Goal: Transaction & Acquisition: Purchase product/service

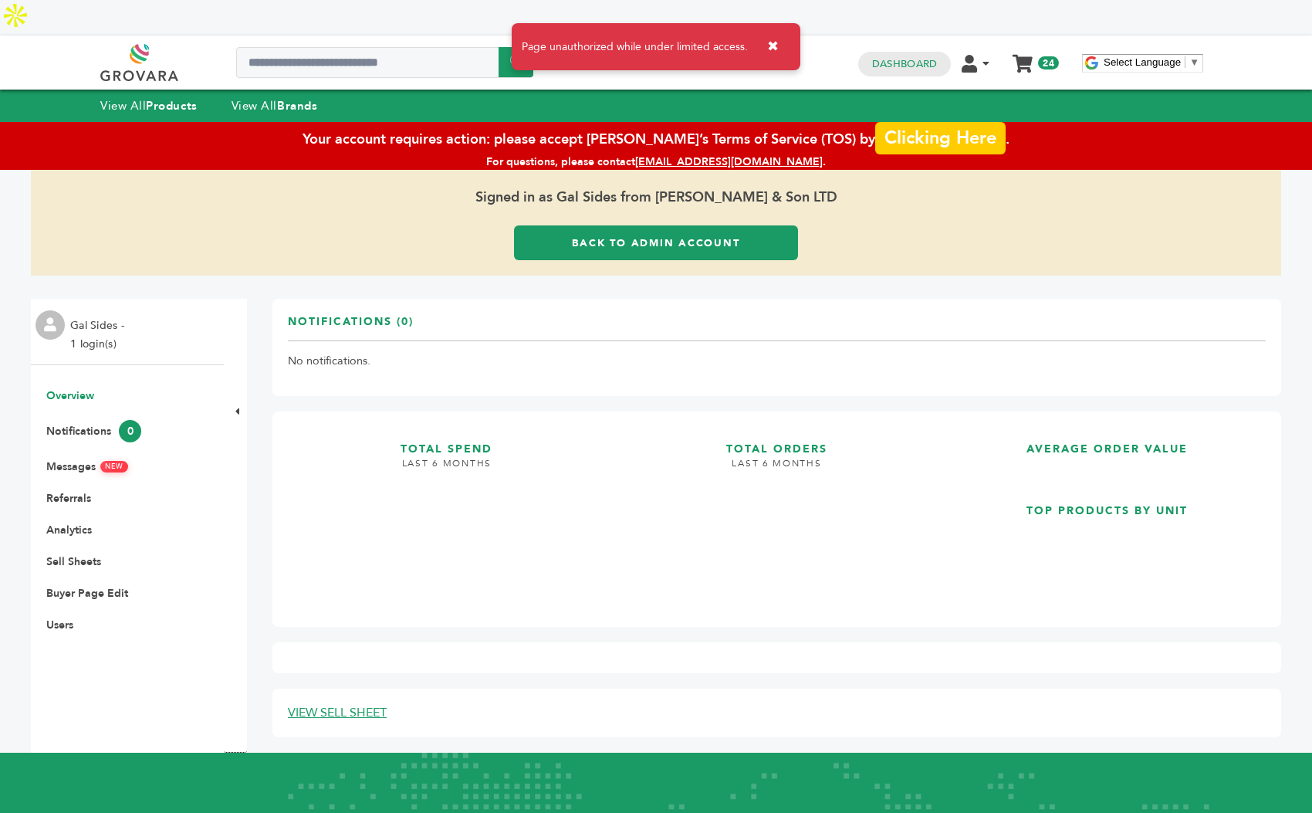
click at [897, 121] on link "Clicking Here" at bounding box center [940, 137] width 130 height 32
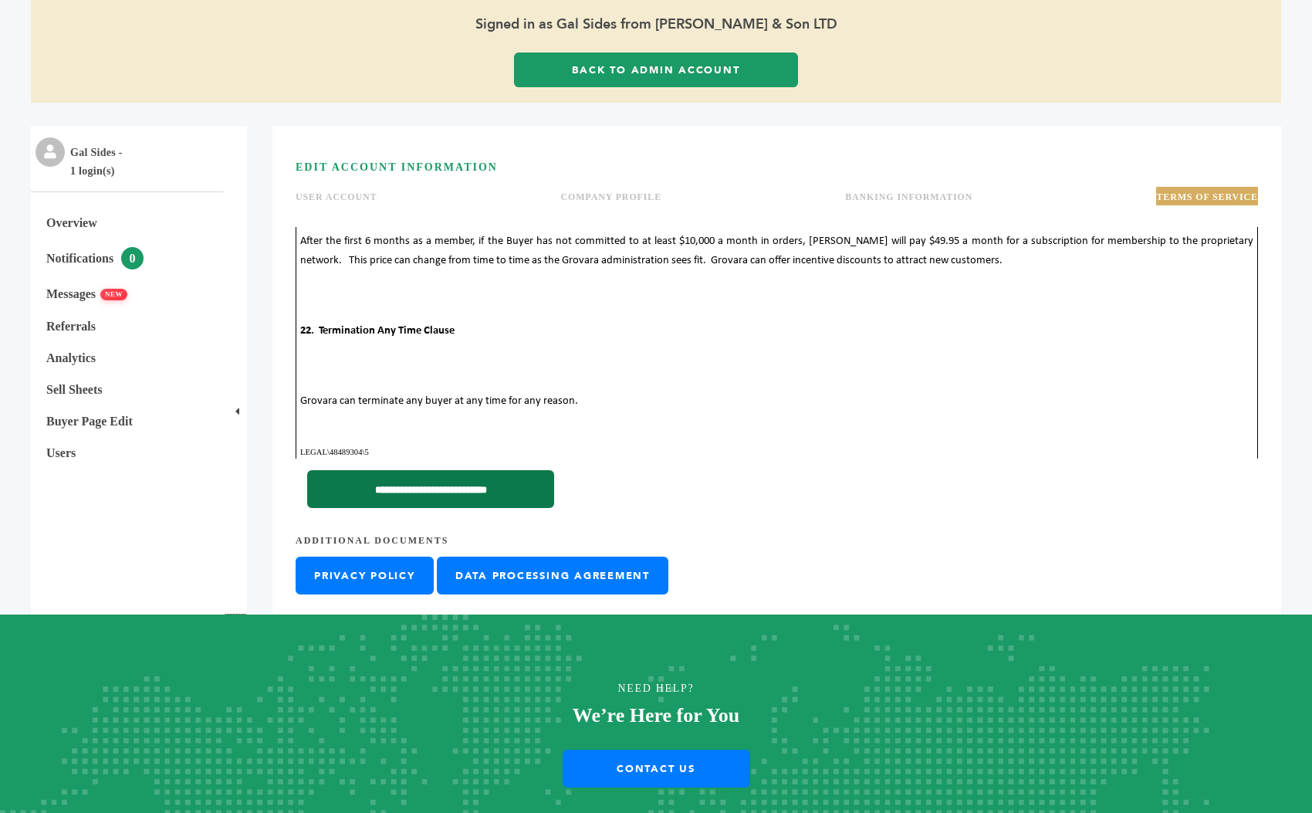
scroll to position [174, 0]
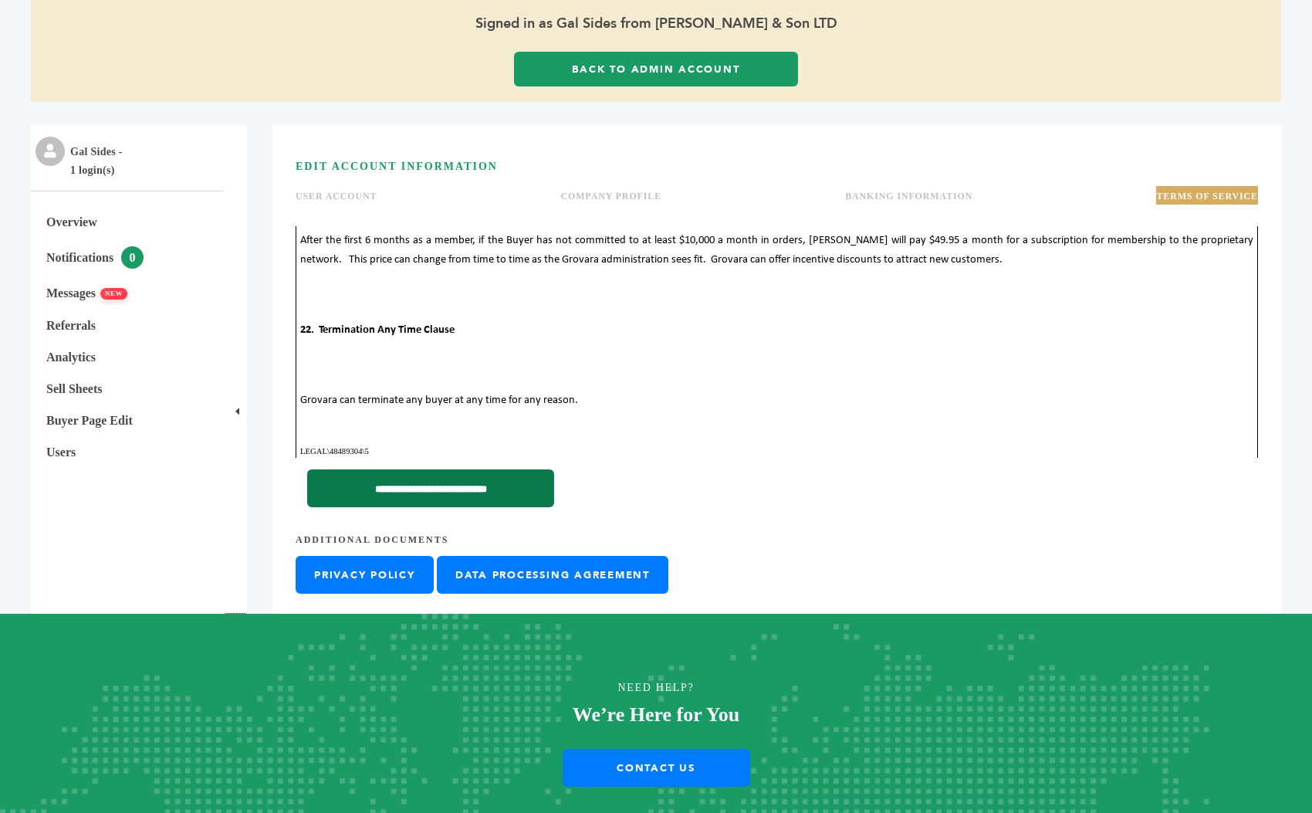
click at [422, 469] on input "**********" at bounding box center [430, 488] width 247 height 38
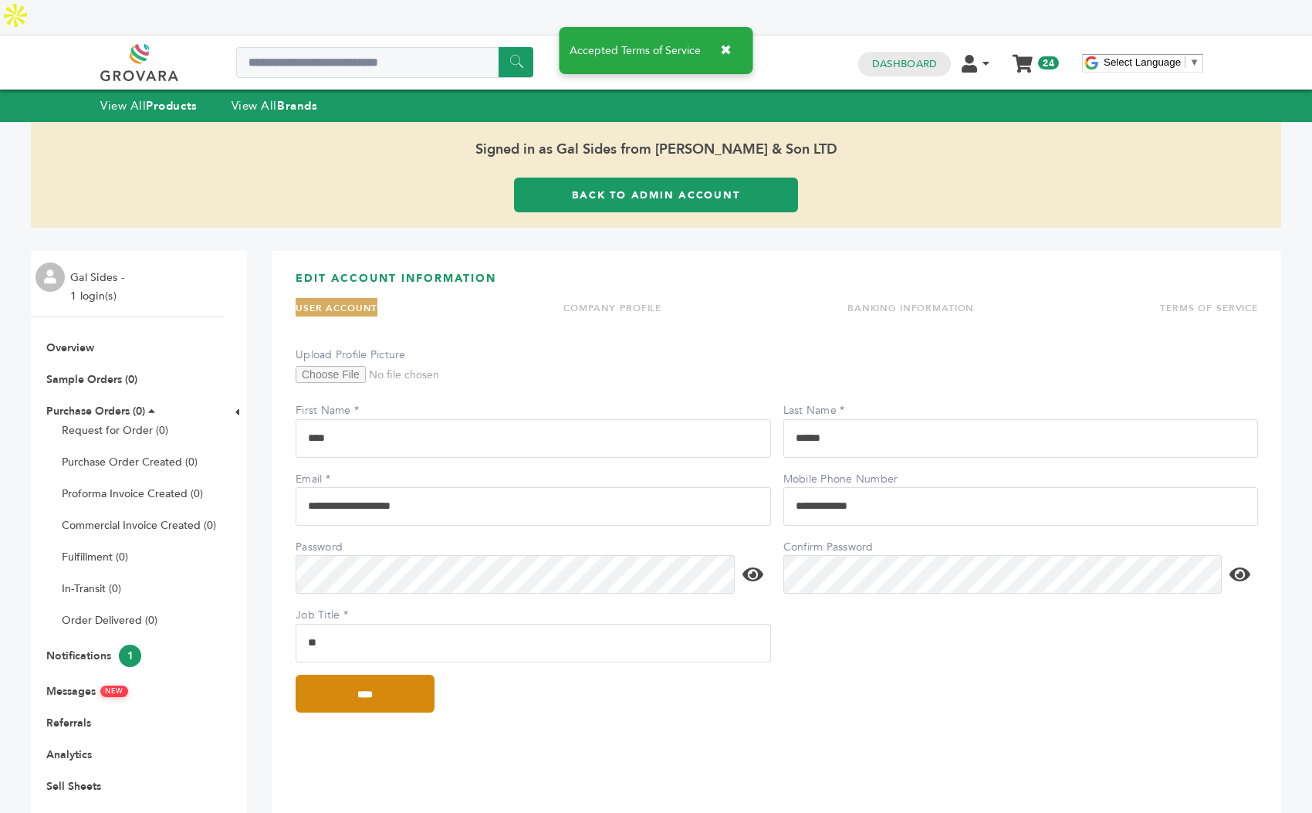
click at [341, 674] on input "****" at bounding box center [365, 693] width 139 height 38
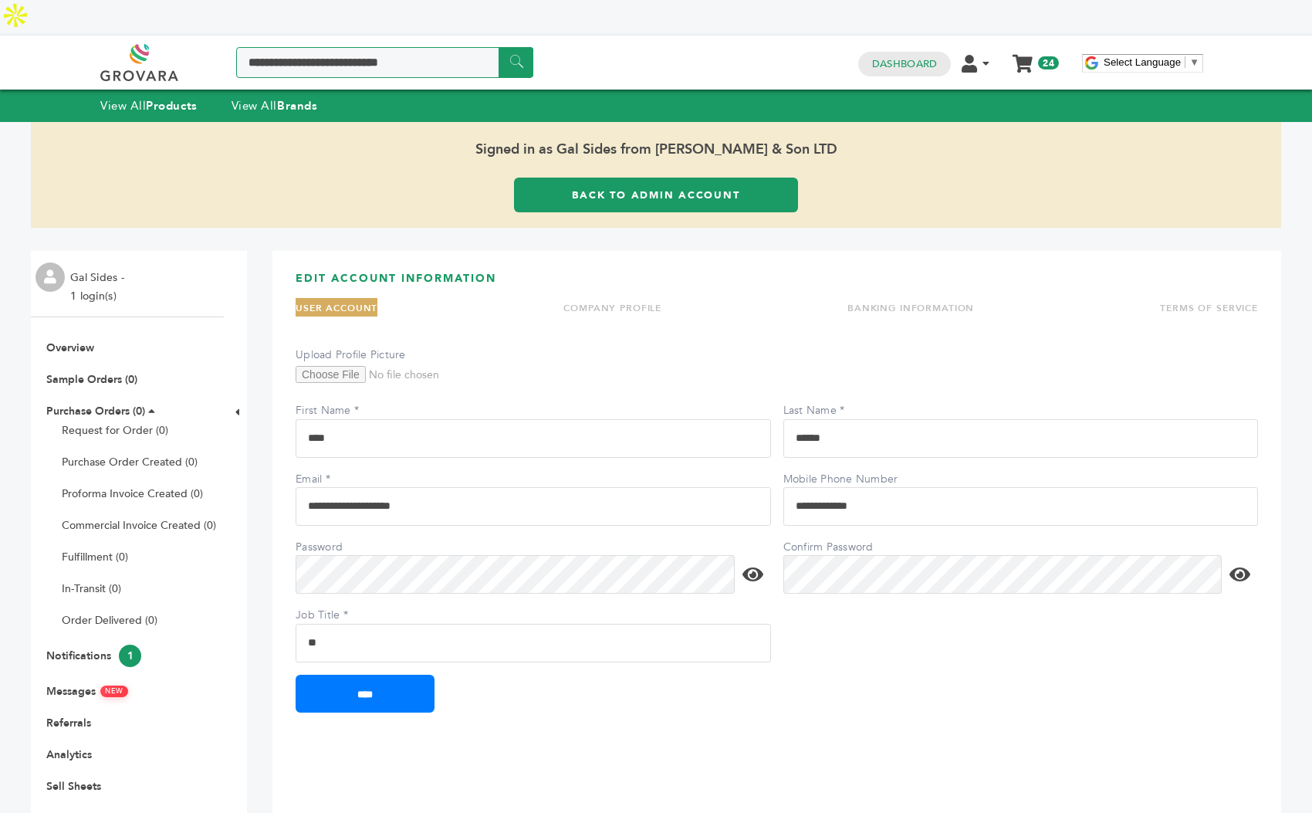
click at [344, 47] on input "Search a product or brand..." at bounding box center [384, 62] width 297 height 31
type input "*****"
click at [499, 47] on input "******" at bounding box center [516, 62] width 35 height 30
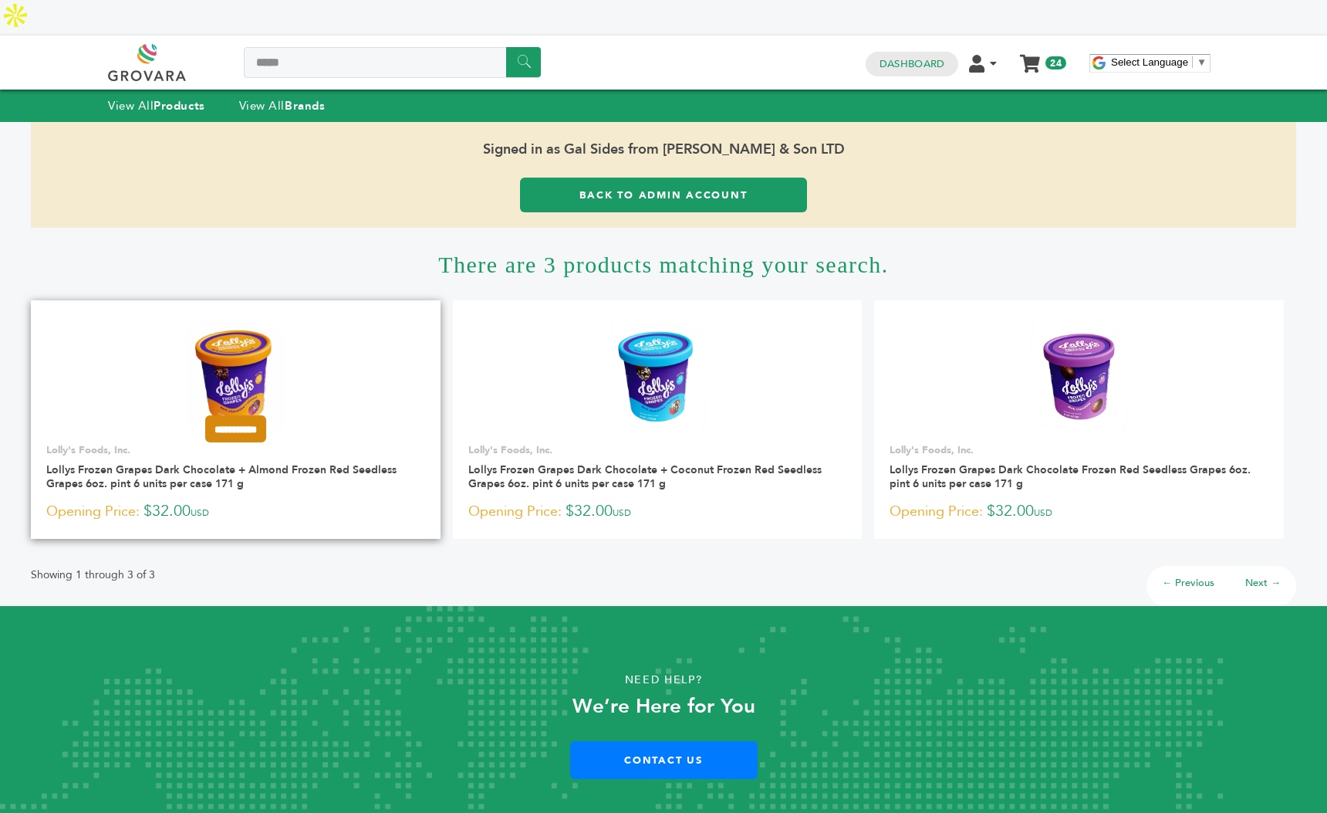
click at [265, 415] on input "**********" at bounding box center [235, 428] width 61 height 27
click at [236, 492] on input "**********" at bounding box center [235, 500] width 77 height 16
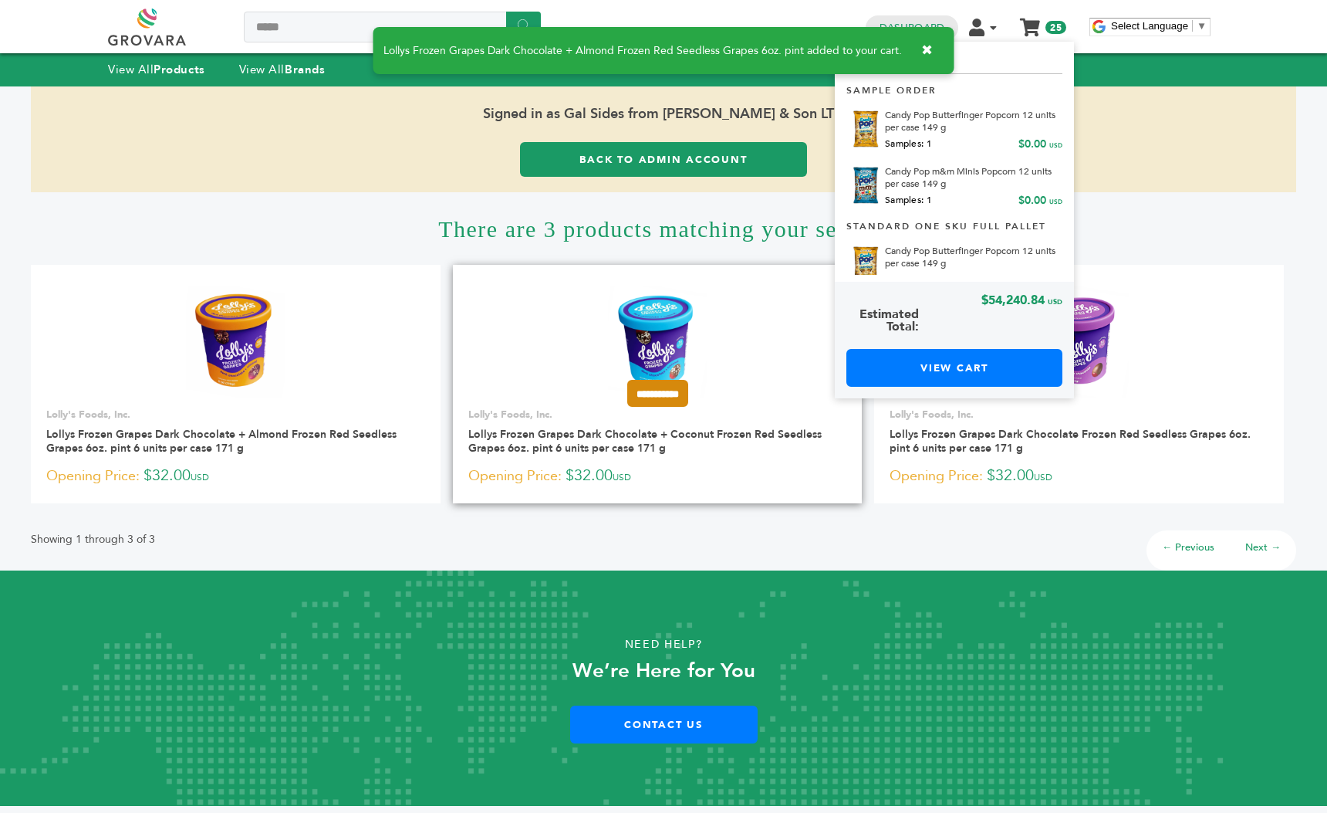
click at [676, 396] on input "**********" at bounding box center [657, 393] width 61 height 27
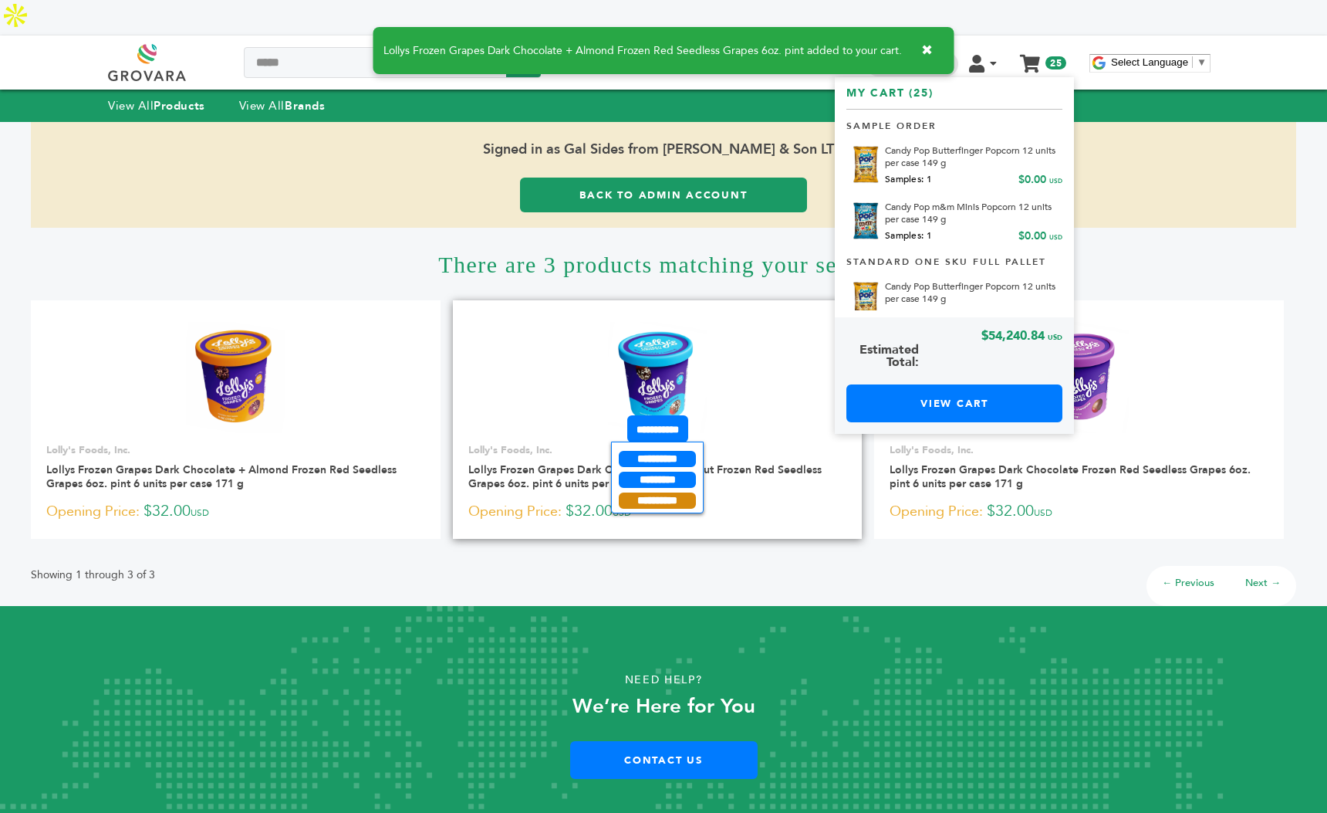
click at [667, 492] on input "**********" at bounding box center [657, 500] width 77 height 16
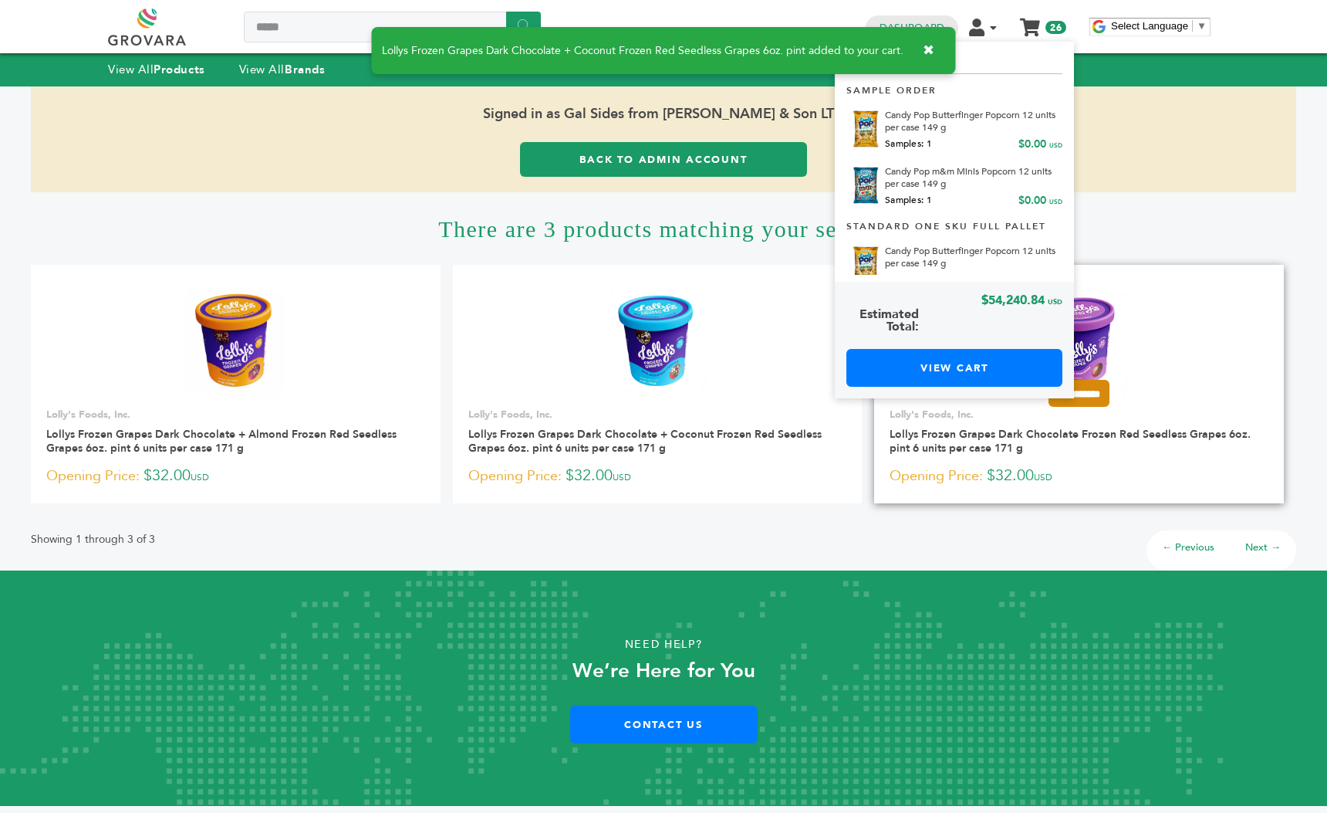
click at [1110, 394] on input "**********" at bounding box center [1079, 393] width 61 height 27
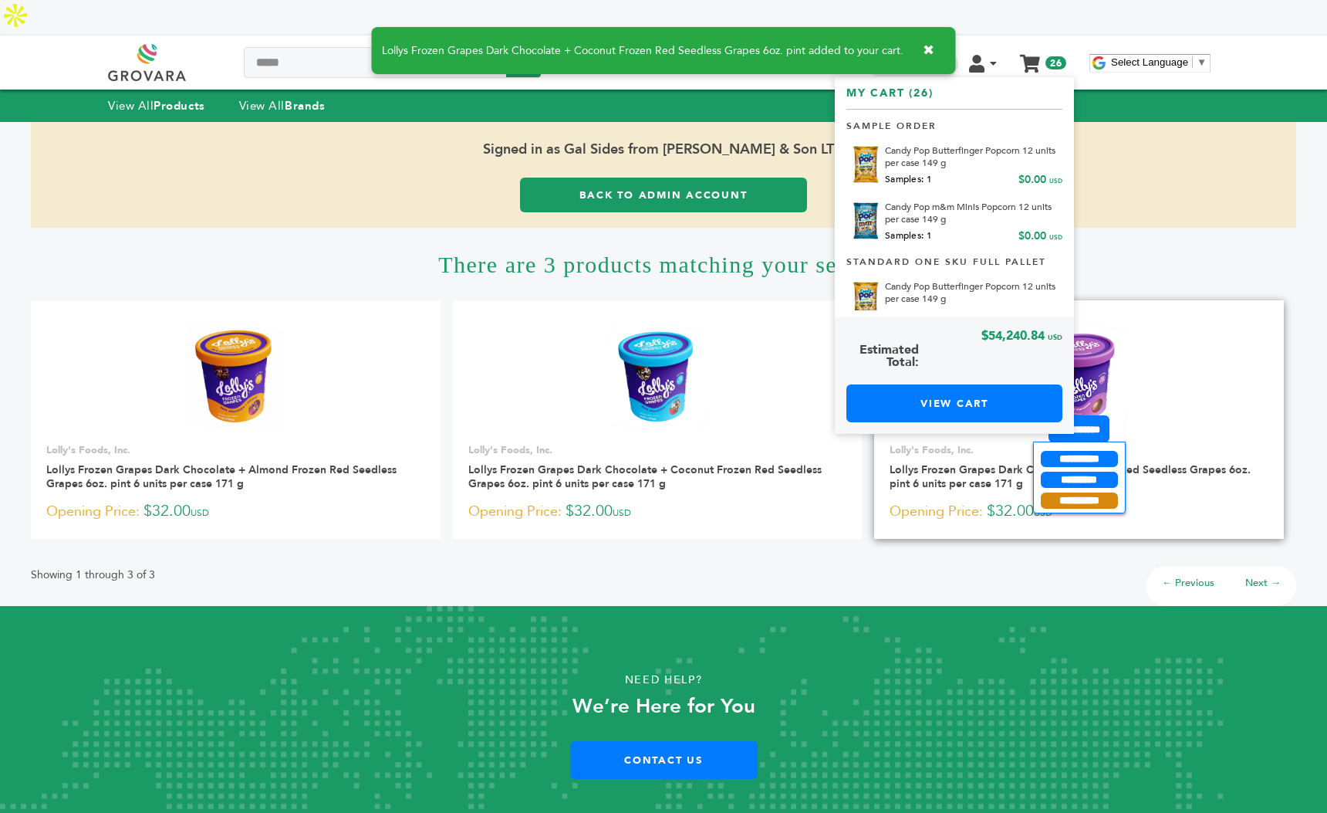
click at [1097, 492] on input "**********" at bounding box center [1079, 500] width 77 height 16
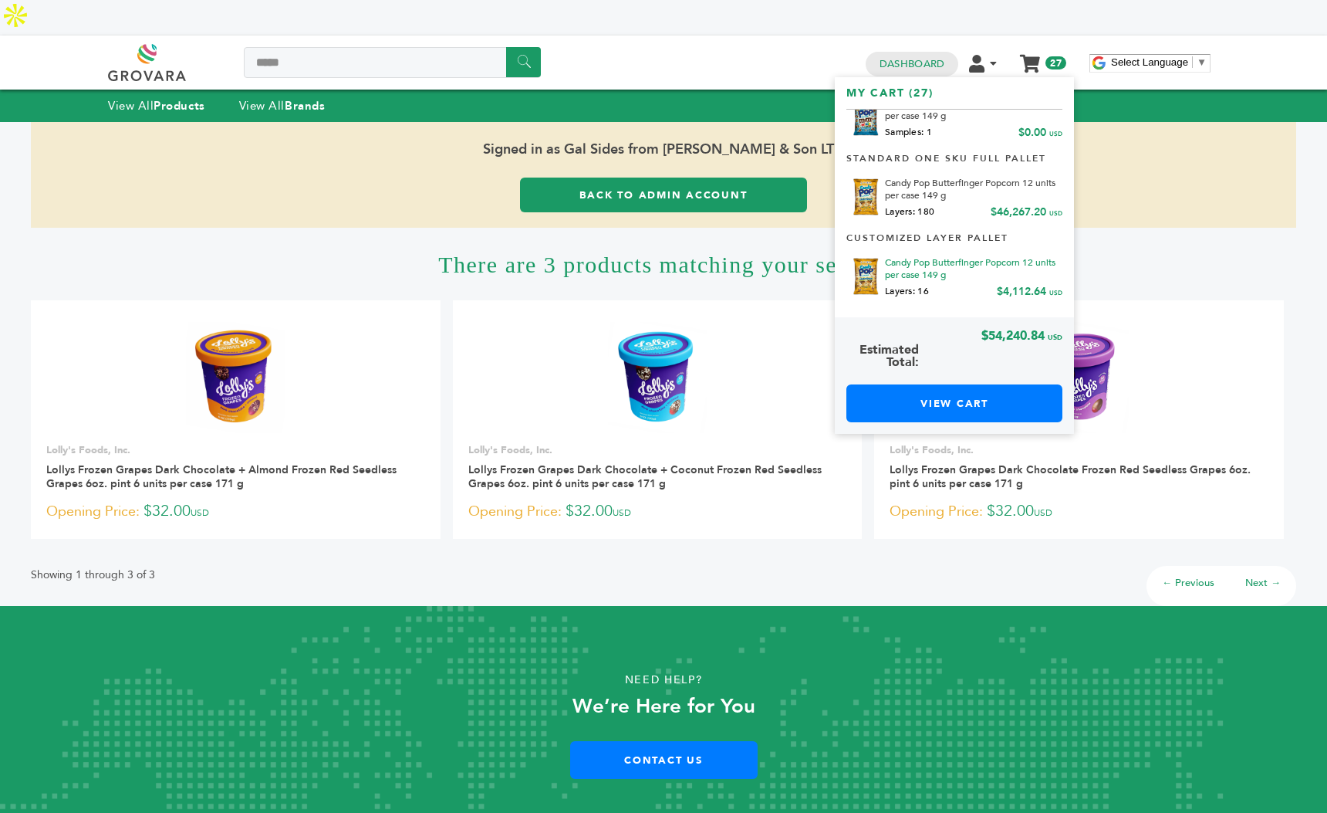
scroll to position [93, 0]
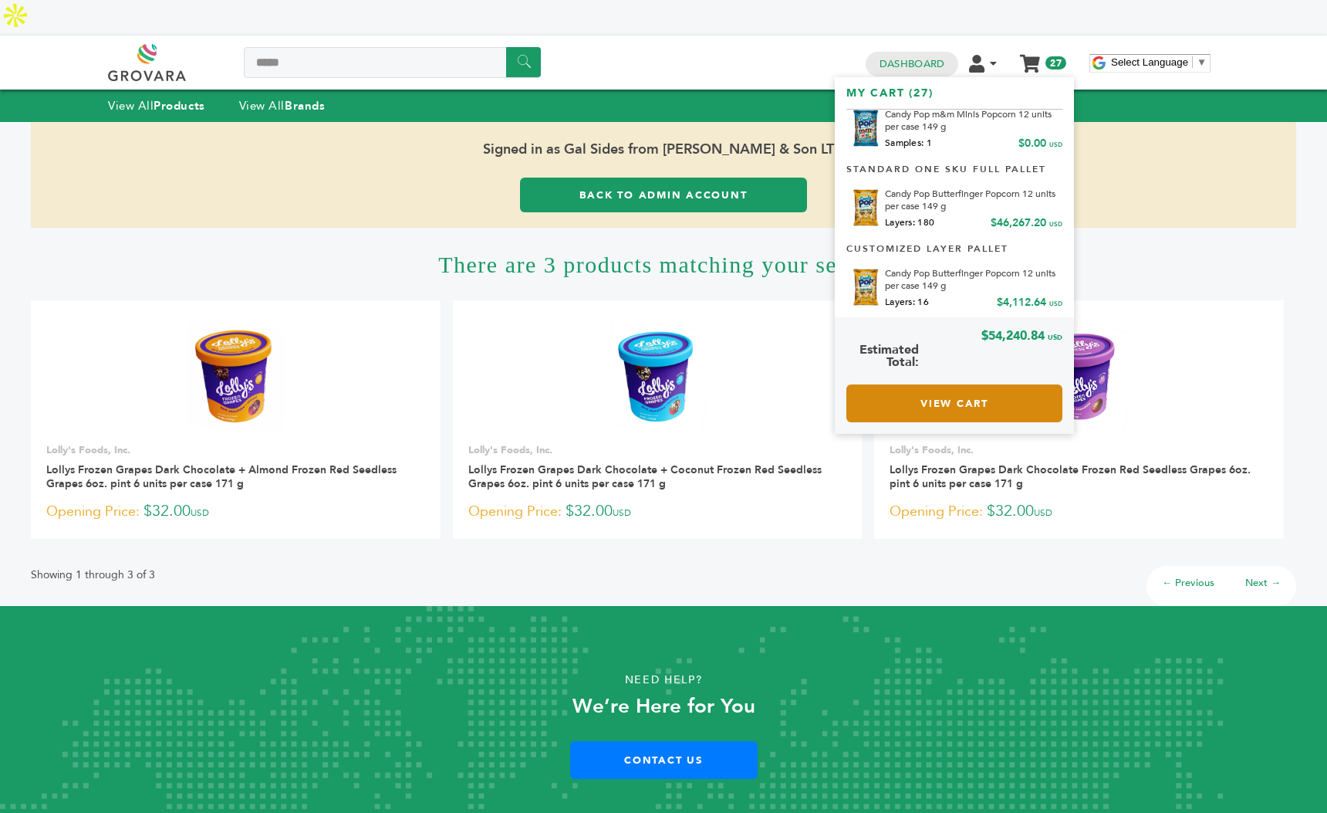
click at [958, 384] on link "View Cart" at bounding box center [955, 403] width 216 height 38
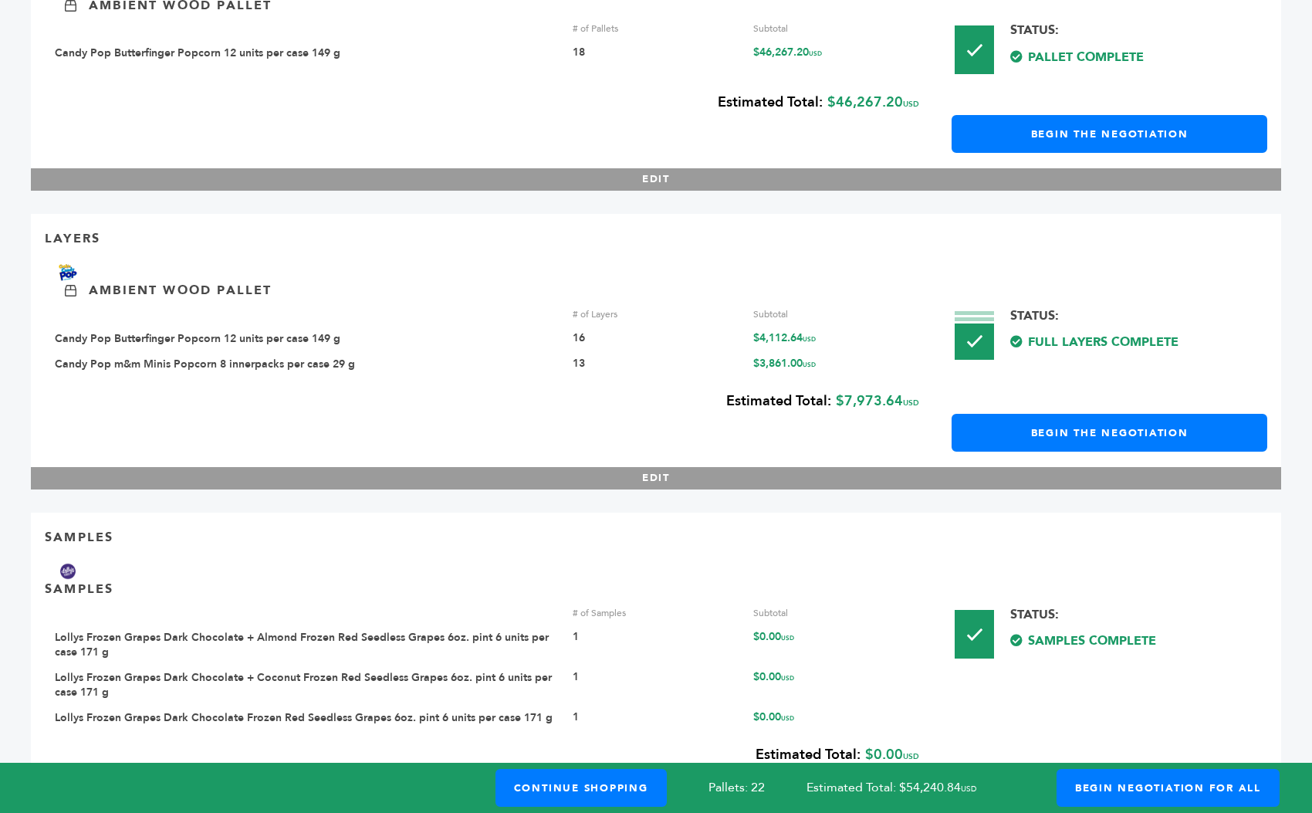
scroll to position [1146, 0]
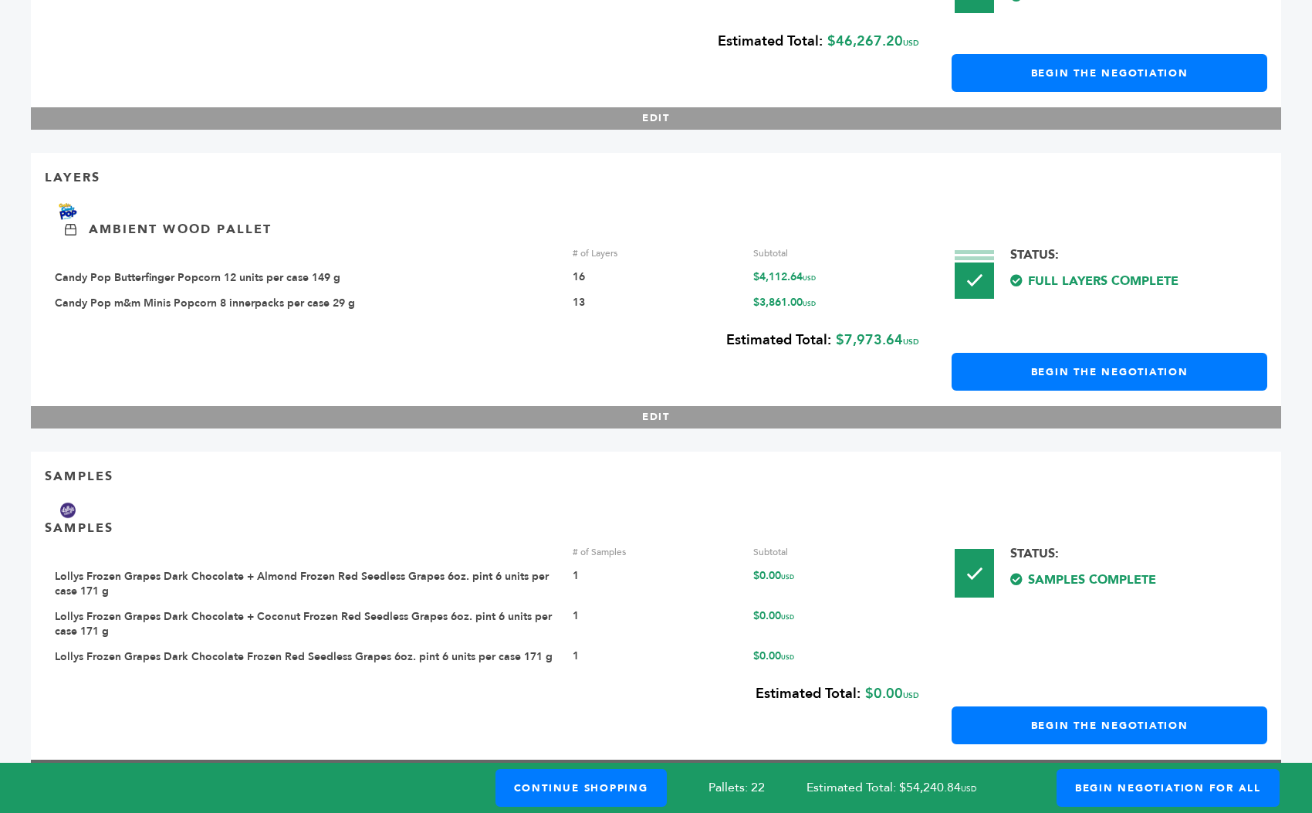
click at [702, 759] on button "EDIT" at bounding box center [656, 770] width 1250 height 22
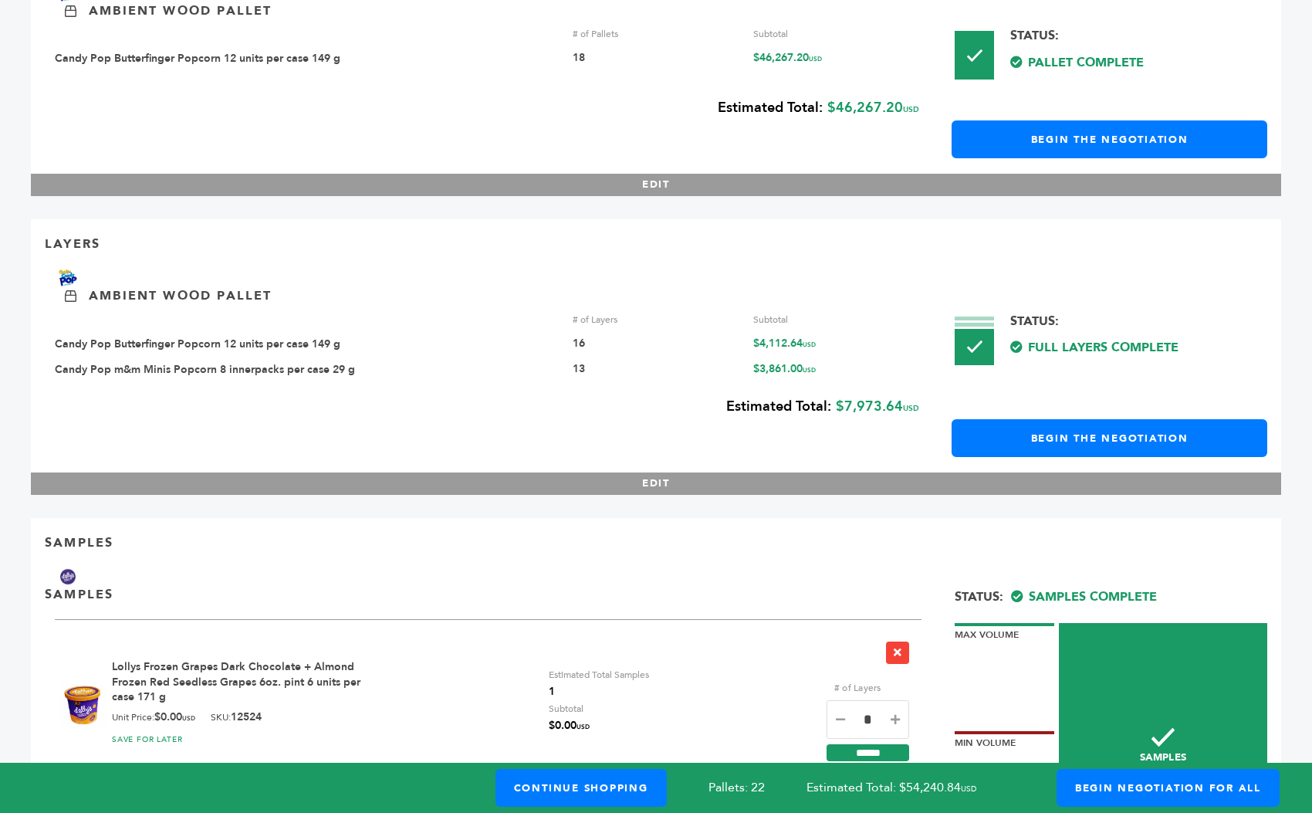
scroll to position [813, 0]
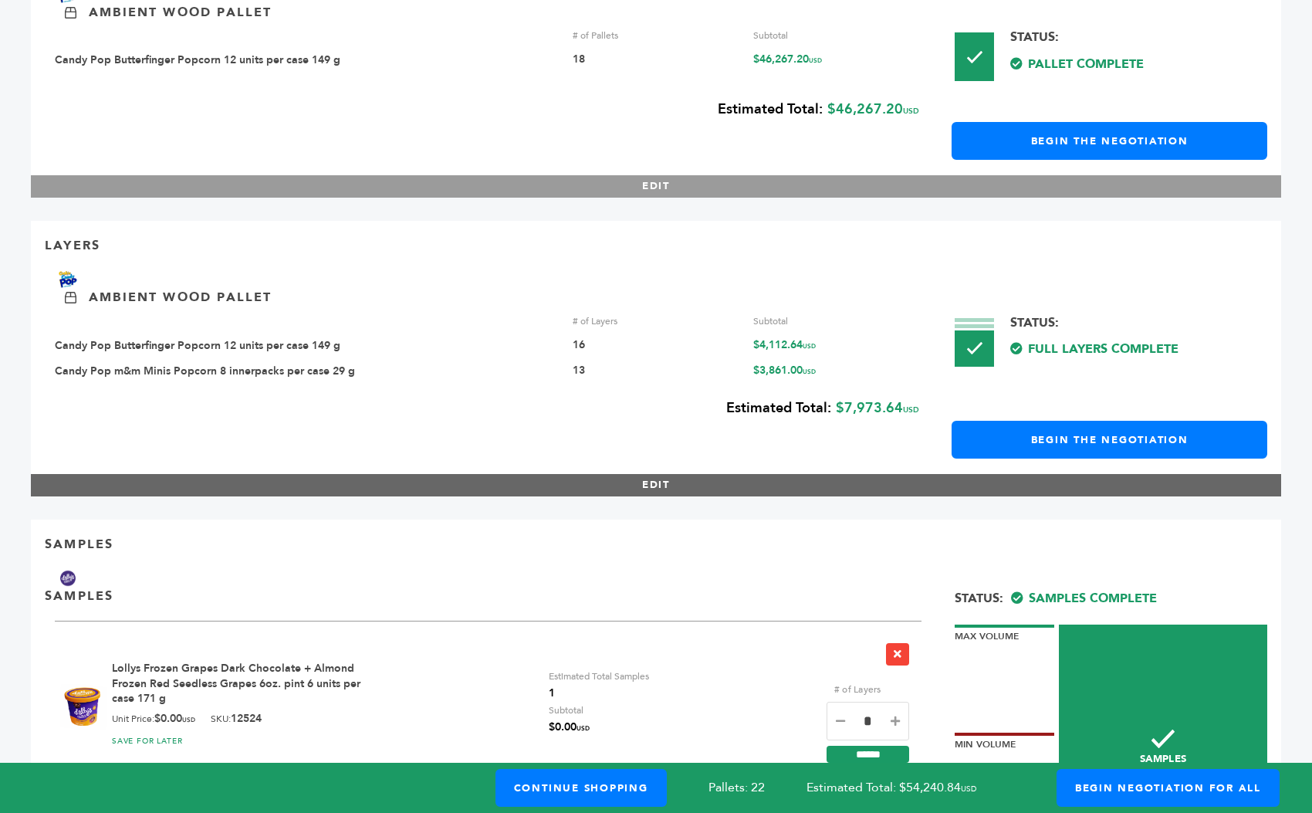
click at [640, 474] on button "EDIT" at bounding box center [656, 485] width 1250 height 22
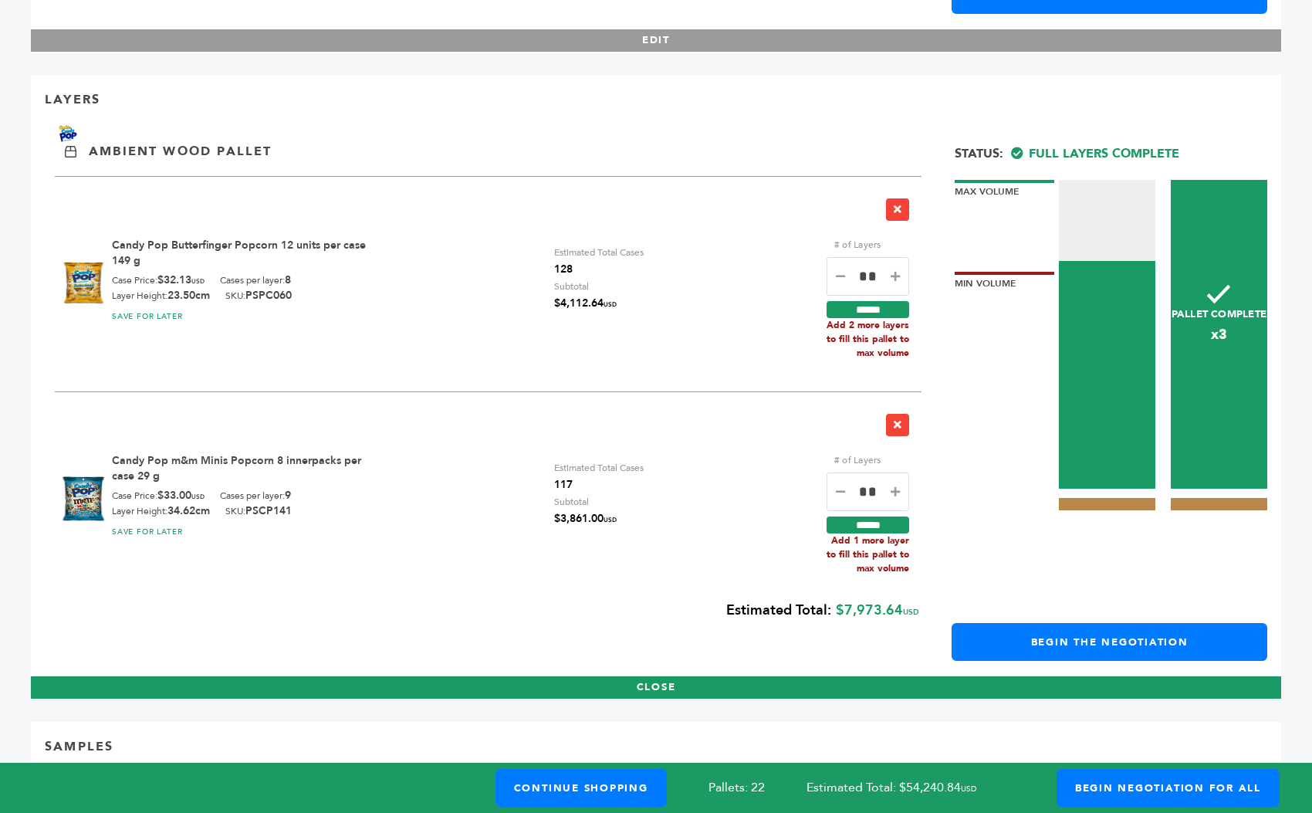
scroll to position [955, 0]
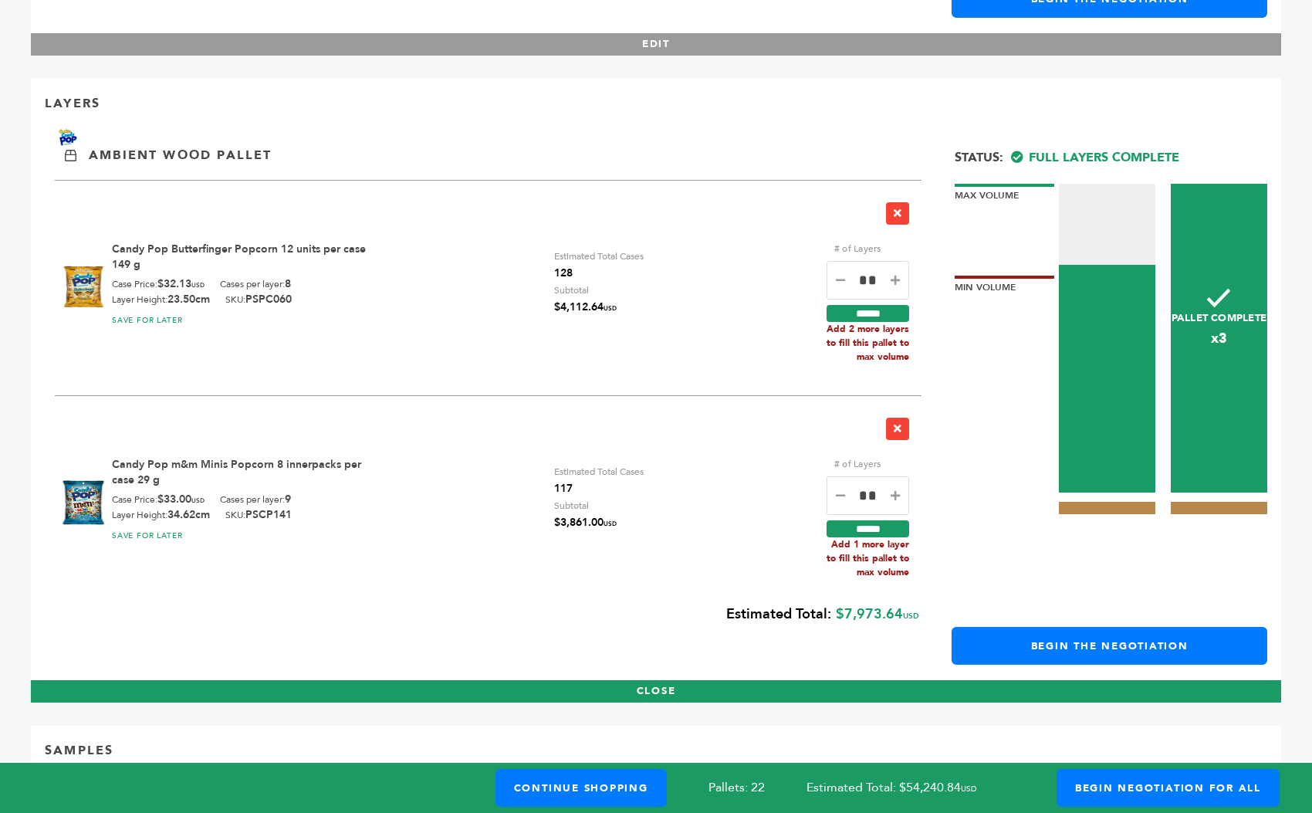
click at [832, 476] on input "**" at bounding box center [868, 495] width 83 height 39
click at [837, 490] on icon at bounding box center [840, 495] width 9 height 11
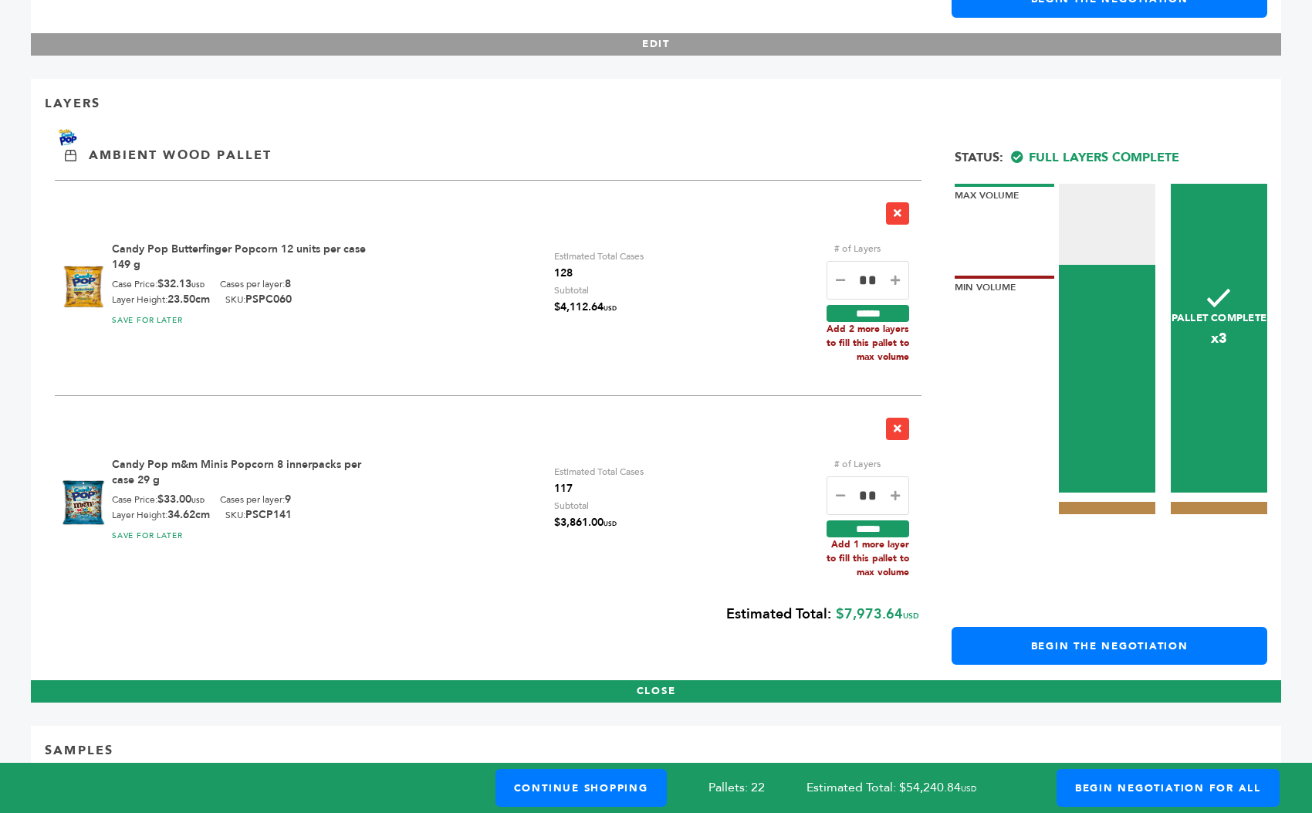
click at [837, 490] on icon at bounding box center [840, 495] width 9 height 11
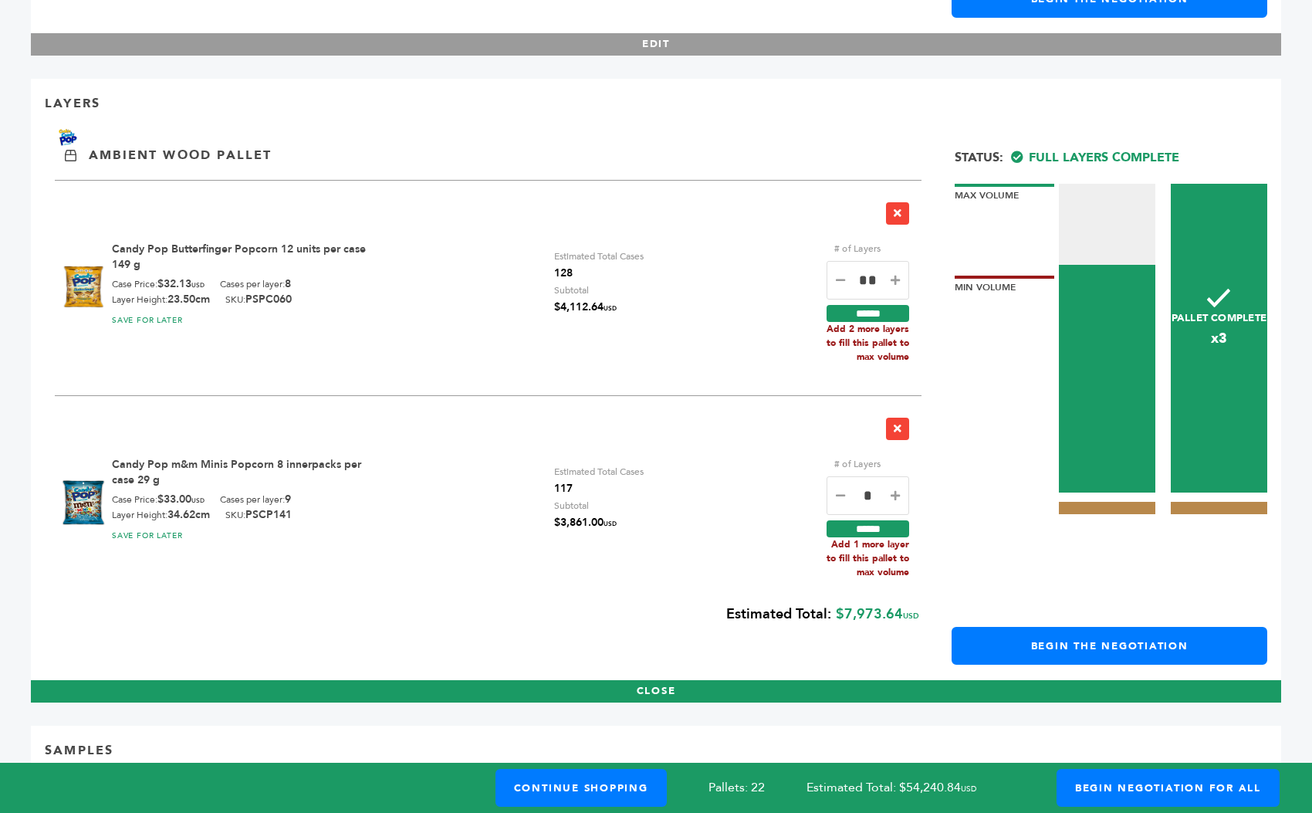
click at [837, 490] on icon at bounding box center [840, 495] width 9 height 11
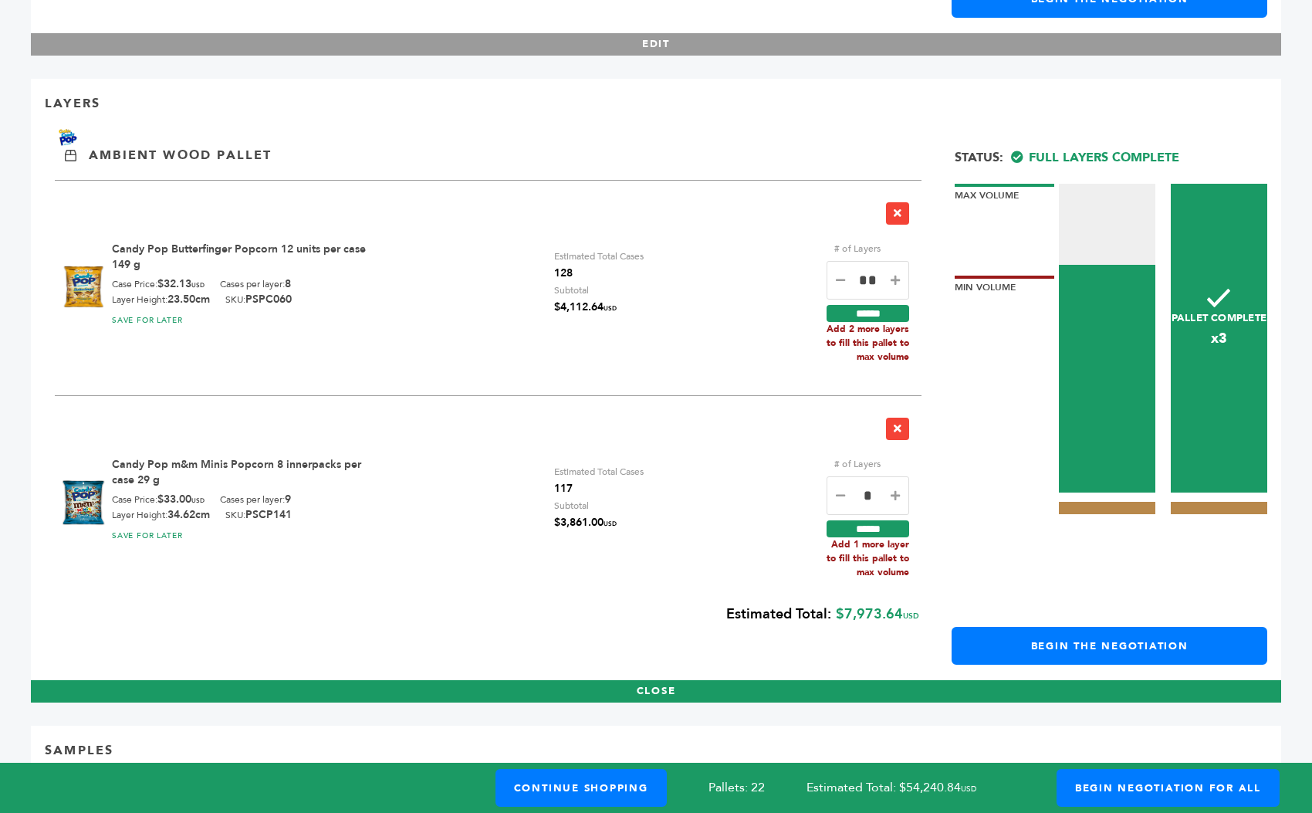
type input "*"
click at [874, 520] on input "******" at bounding box center [868, 528] width 83 height 17
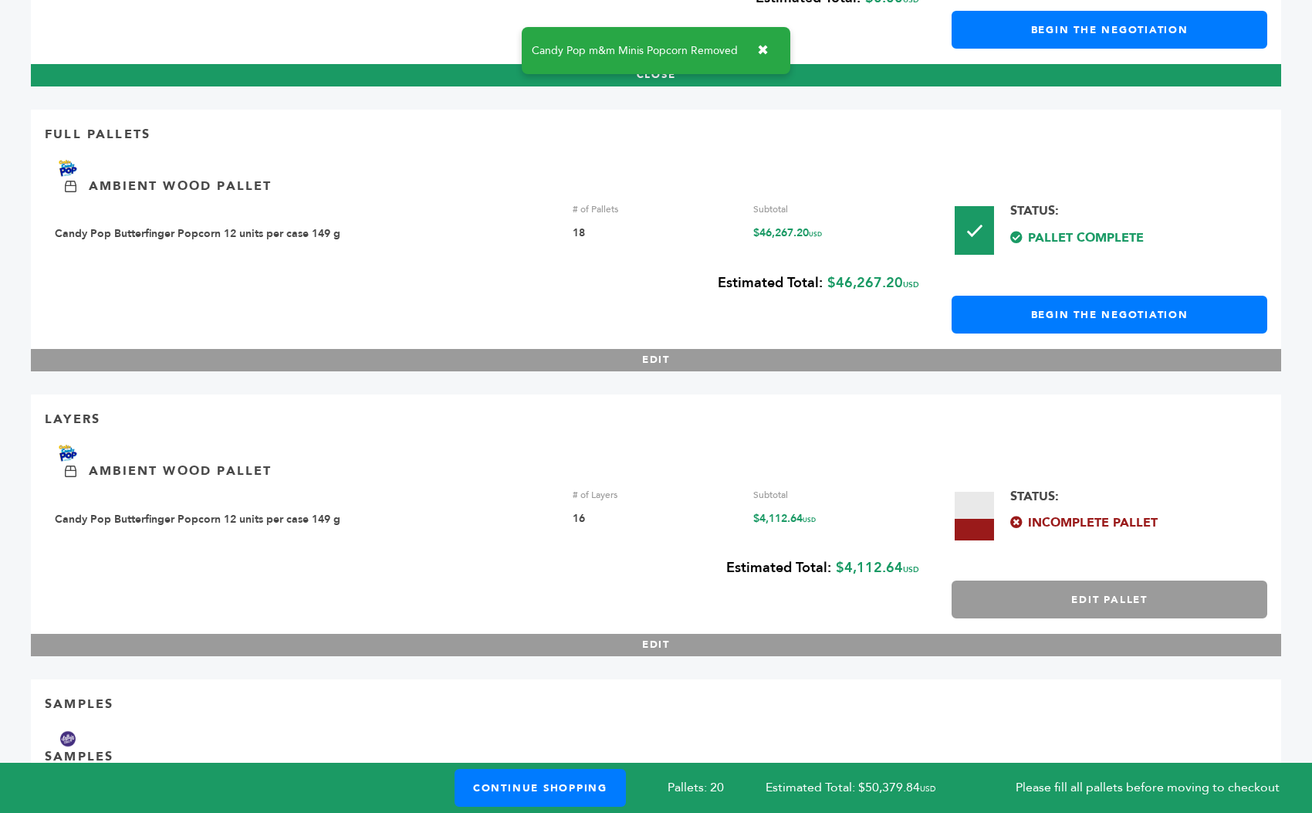
click at [992, 580] on button "Edit Pallet" at bounding box center [1110, 599] width 316 height 38
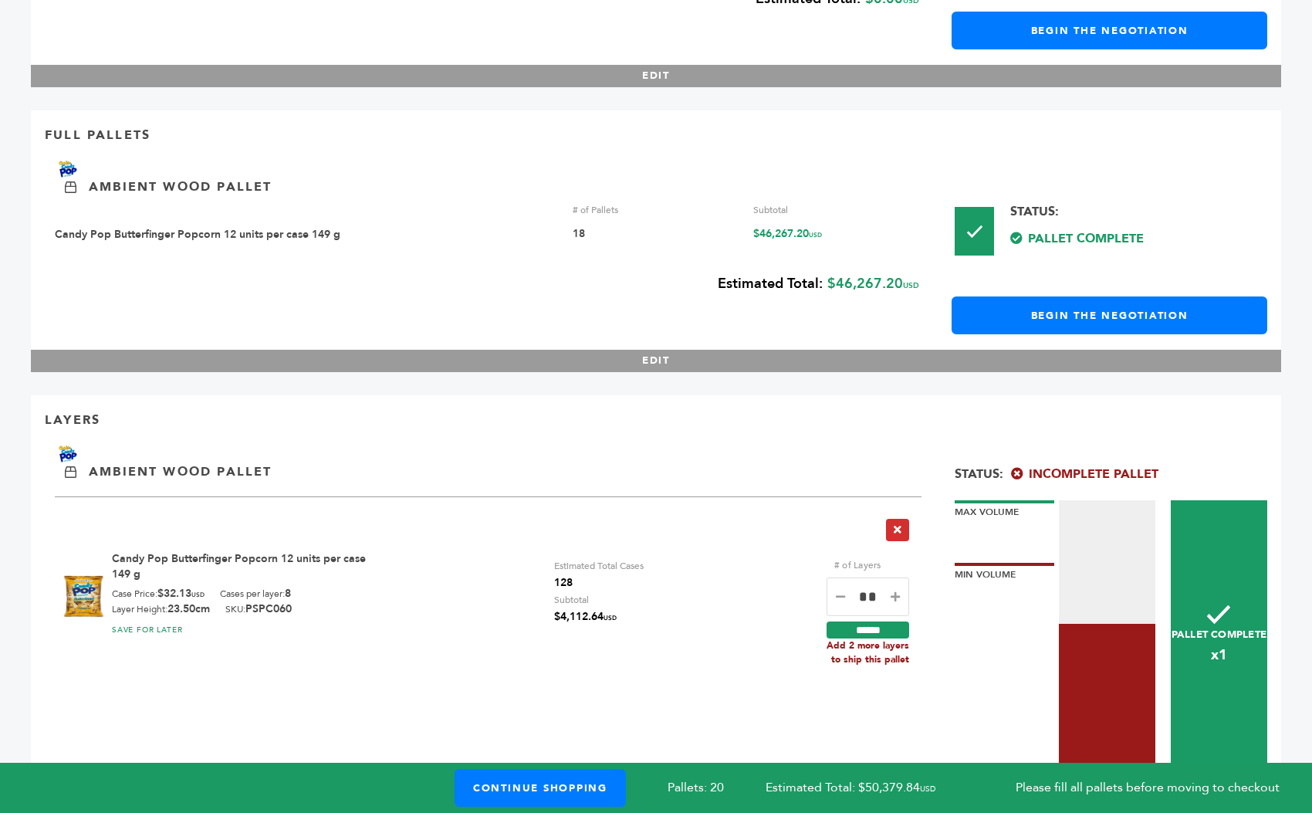
click at [897, 524] on icon "button" at bounding box center [898, 529] width 8 height 11
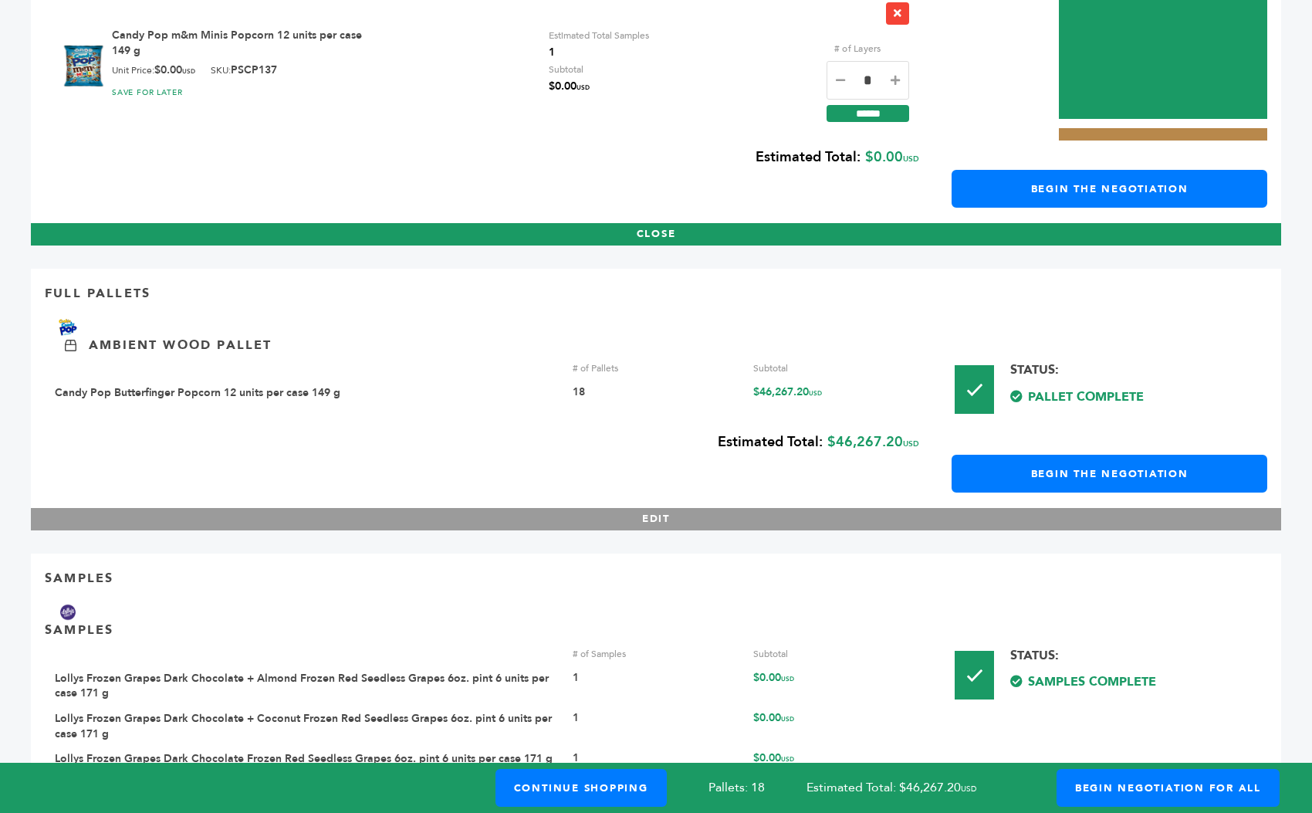
scroll to position [744, 0]
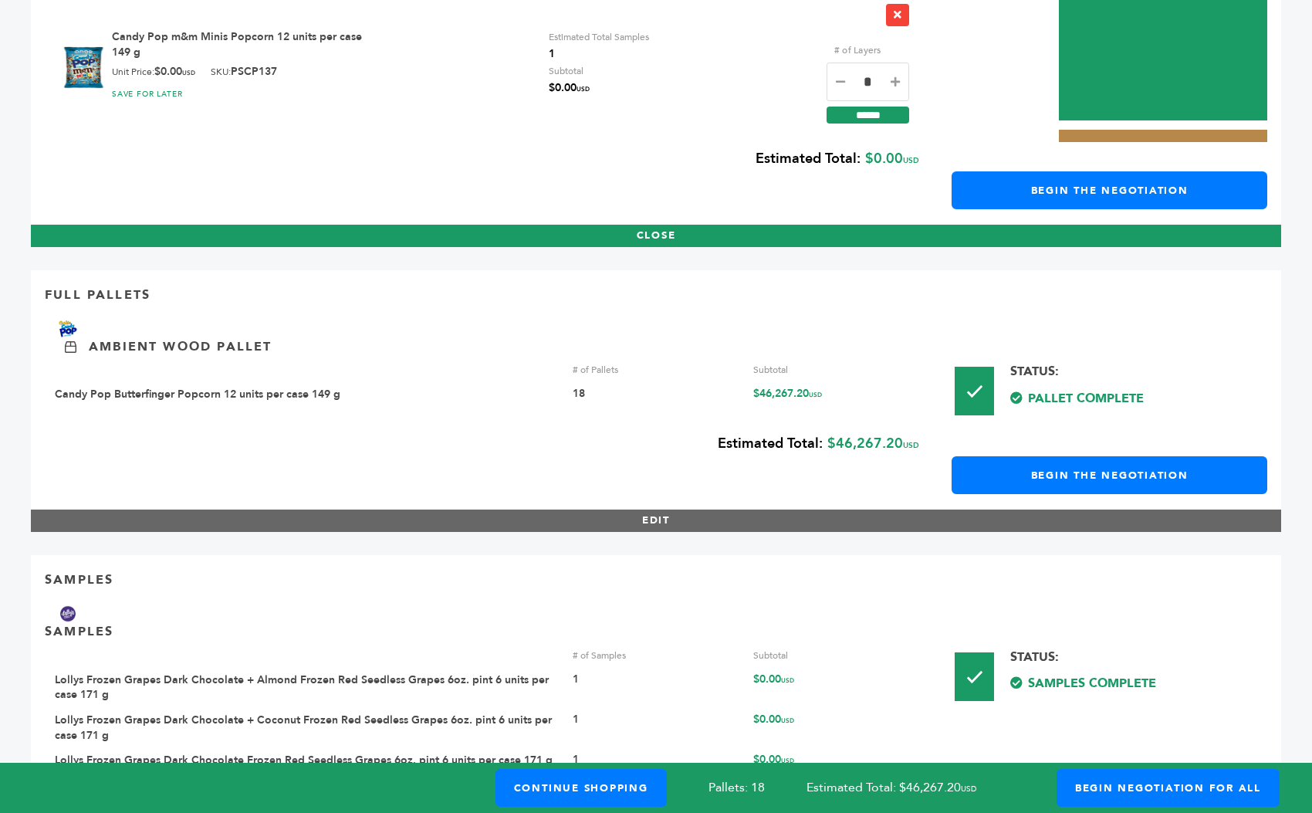
click at [744, 509] on button "EDIT" at bounding box center [656, 520] width 1250 height 22
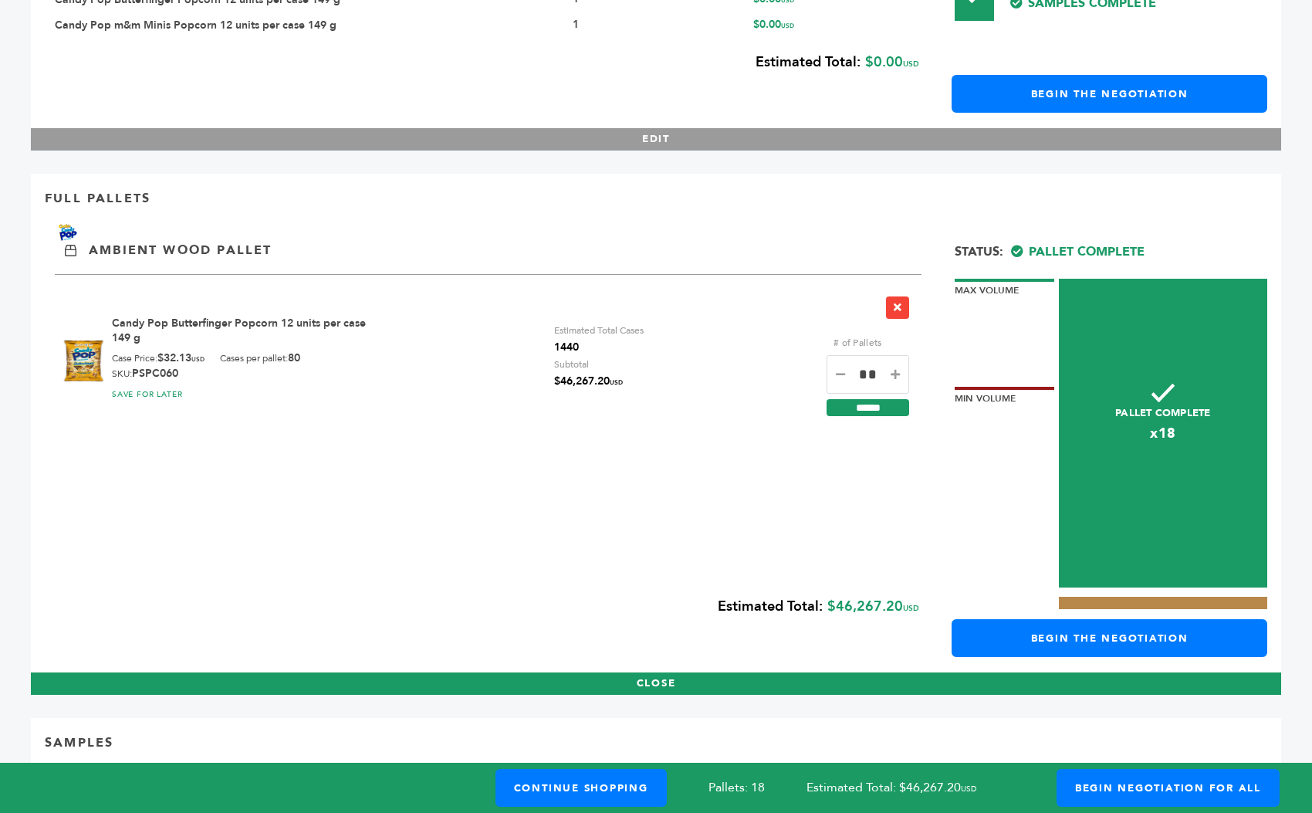
scroll to position [573, 0]
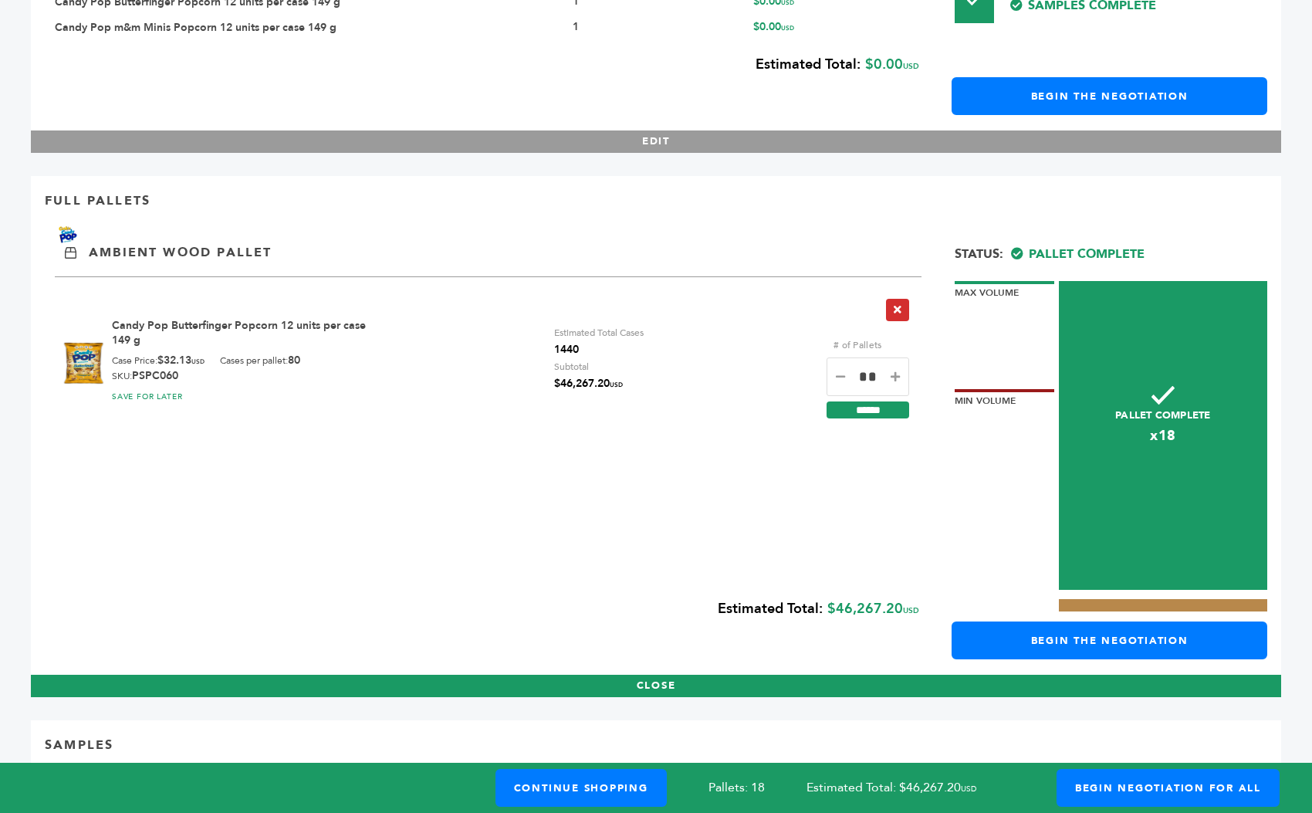
click at [895, 304] on icon "button" at bounding box center [898, 309] width 8 height 11
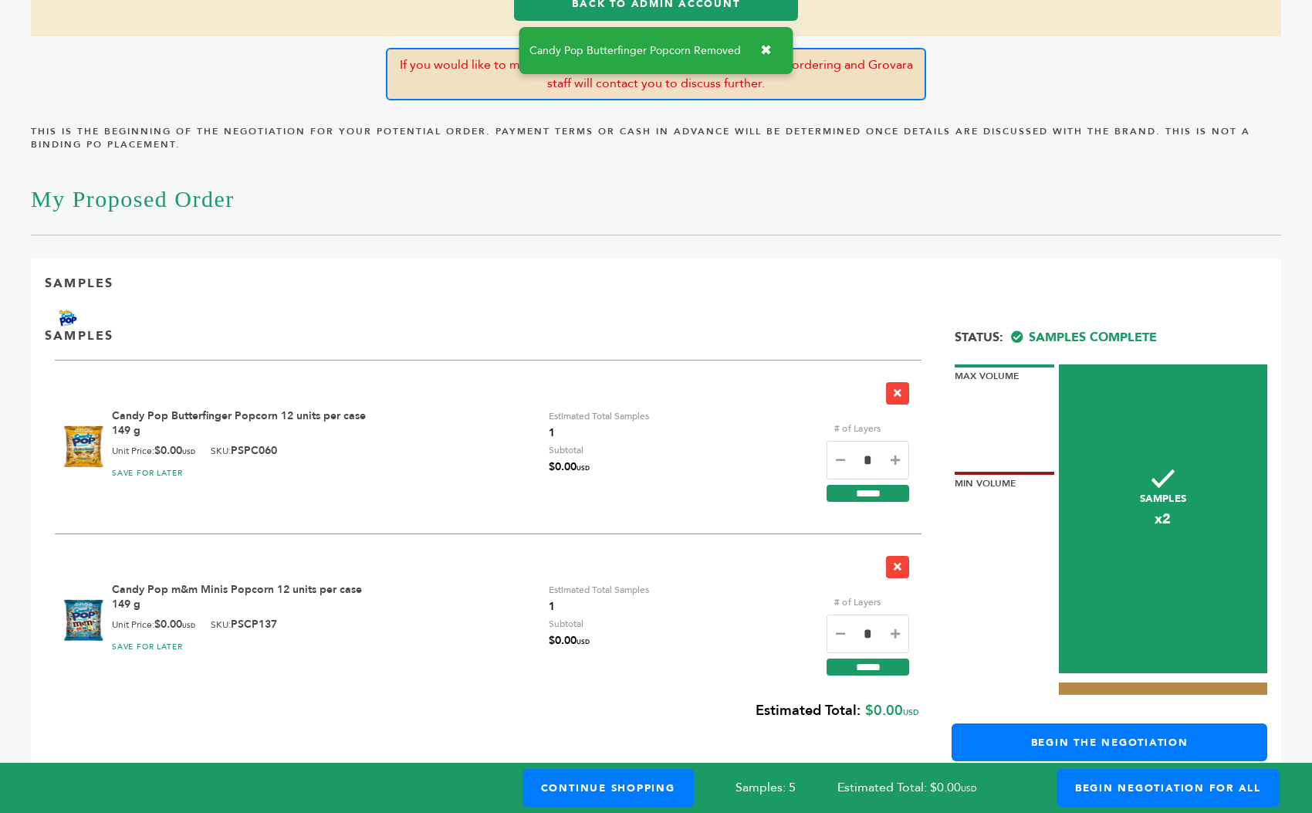
scroll to position [171, 0]
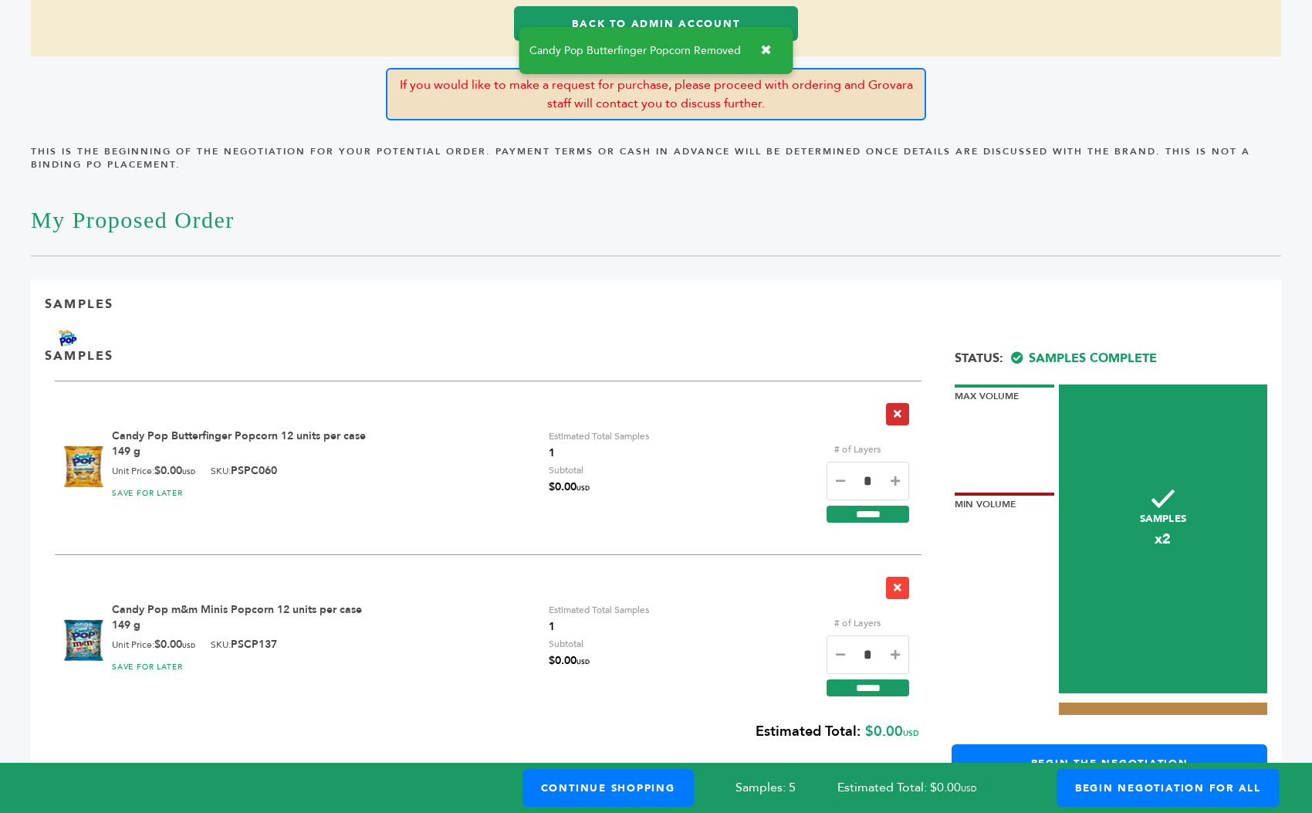
click at [901, 408] on icon "button" at bounding box center [898, 413] width 8 height 11
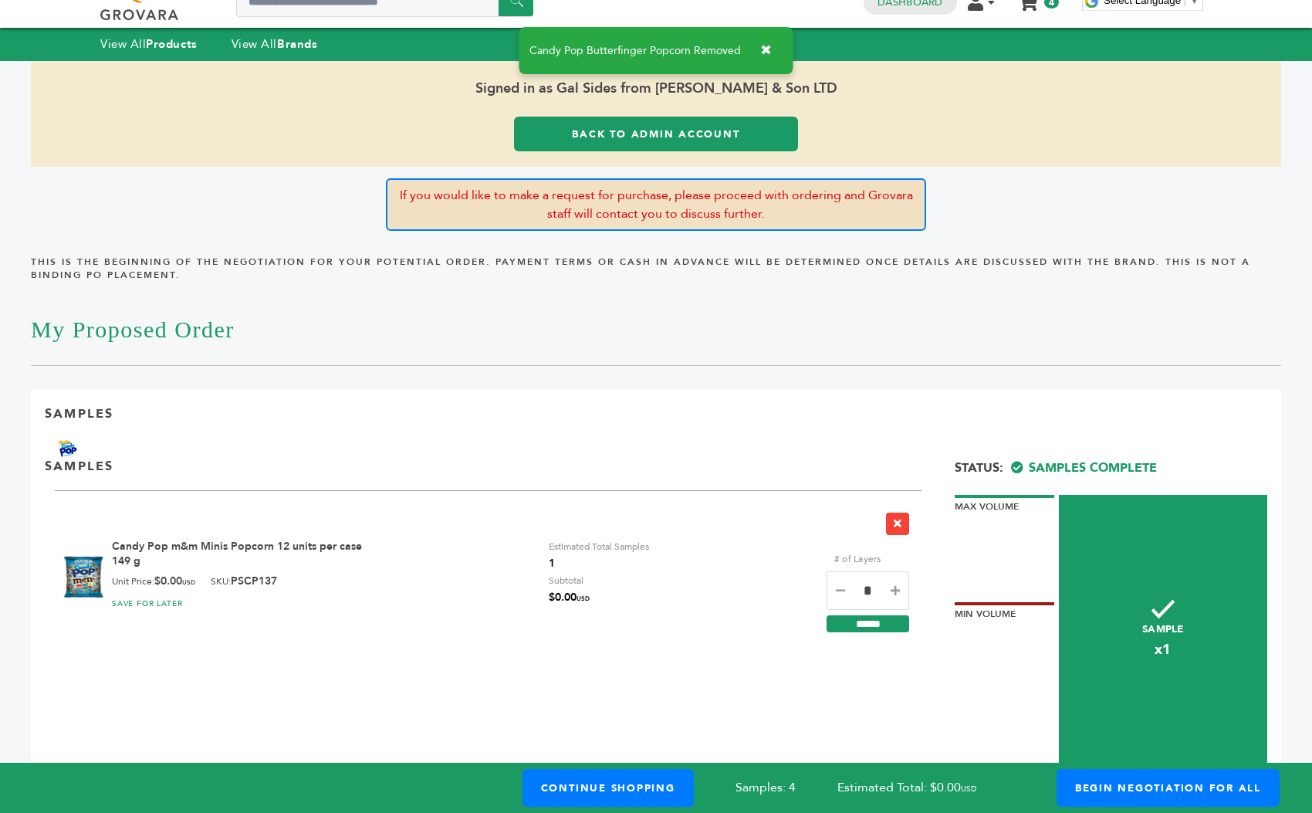
scroll to position [28, 0]
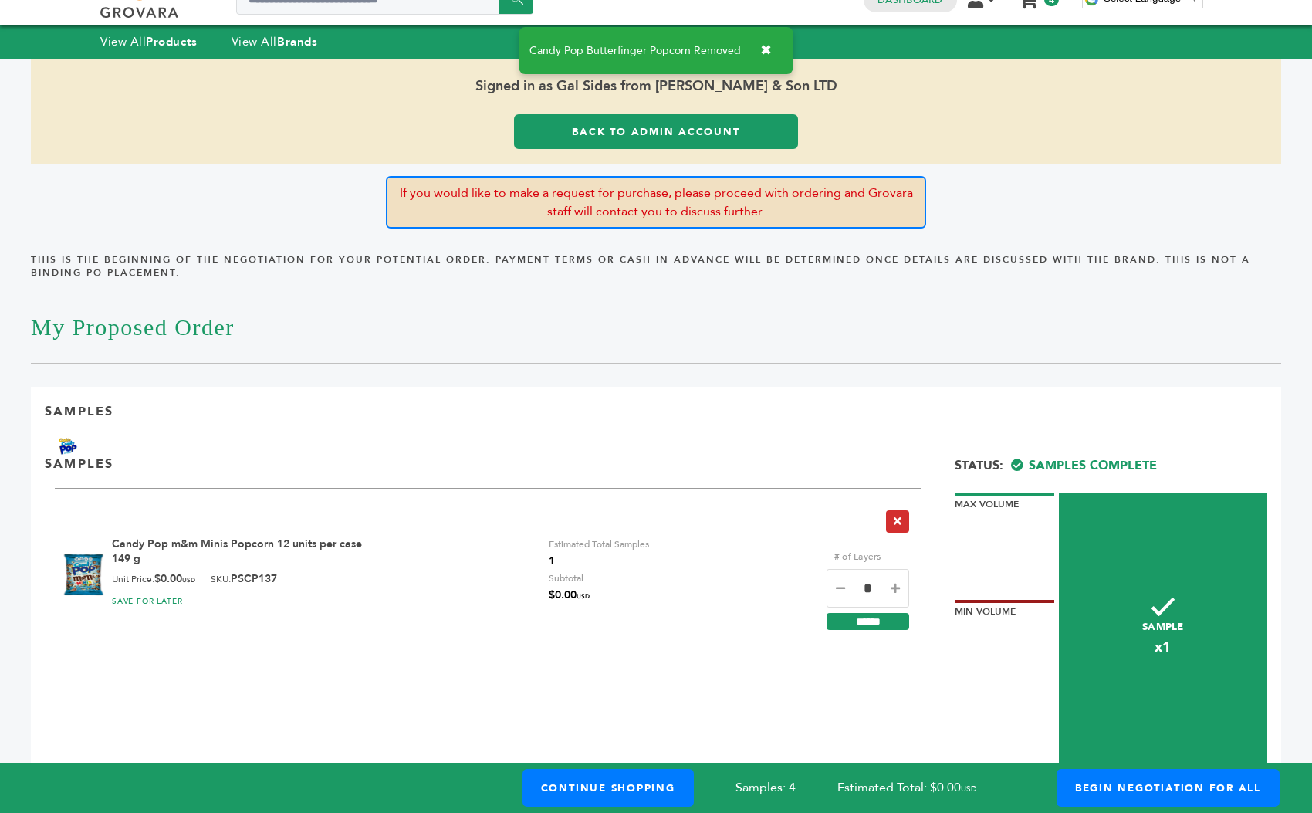
click at [897, 519] on icon "button" at bounding box center [898, 521] width 8 height 11
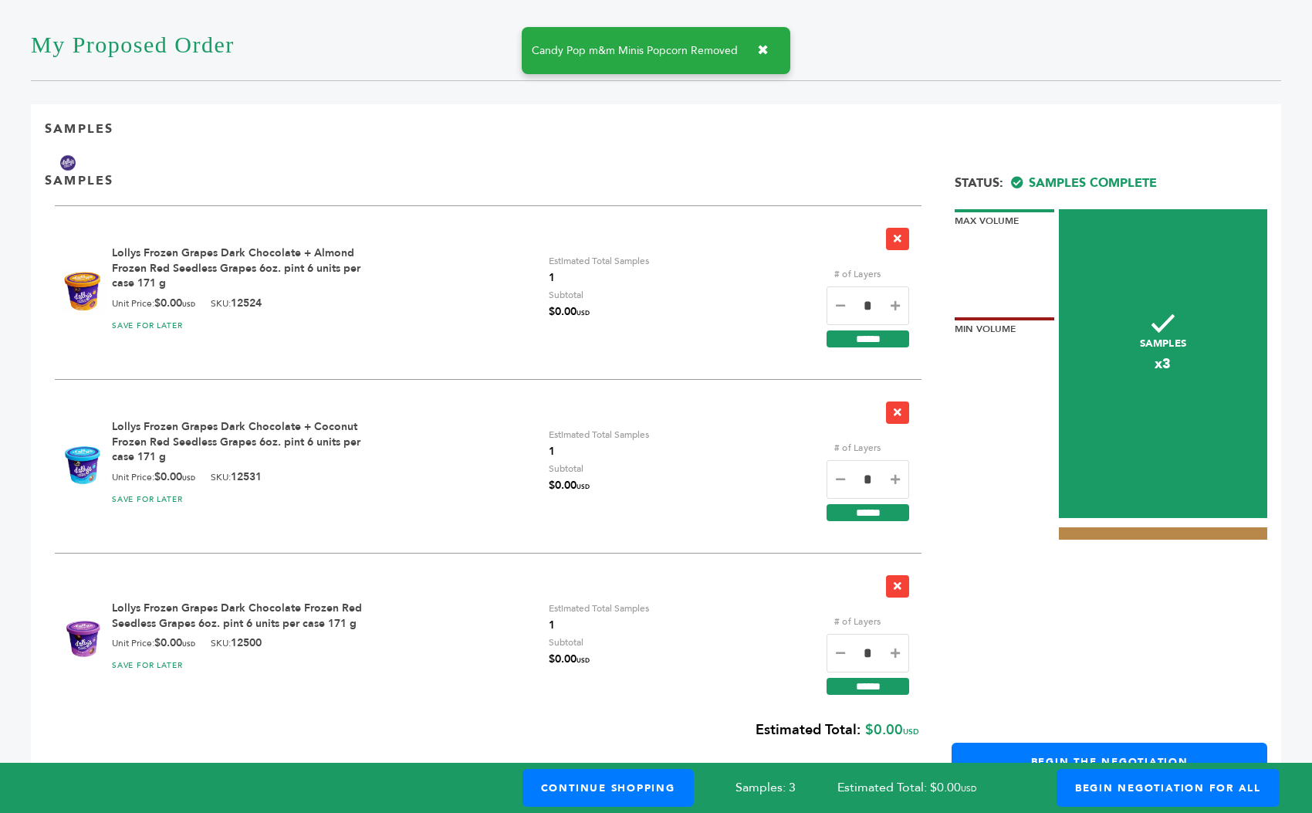
scroll to position [382, 0]
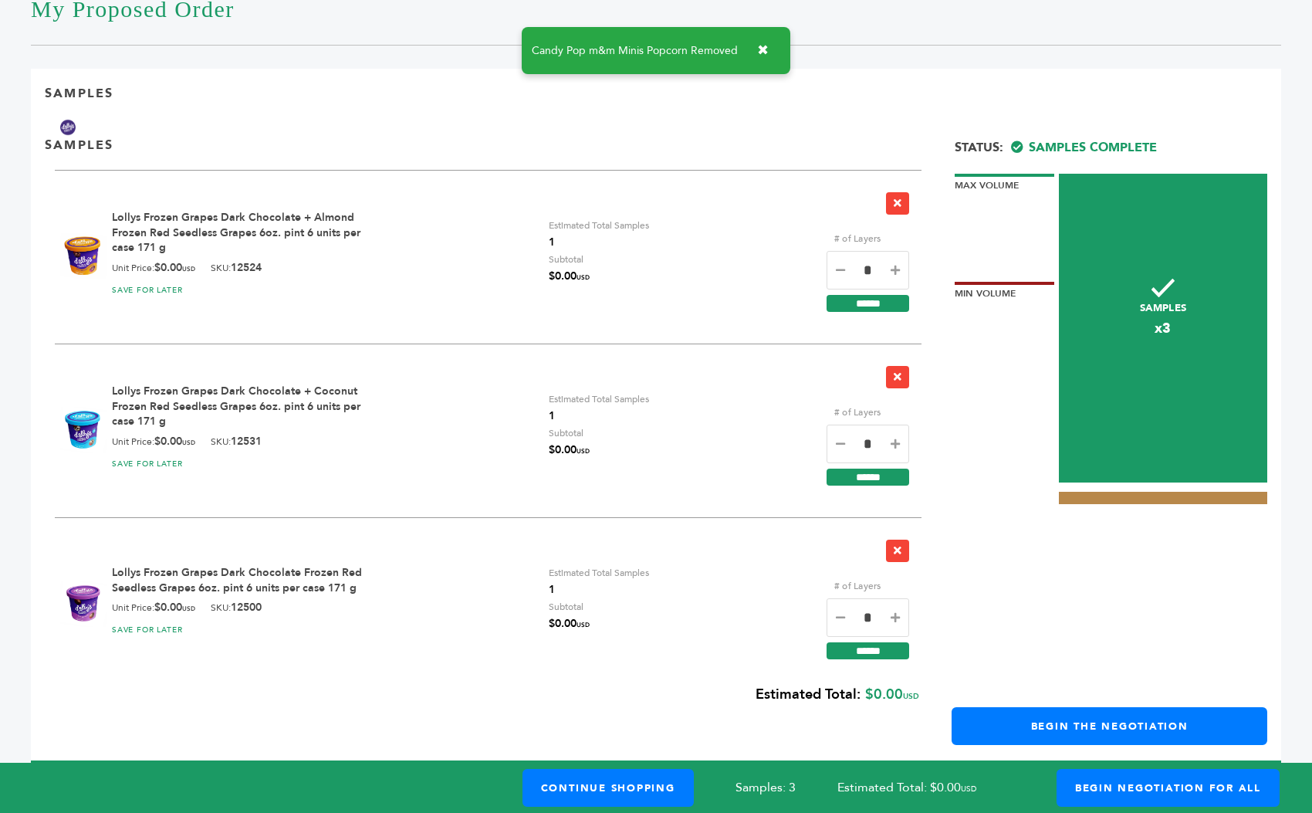
click at [708, 760] on button "CLOSE" at bounding box center [656, 771] width 1250 height 22
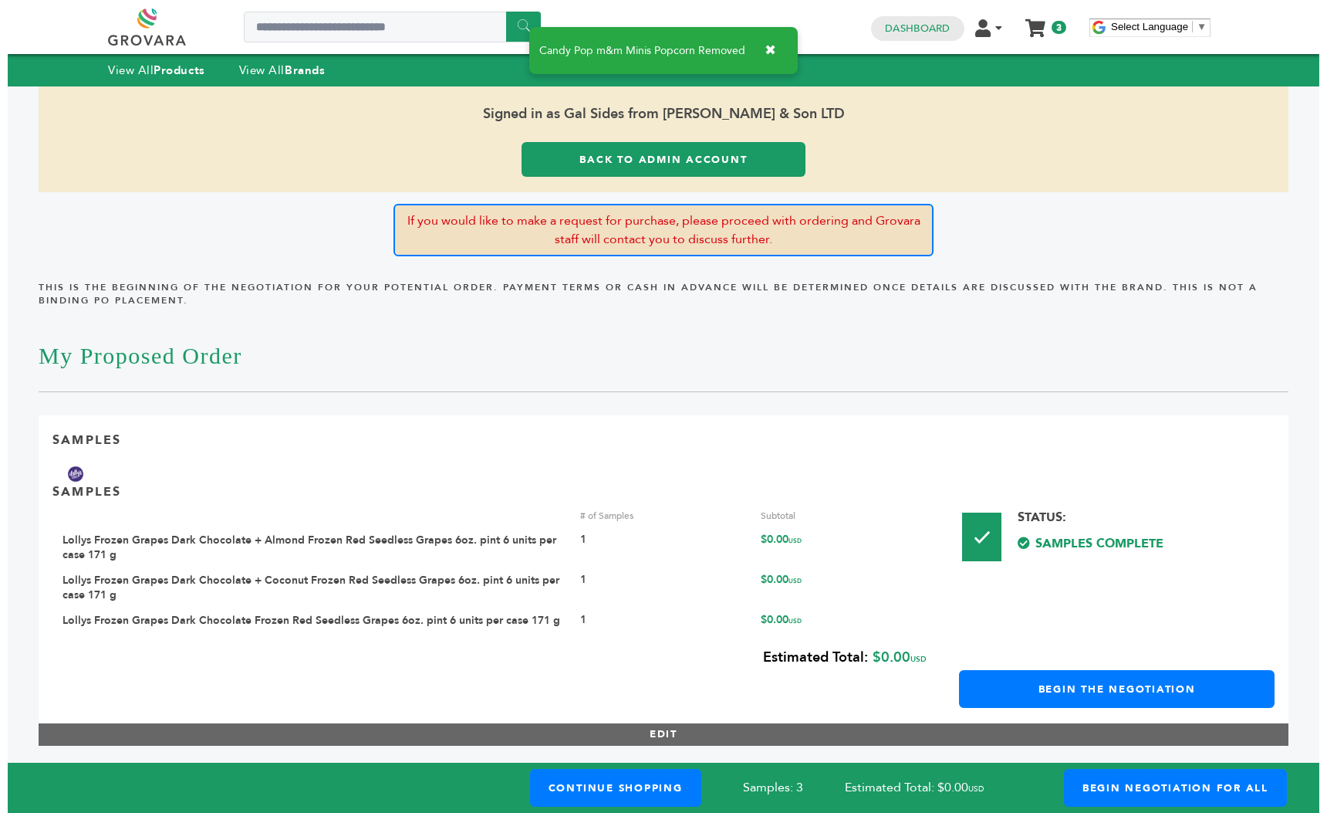
scroll to position [0, 0]
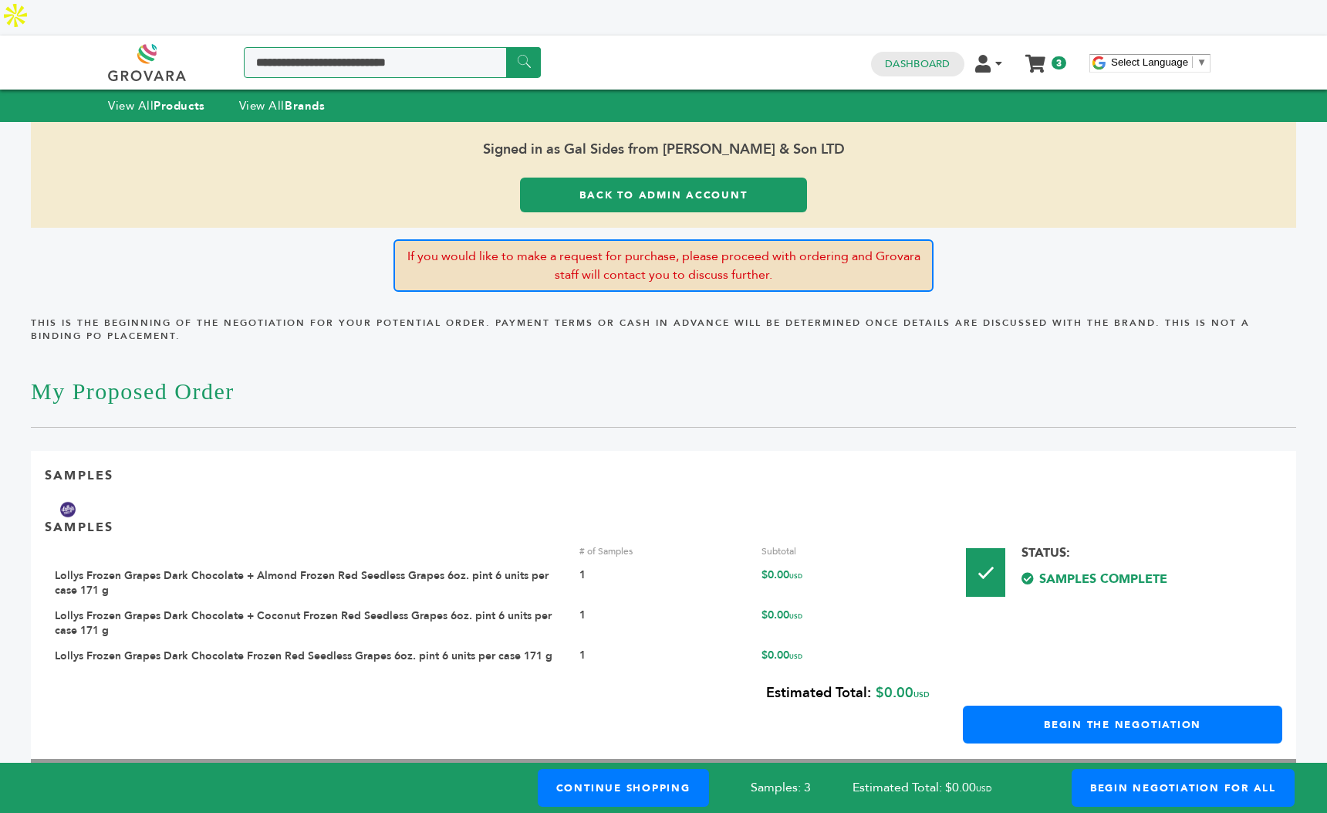
click at [309, 47] on input "Search a product or brand..." at bounding box center [392, 62] width 297 height 31
type input "*****"
click at [506, 47] on input "******" at bounding box center [523, 62] width 35 height 30
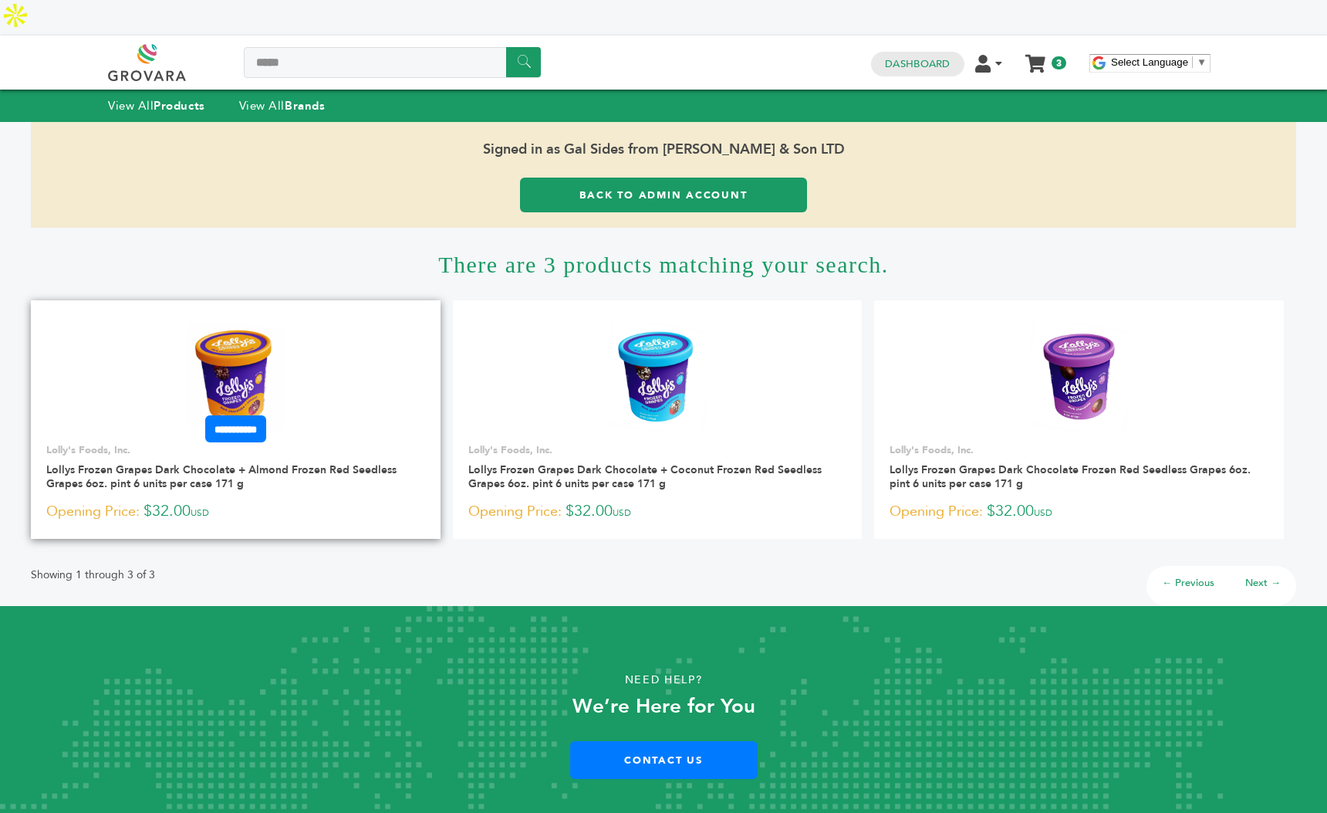
click at [242, 331] on img at bounding box center [235, 377] width 99 height 111
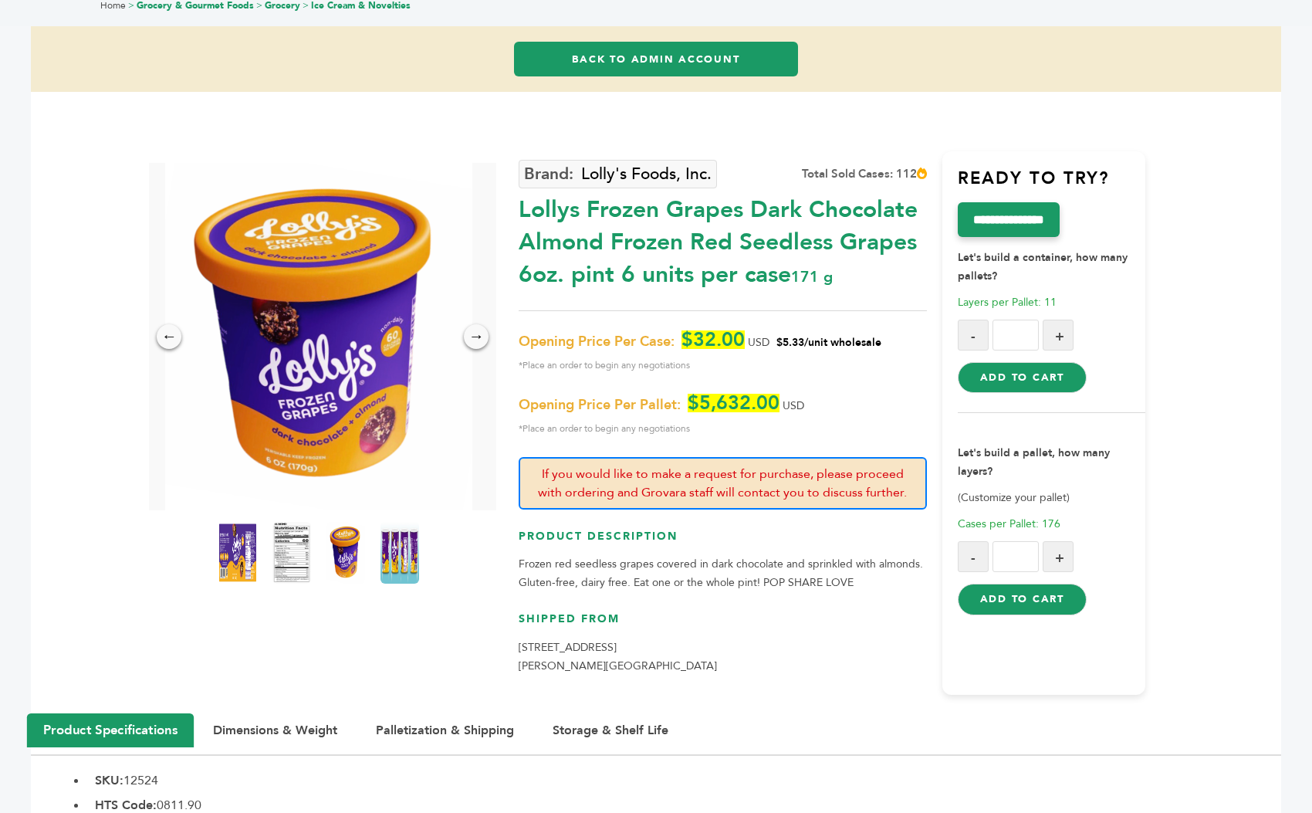
scroll to position [142, 0]
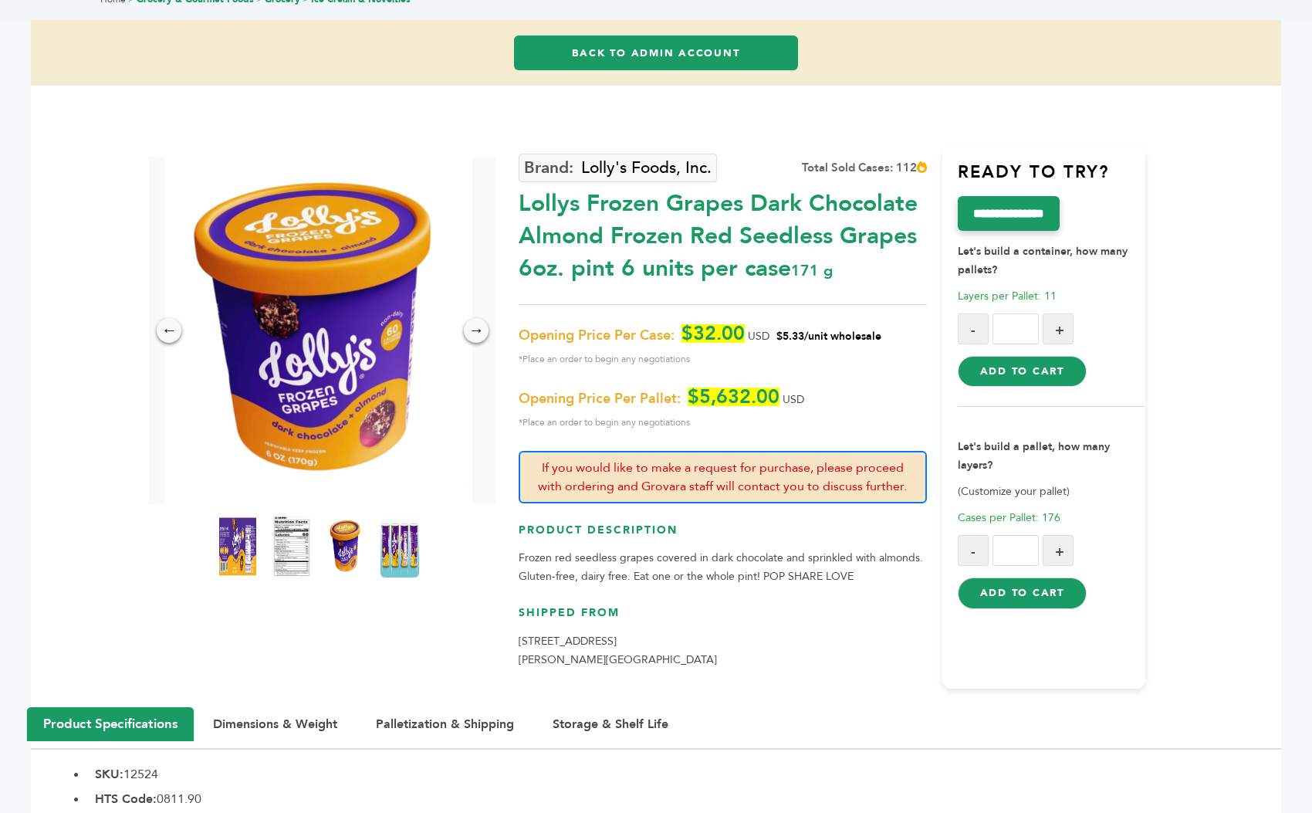
drag, startPoint x: 888, startPoint y: 304, endPoint x: 776, endPoint y: 306, distance: 111.9
click at [776, 324] on p "Opening Price Per Case: $32.00 USD $5.33/unit wholesale *Place an order to begi…" at bounding box center [722, 346] width 407 height 44
click at [859, 343] on div "Opening Price Per Case: $32.00 USD $5.33/unit wholesale *Place an order to begi…" at bounding box center [722, 377] width 407 height 107
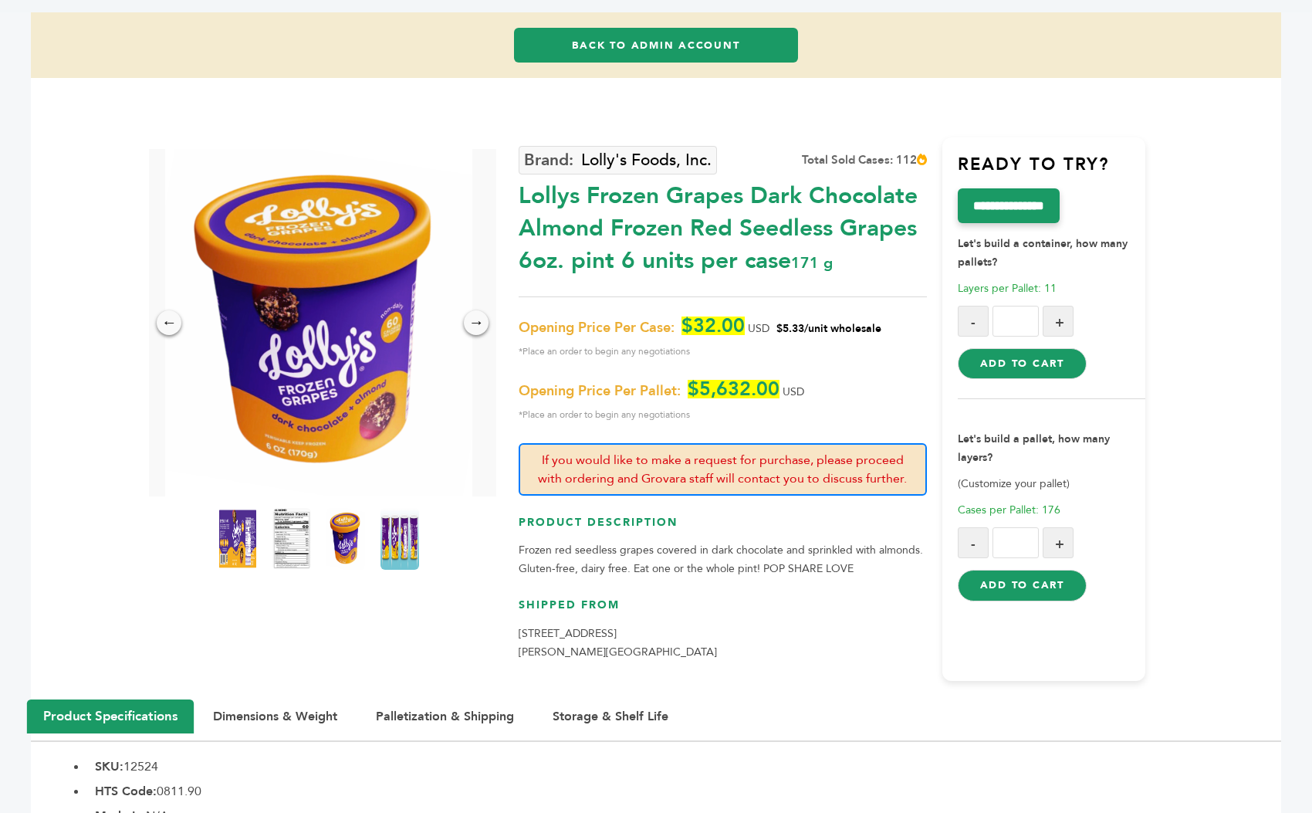
scroll to position [148, 0]
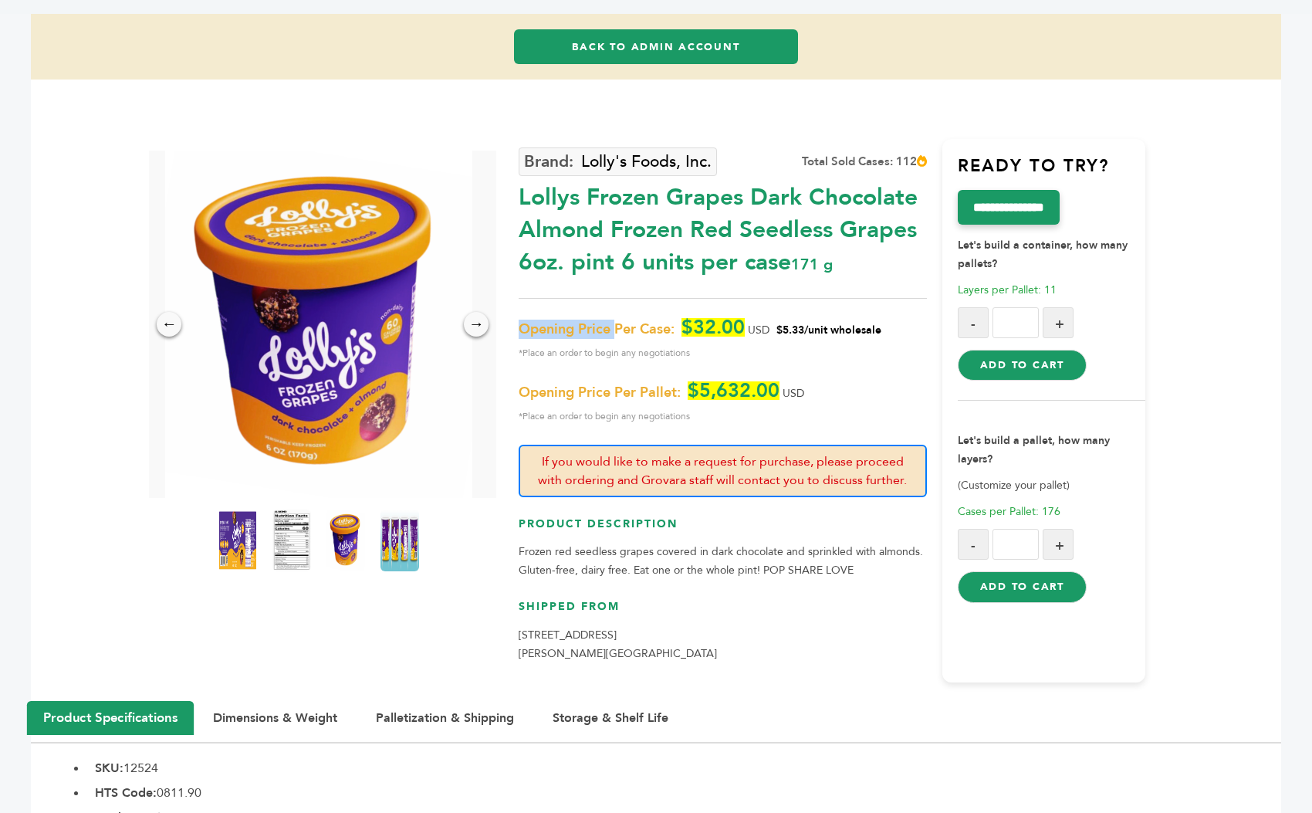
drag, startPoint x: 519, startPoint y: 292, endPoint x: 616, endPoint y: 296, distance: 97.3
click at [616, 320] on span "Opening Price Per Case:" at bounding box center [597, 329] width 156 height 19
click at [578, 343] on span "*Place an order to begin any negotiations" at bounding box center [722, 352] width 407 height 19
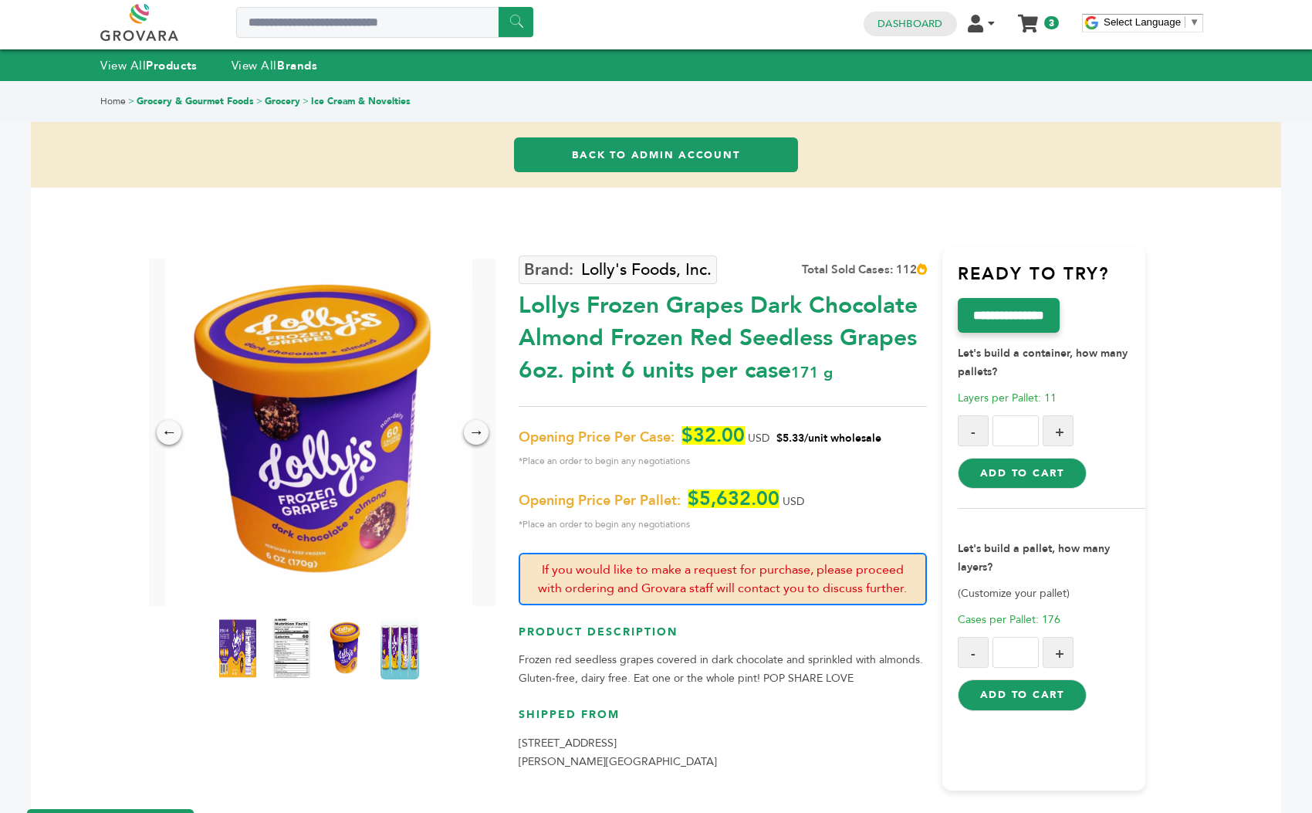
scroll to position [38, 0]
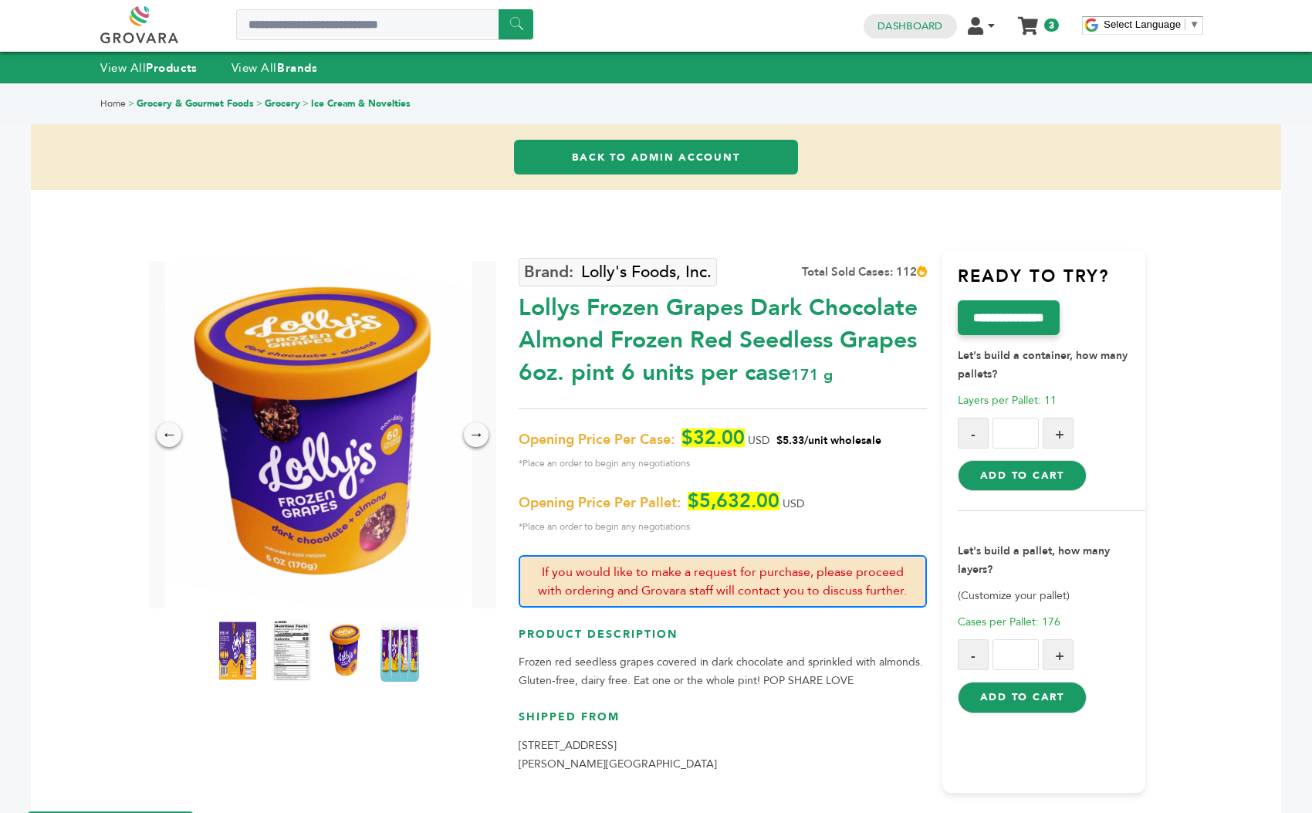
drag, startPoint x: 889, startPoint y: 403, endPoint x: 779, endPoint y: 404, distance: 110.4
click at [779, 428] on p "Opening Price Per Case: $32.00 USD $5.33/unit wholesale *Place an order to begi…" at bounding box center [722, 450] width 407 height 44
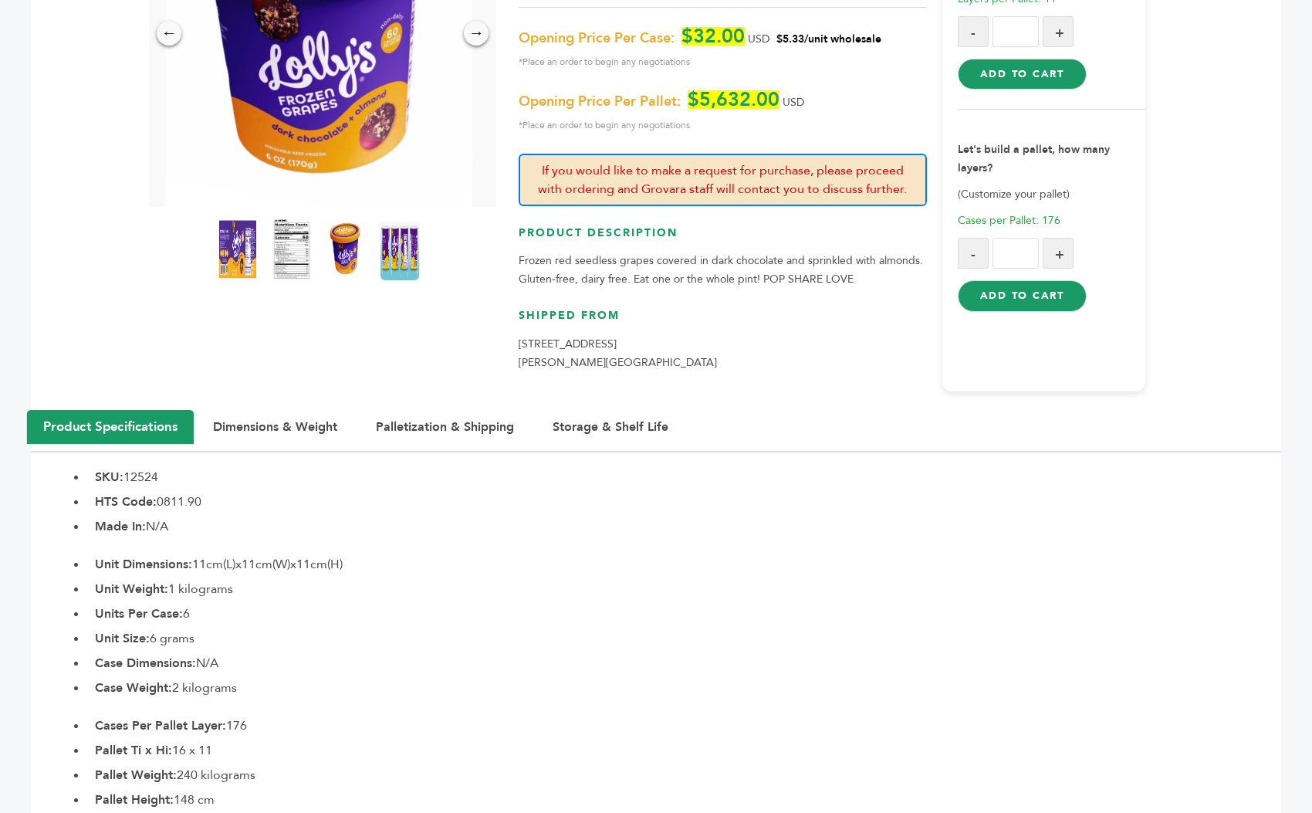
scroll to position [455, 0]
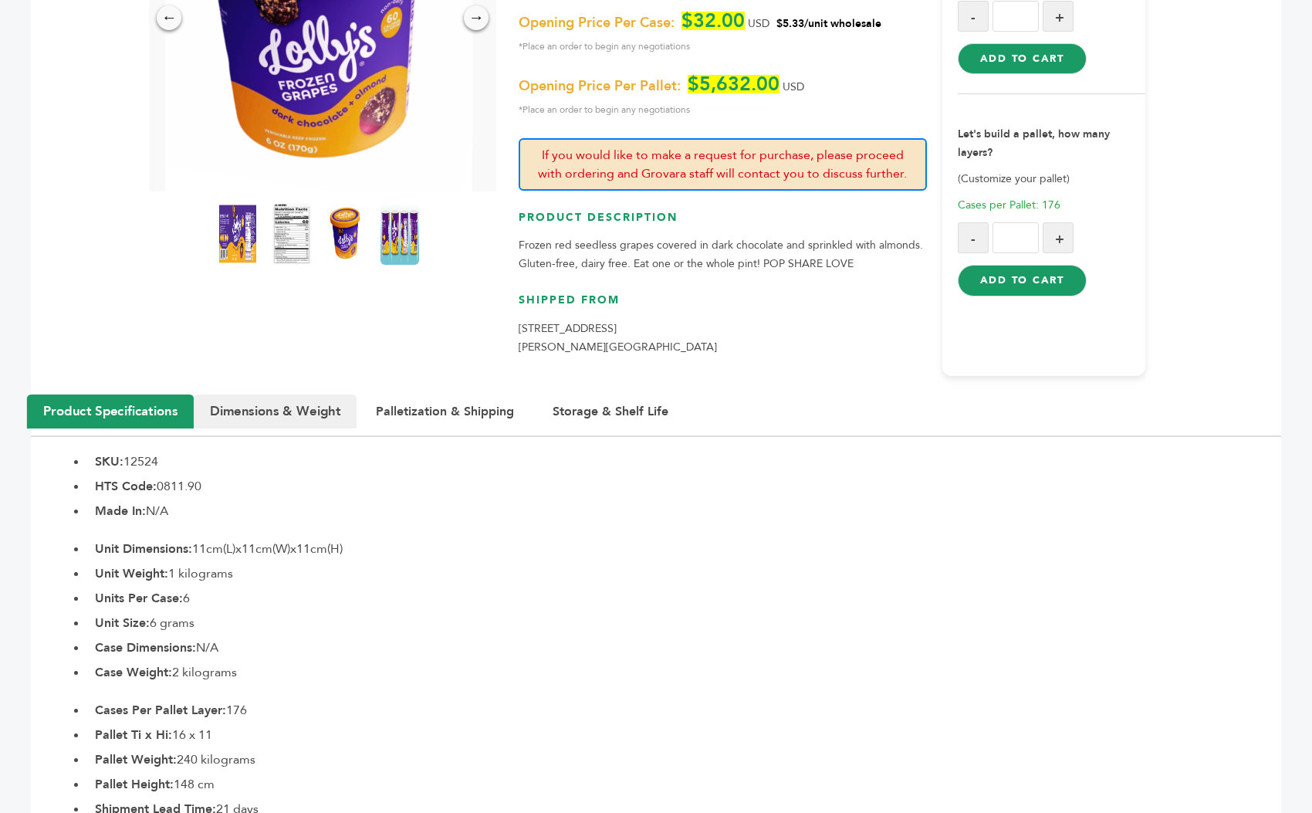
click at [257, 394] on button "Dimensions & Weight" at bounding box center [275, 411] width 163 height 34
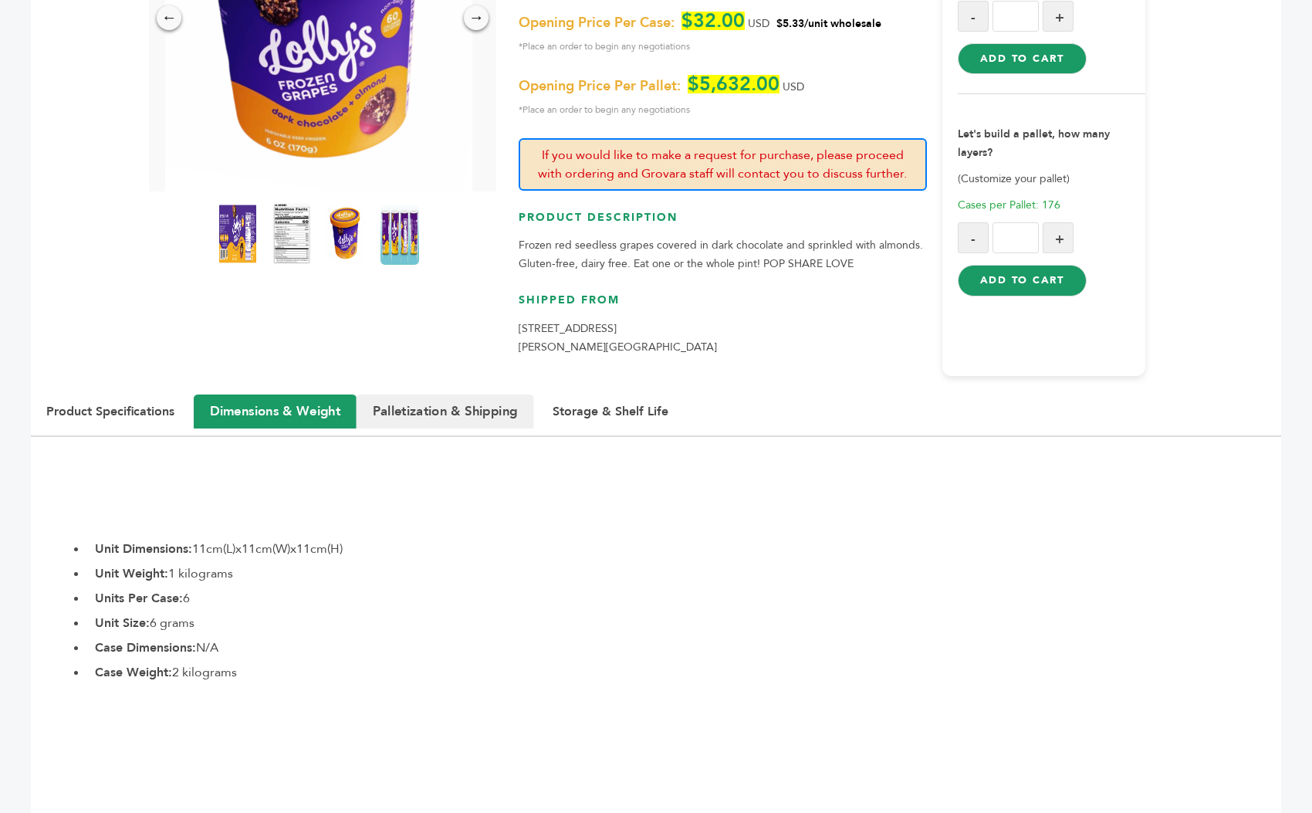
click at [434, 394] on button "Palletization & Shipping" at bounding box center [445, 411] width 177 height 34
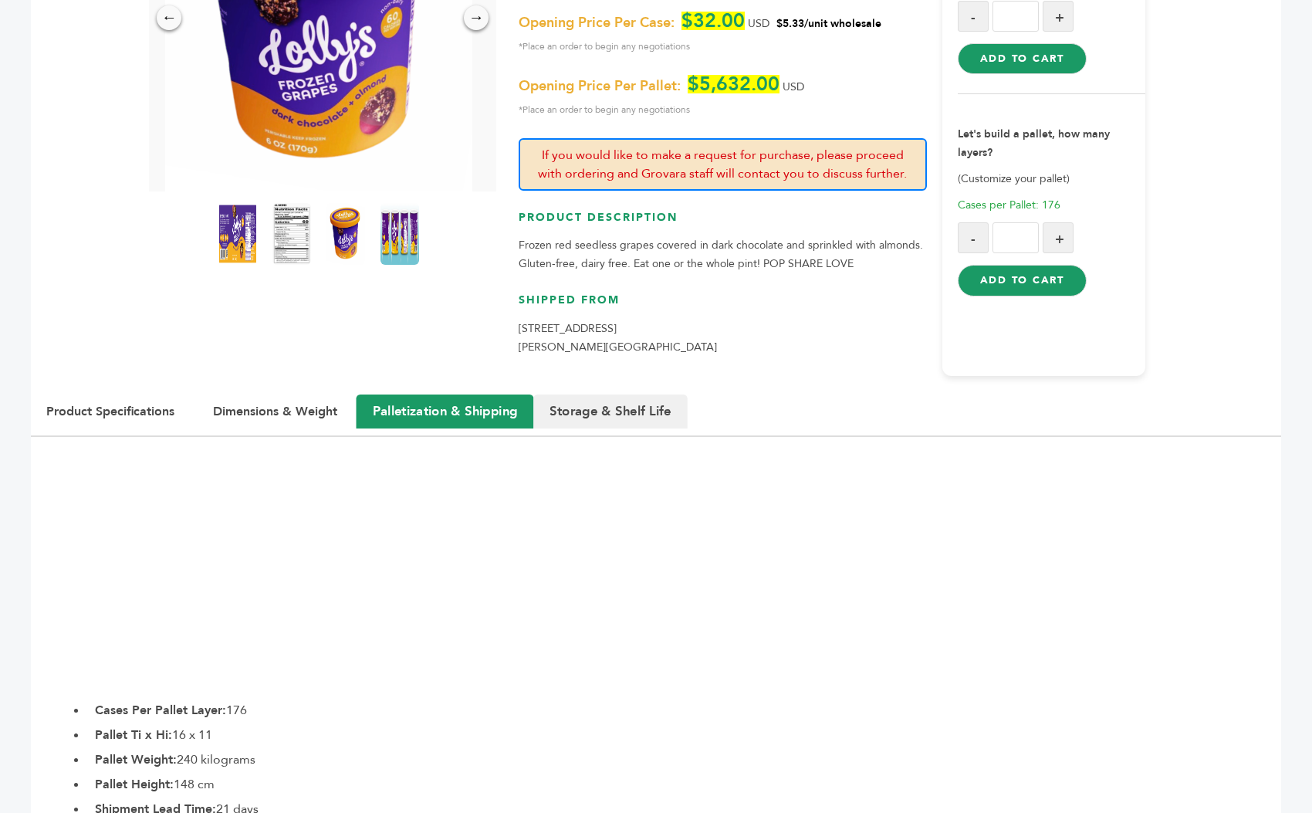
click at [581, 394] on button "Storage & Shelf Life" at bounding box center [610, 411] width 154 height 34
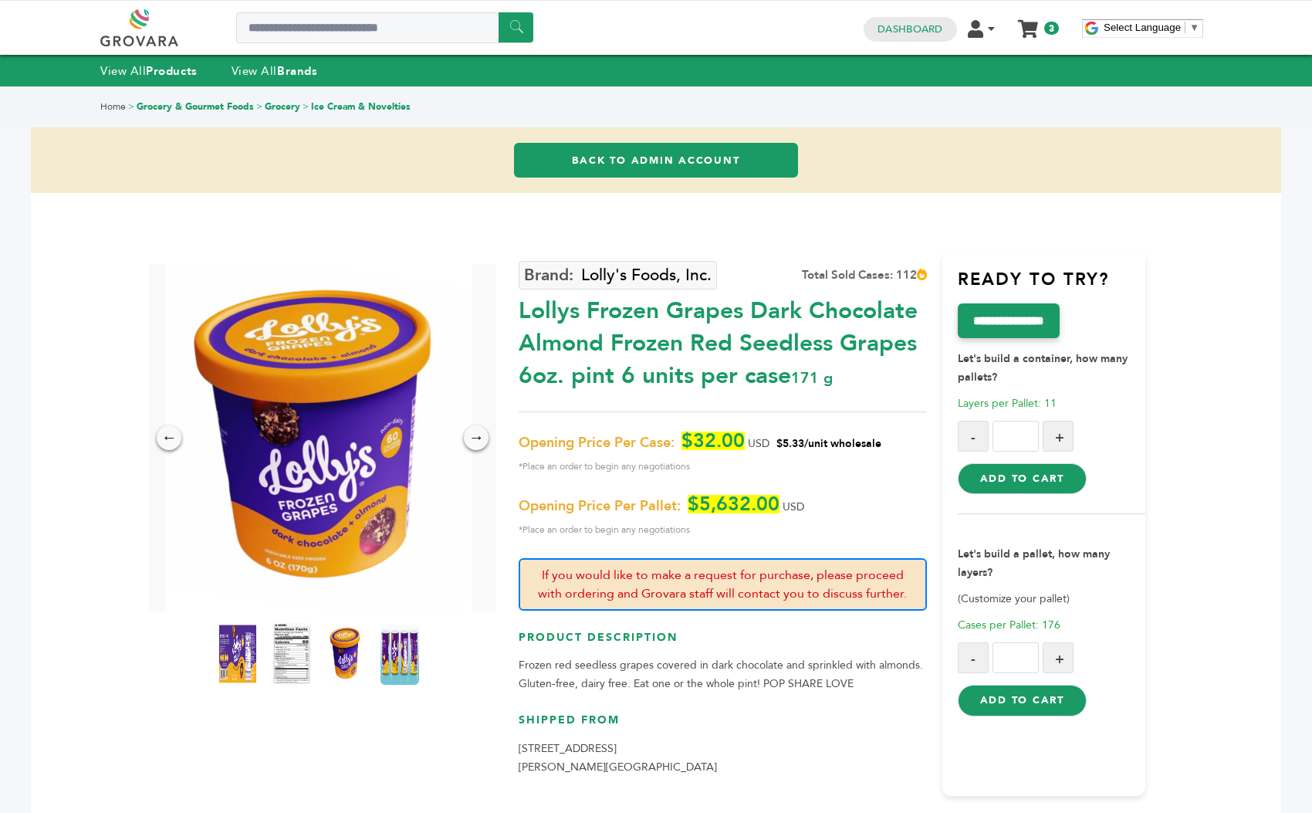
scroll to position [0, 0]
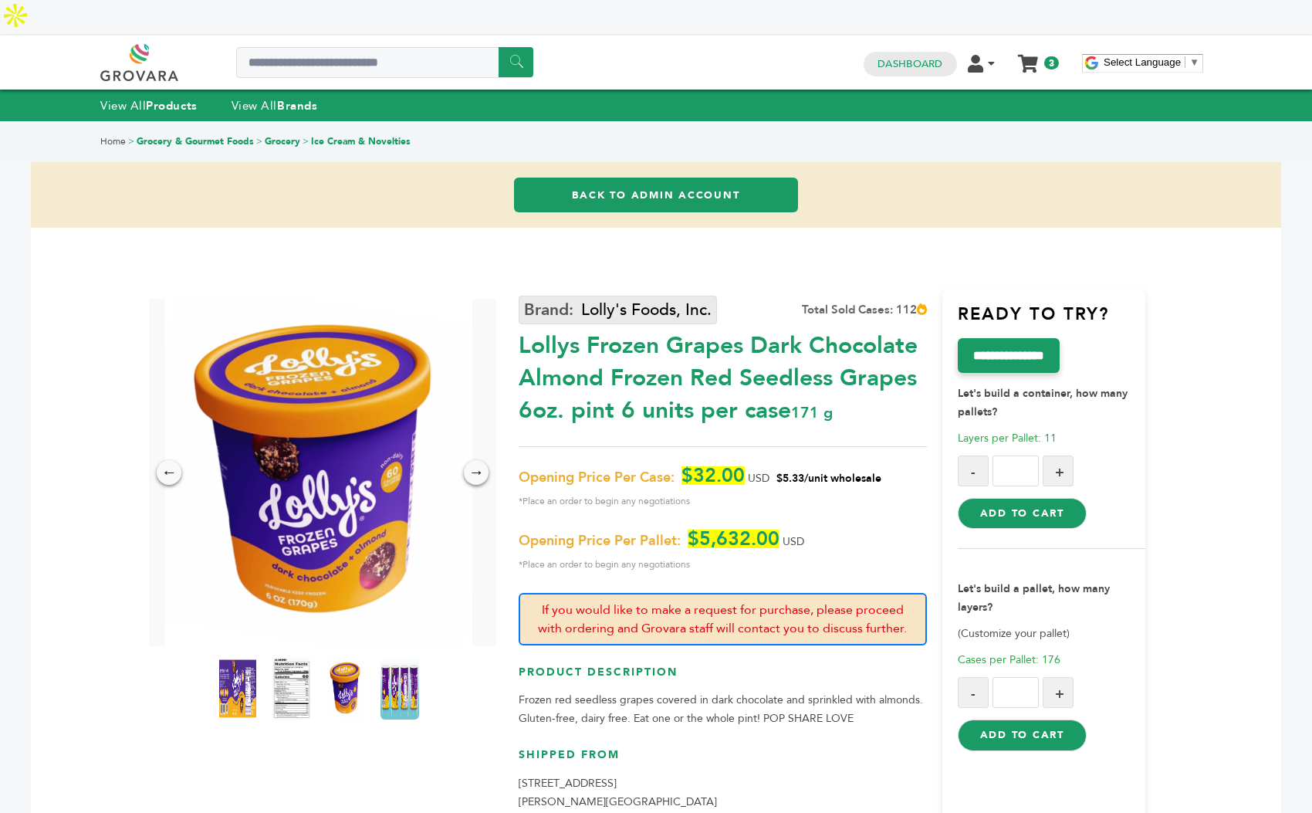
click at [645, 296] on link "Lolly's Foods, Inc." at bounding box center [618, 310] width 198 height 29
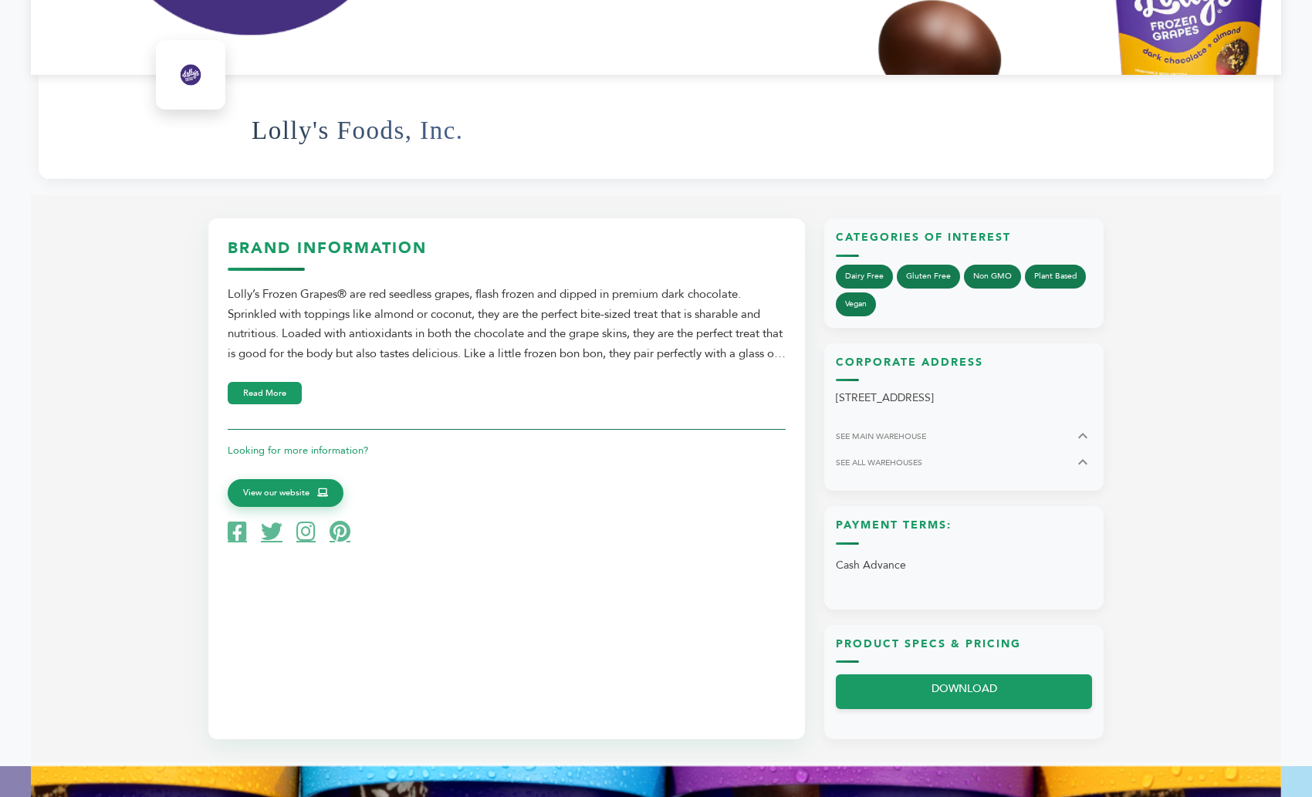
scroll to position [532, 0]
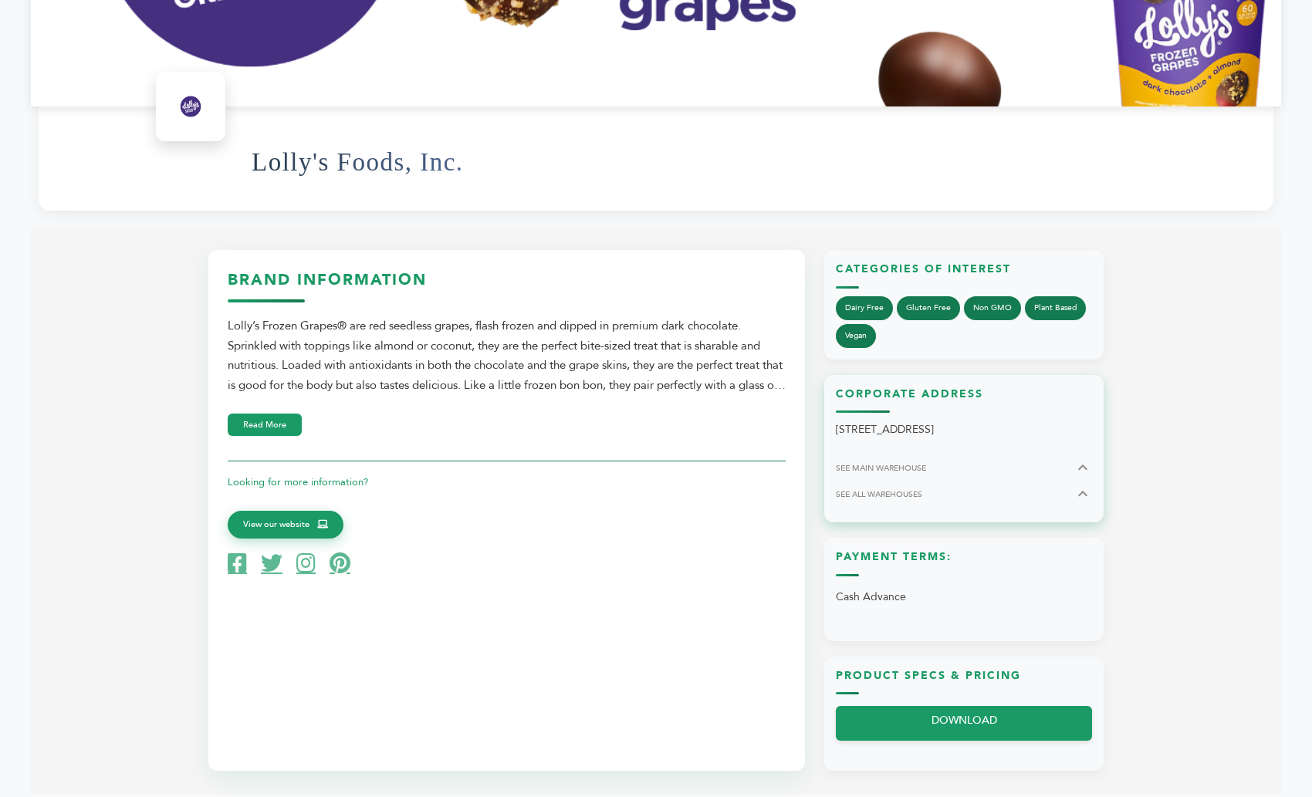
drag, startPoint x: 1023, startPoint y: 392, endPoint x: 1079, endPoint y: 392, distance: 55.6
click at [1079, 421] on p "[STREET_ADDRESS]" at bounding box center [964, 430] width 256 height 19
click at [702, 482] on div "Looking for more information? View our website" at bounding box center [507, 517] width 558 height 113
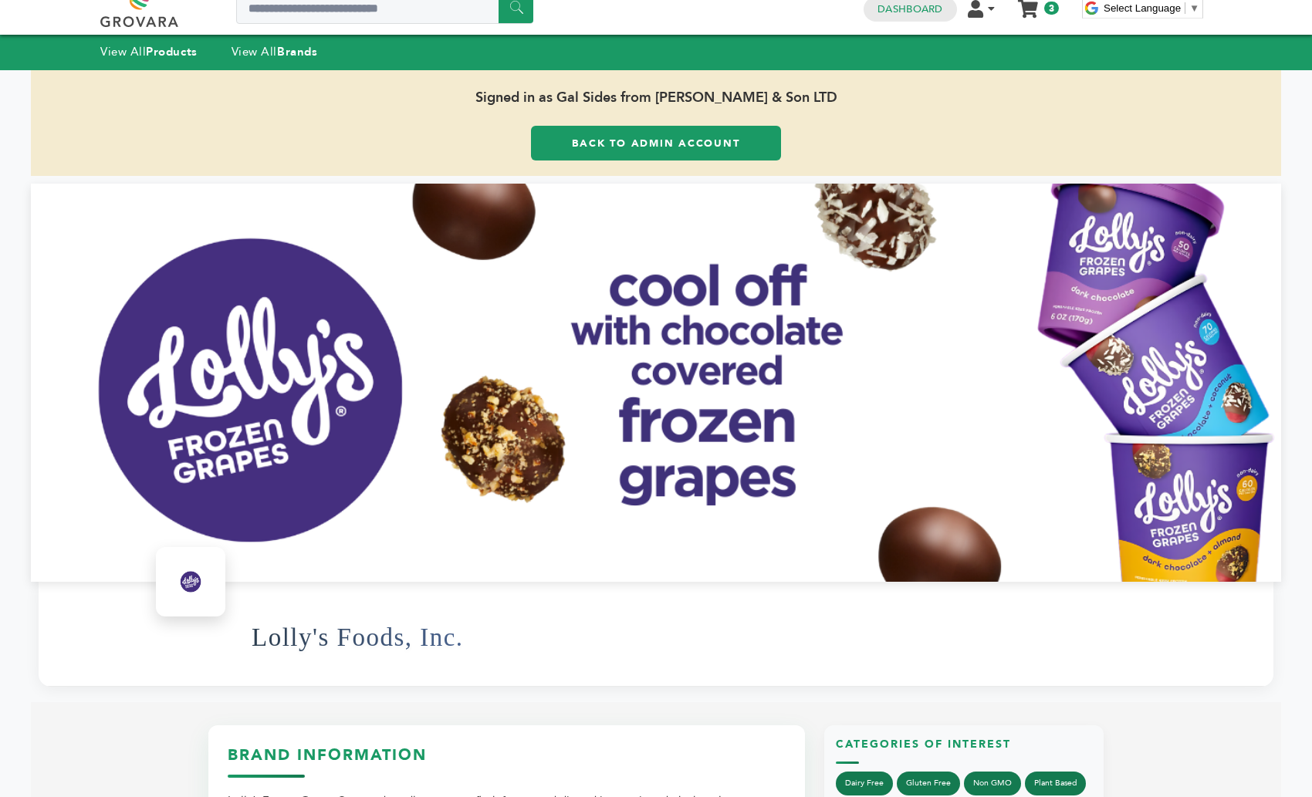
scroll to position [0, 0]
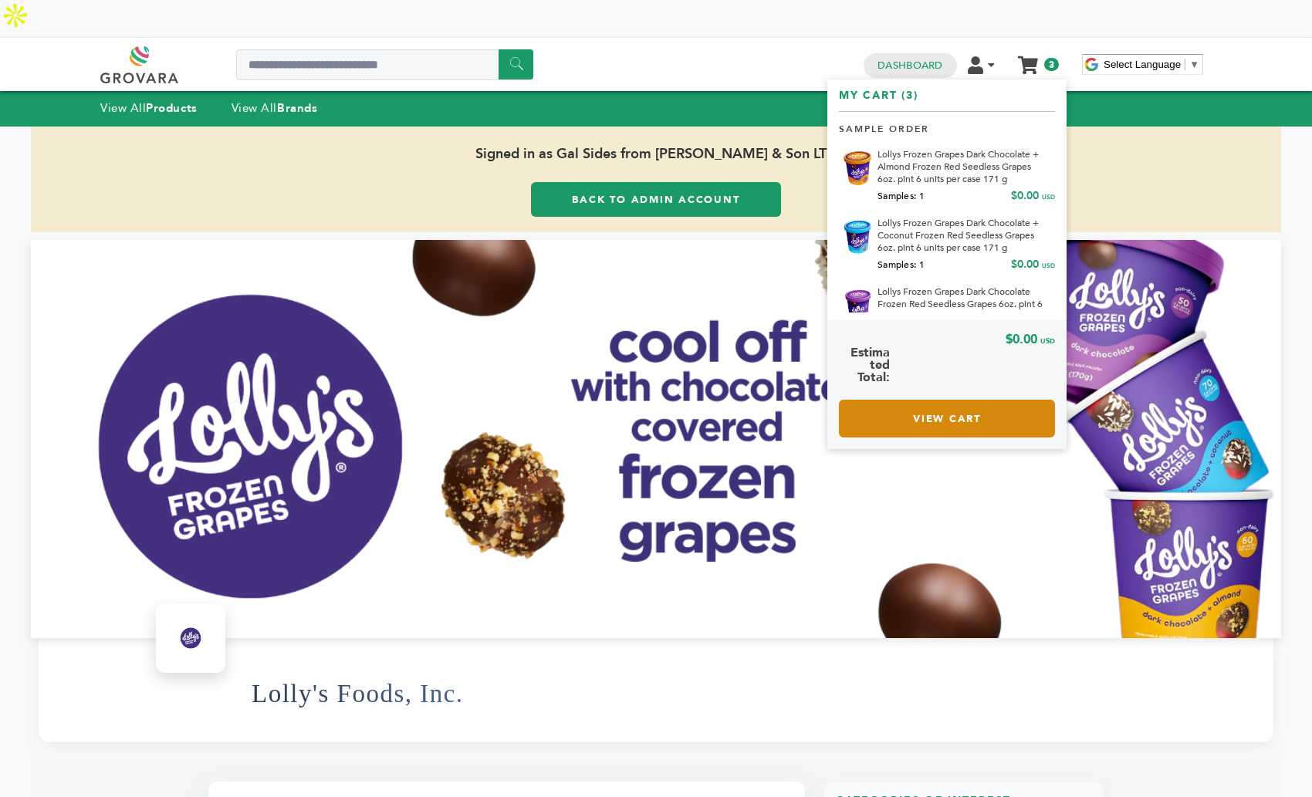
click at [916, 400] on link "View Cart" at bounding box center [947, 419] width 216 height 38
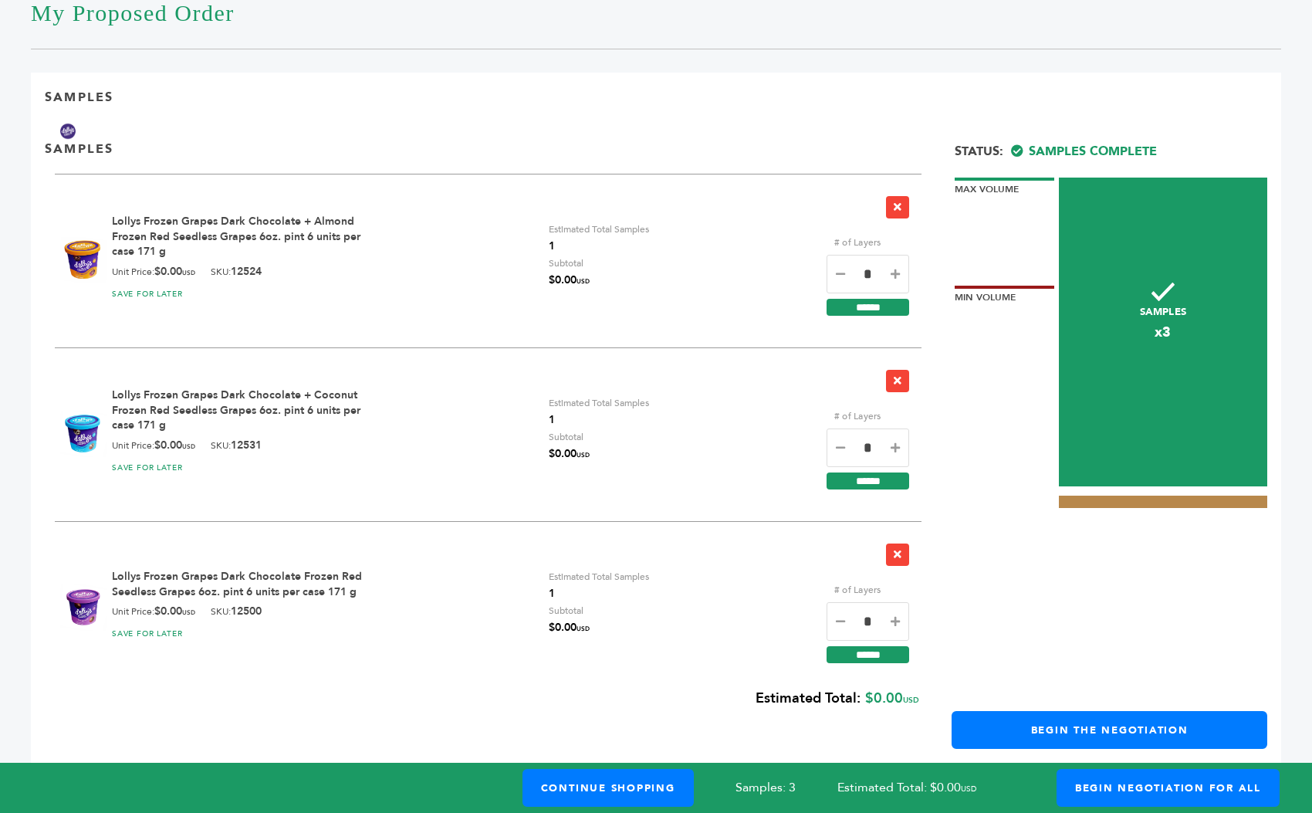
scroll to position [382, 0]
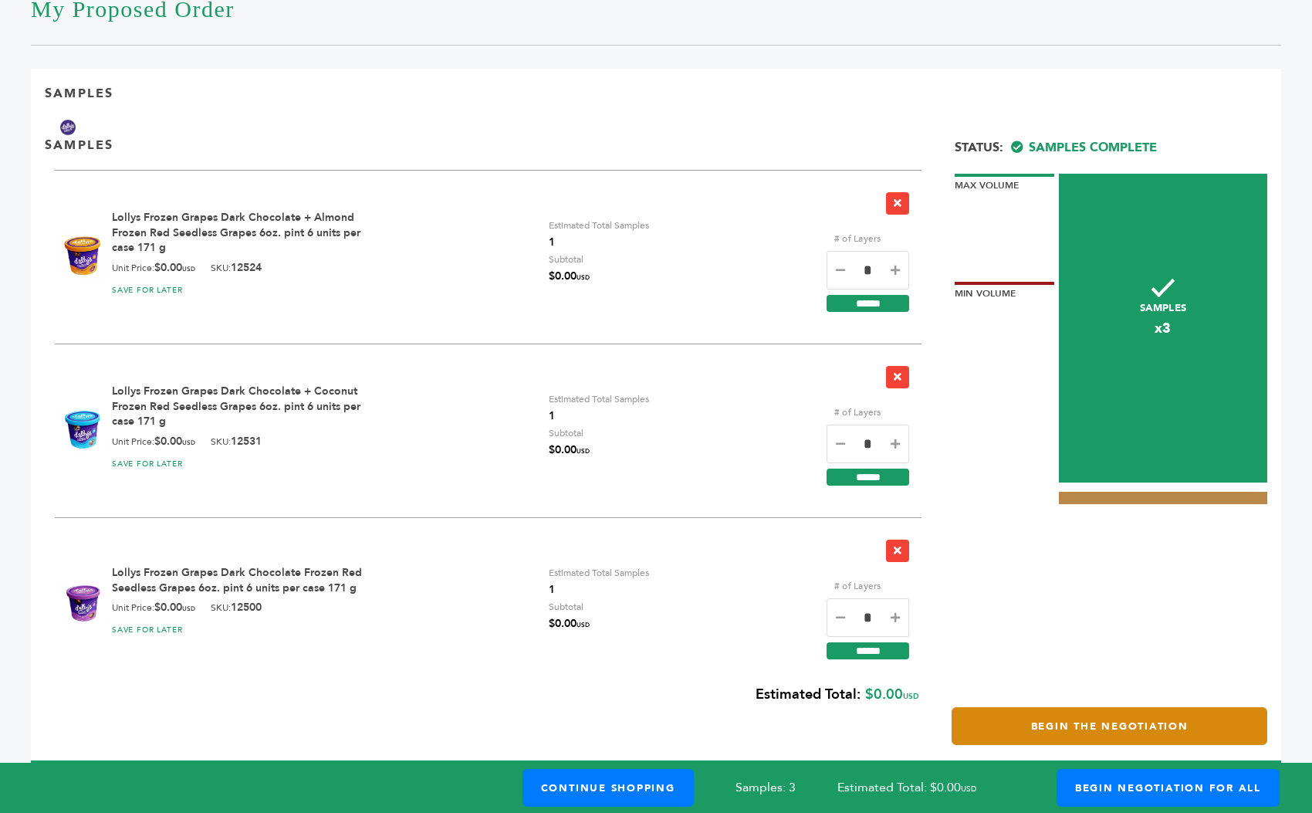
click at [986, 707] on link "Begin the Negotiation" at bounding box center [1110, 726] width 316 height 38
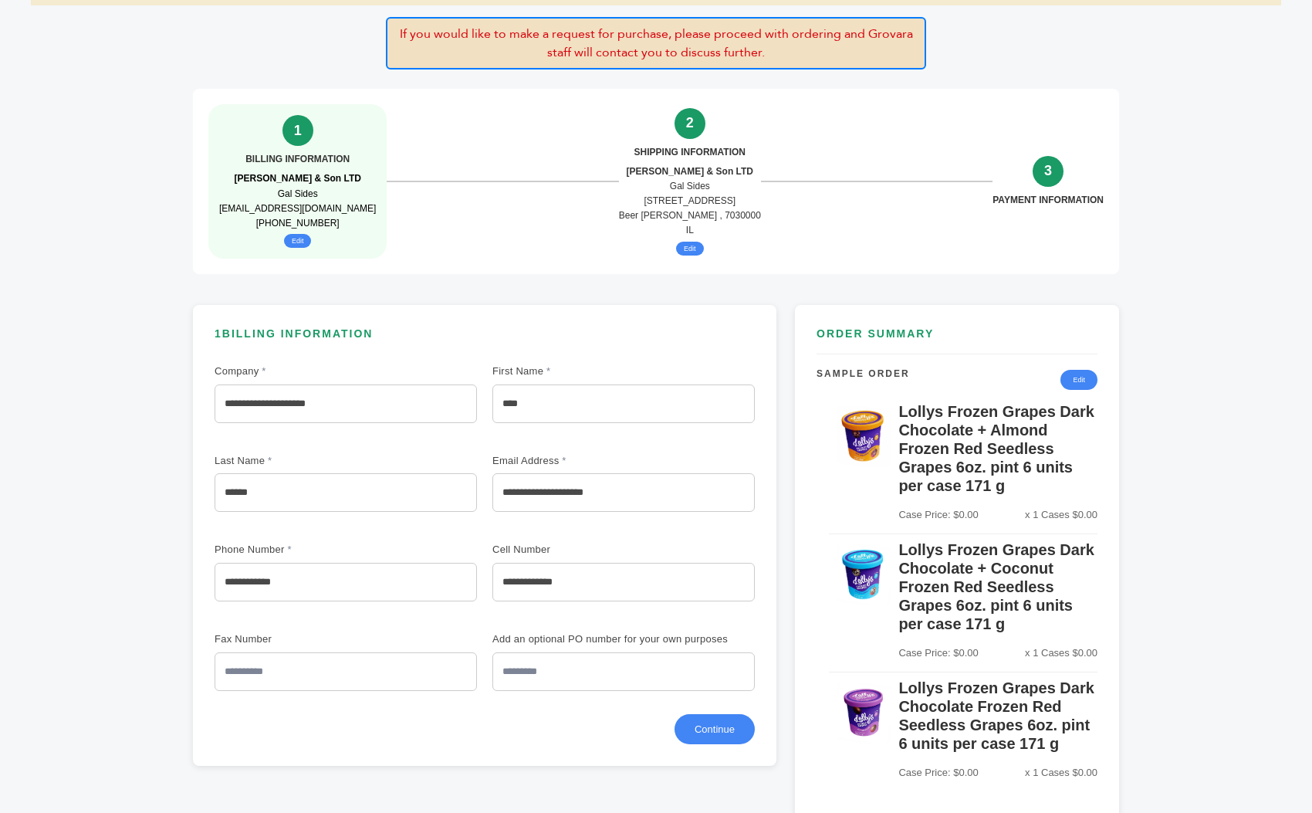
scroll to position [307, 0]
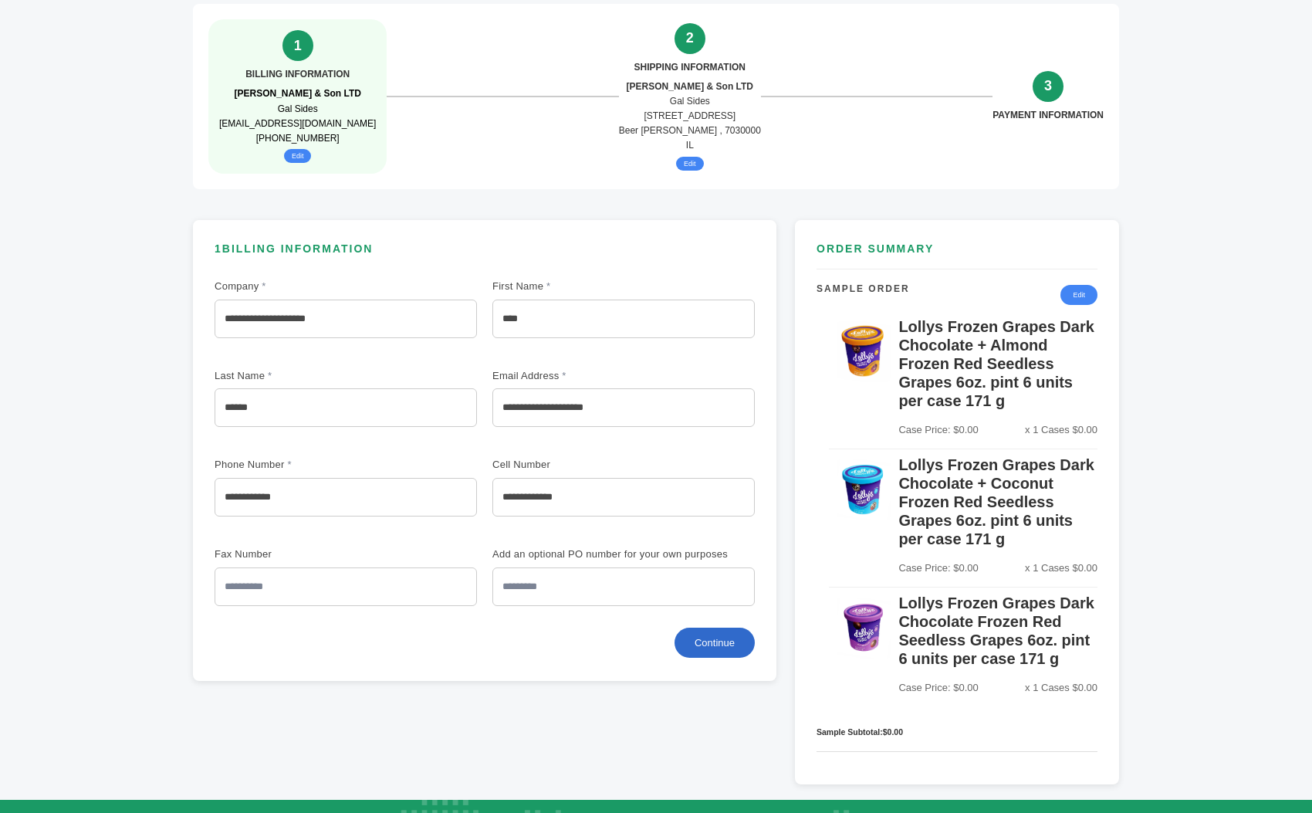
click at [708, 627] on button "Continue" at bounding box center [714, 642] width 80 height 30
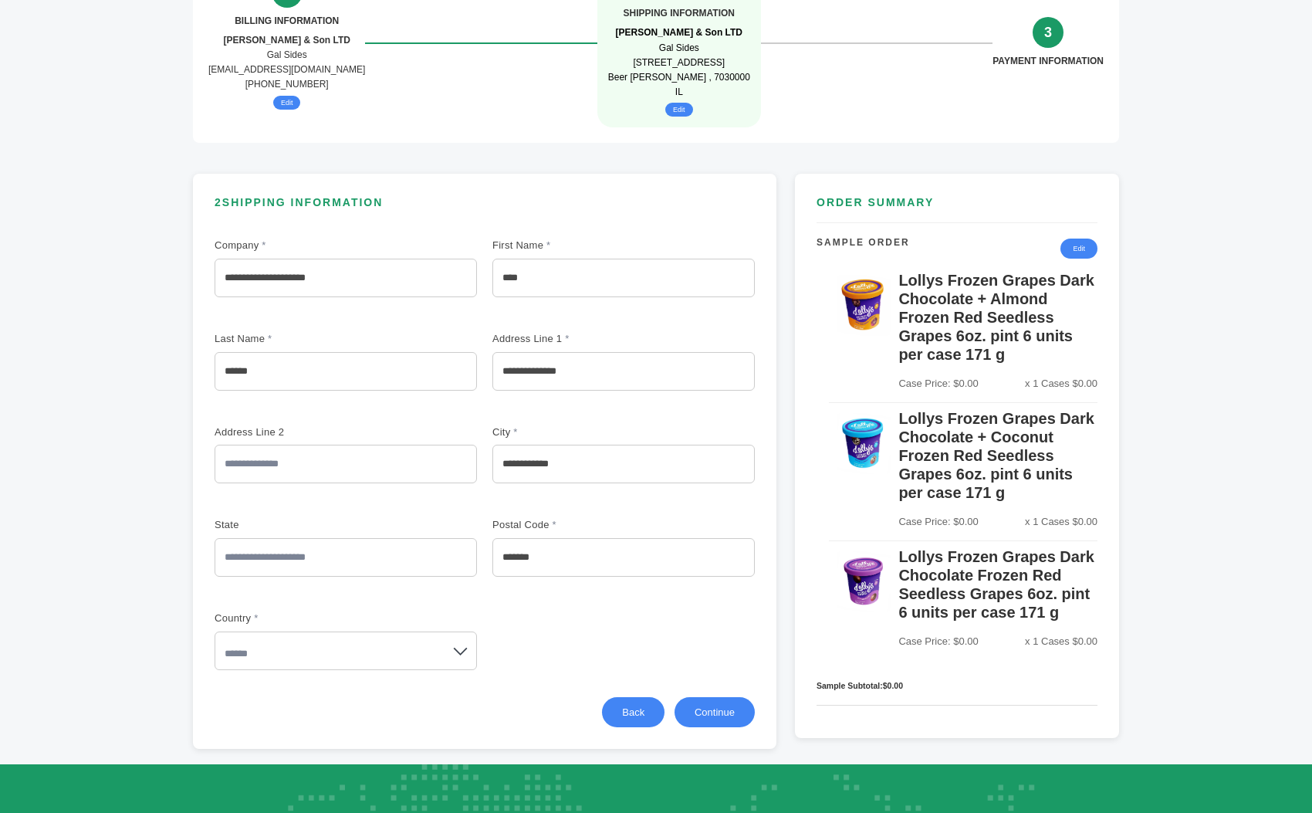
scroll to position [407, 0]
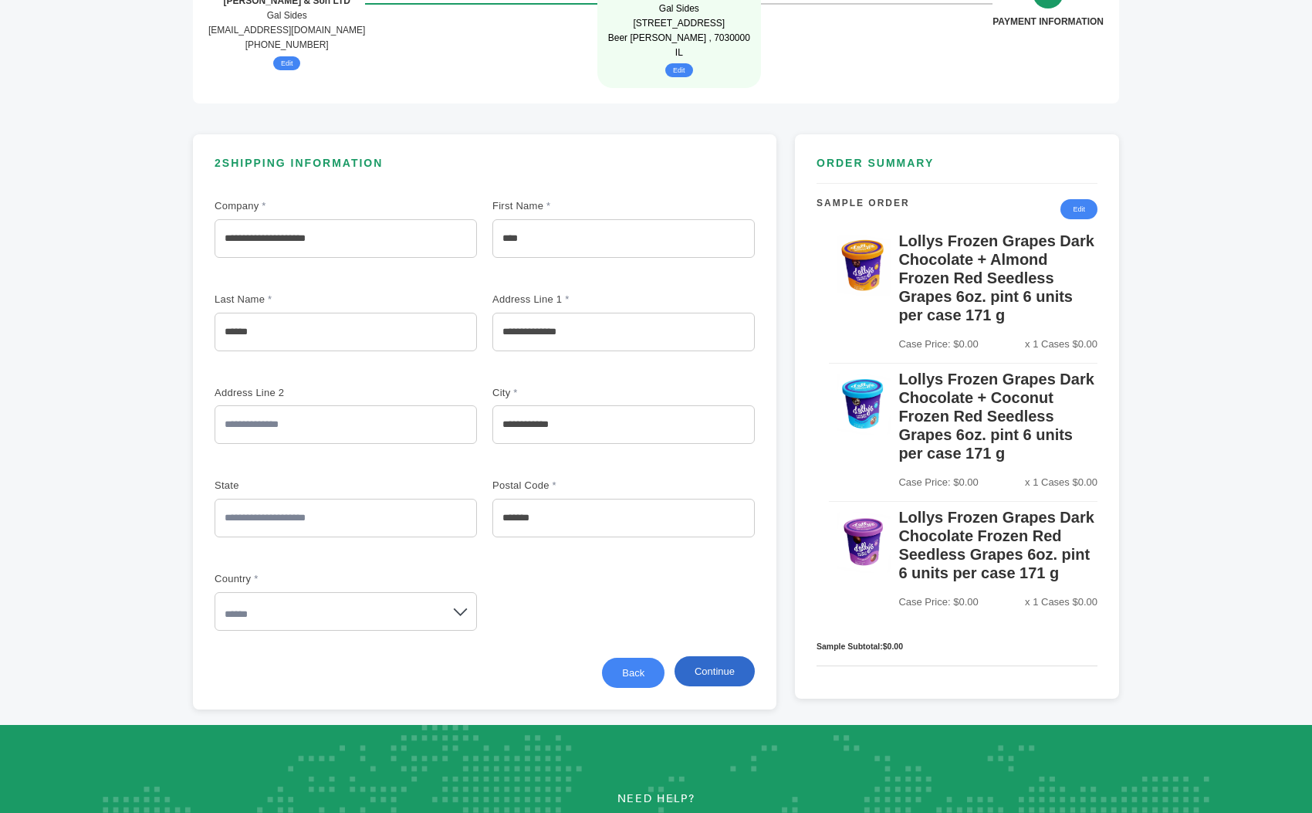
click at [718, 656] on button "Continue" at bounding box center [714, 671] width 80 height 30
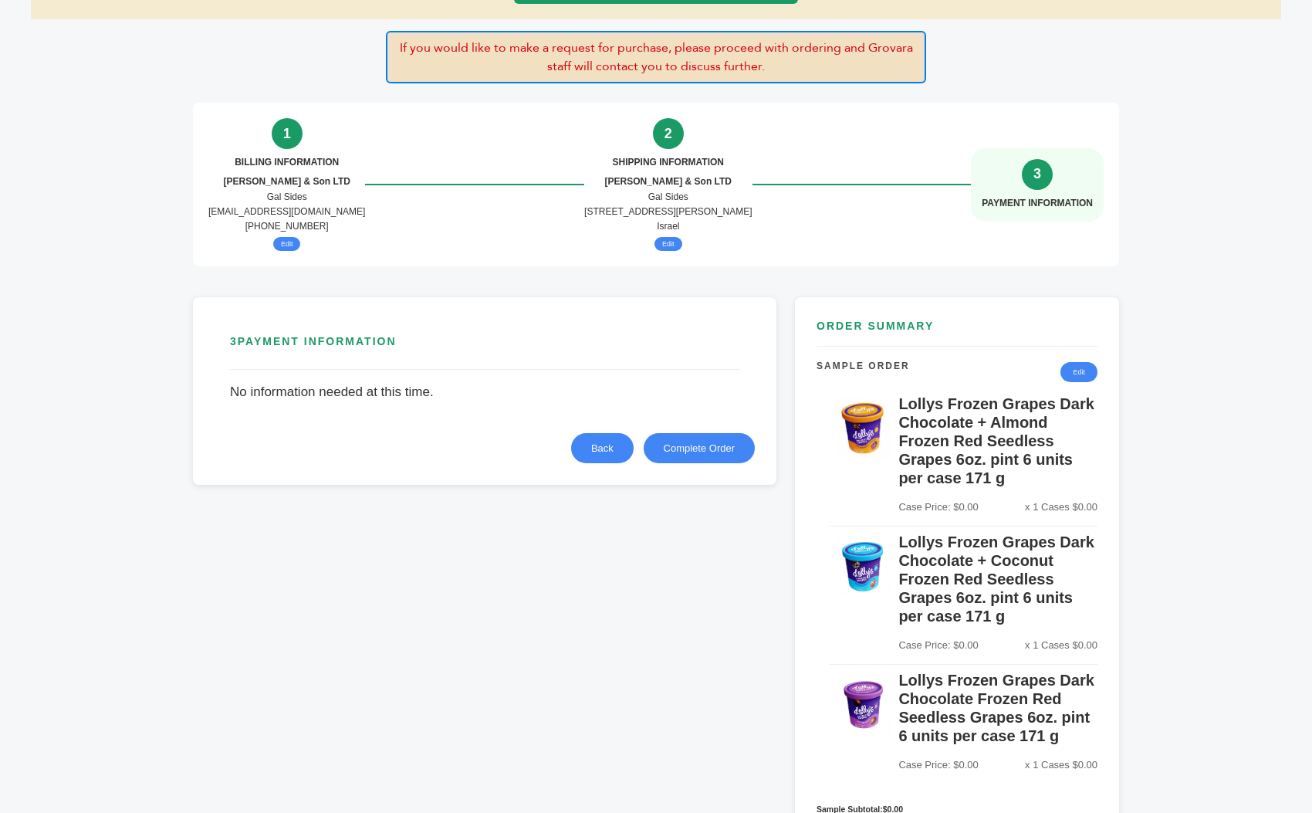
scroll to position [191, 0]
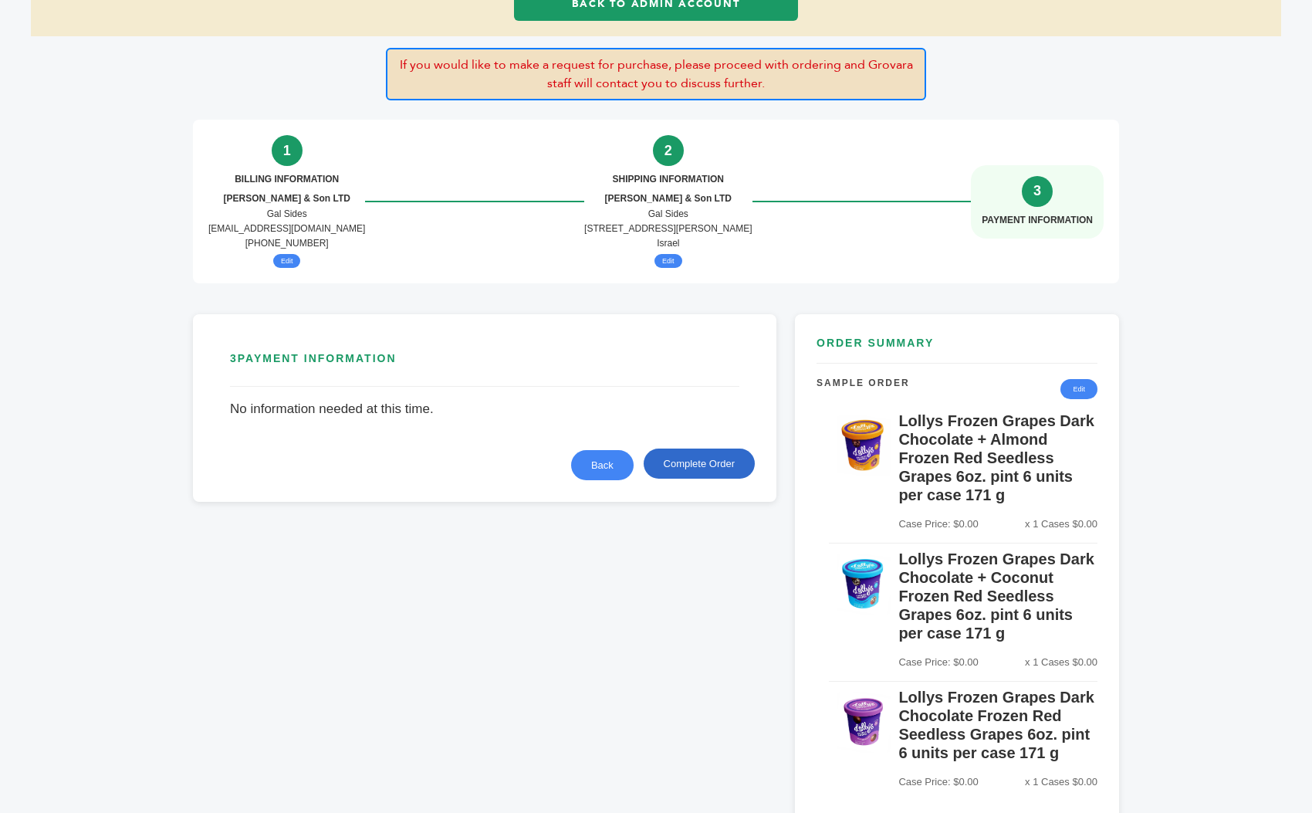
click at [687, 448] on button "Complete Order" at bounding box center [699, 463] width 111 height 30
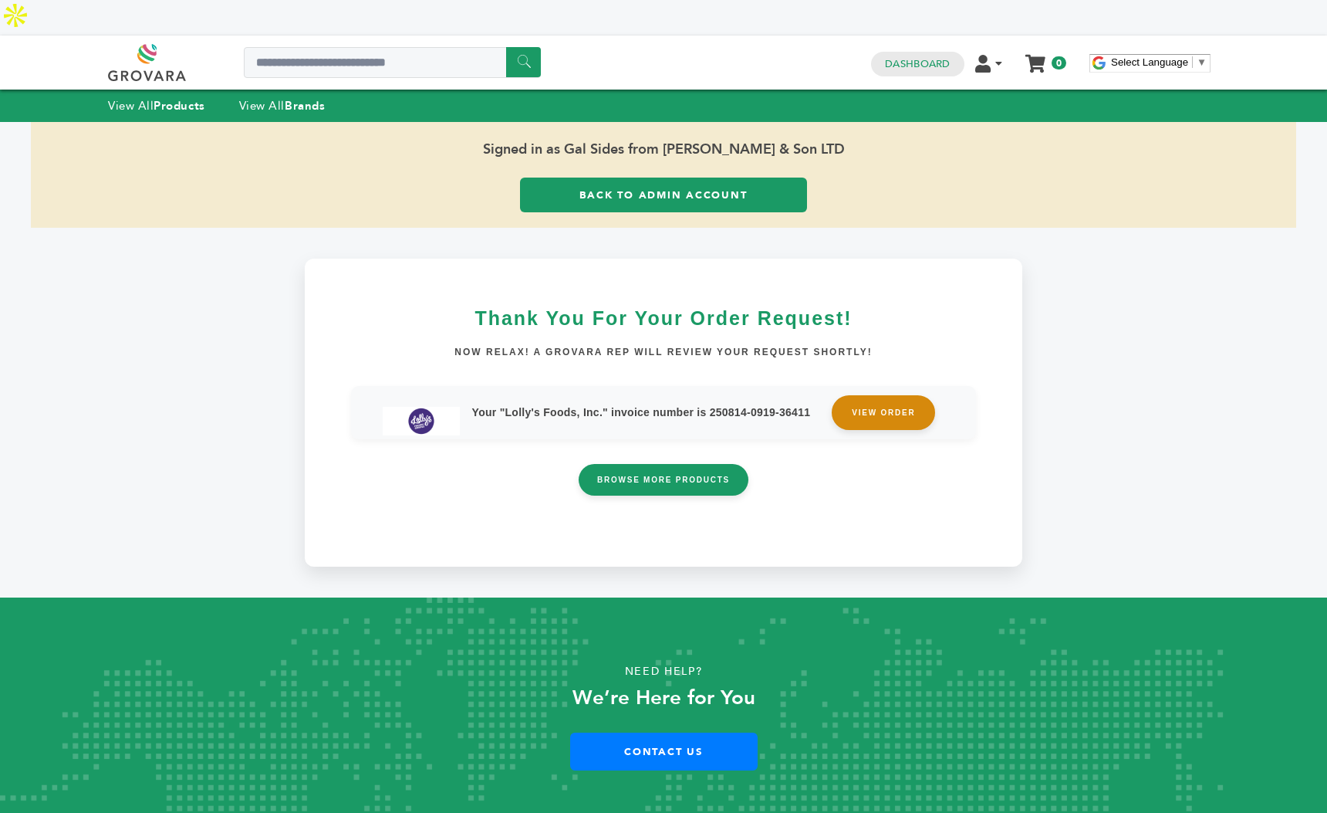
click at [881, 395] on link "VIEW ORDER" at bounding box center [883, 412] width 103 height 35
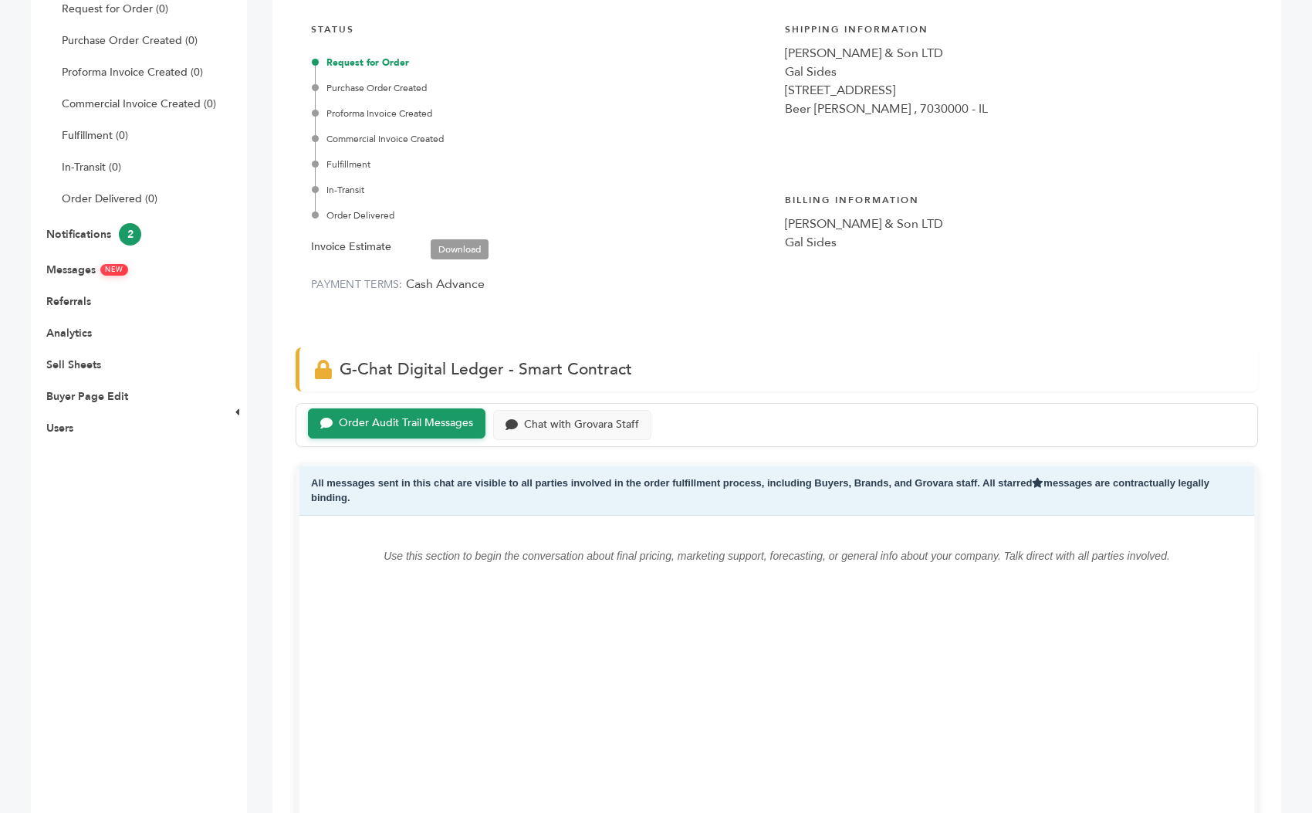
scroll to position [429, 0]
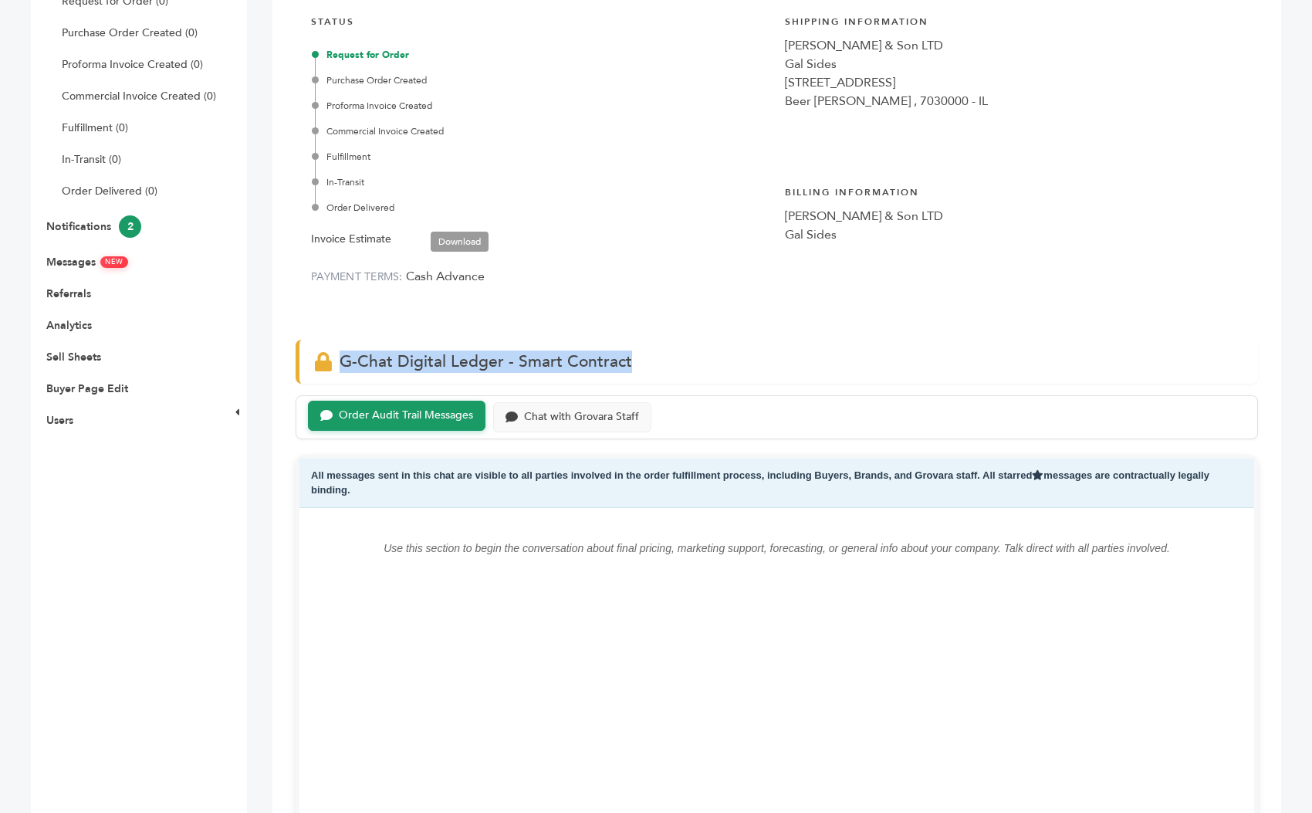
drag, startPoint x: 651, startPoint y: 323, endPoint x: 337, endPoint y: 327, distance: 313.3
click at [337, 340] on div "G-Chat Digital Ledger - Smart Contract" at bounding box center [777, 362] width 962 height 44
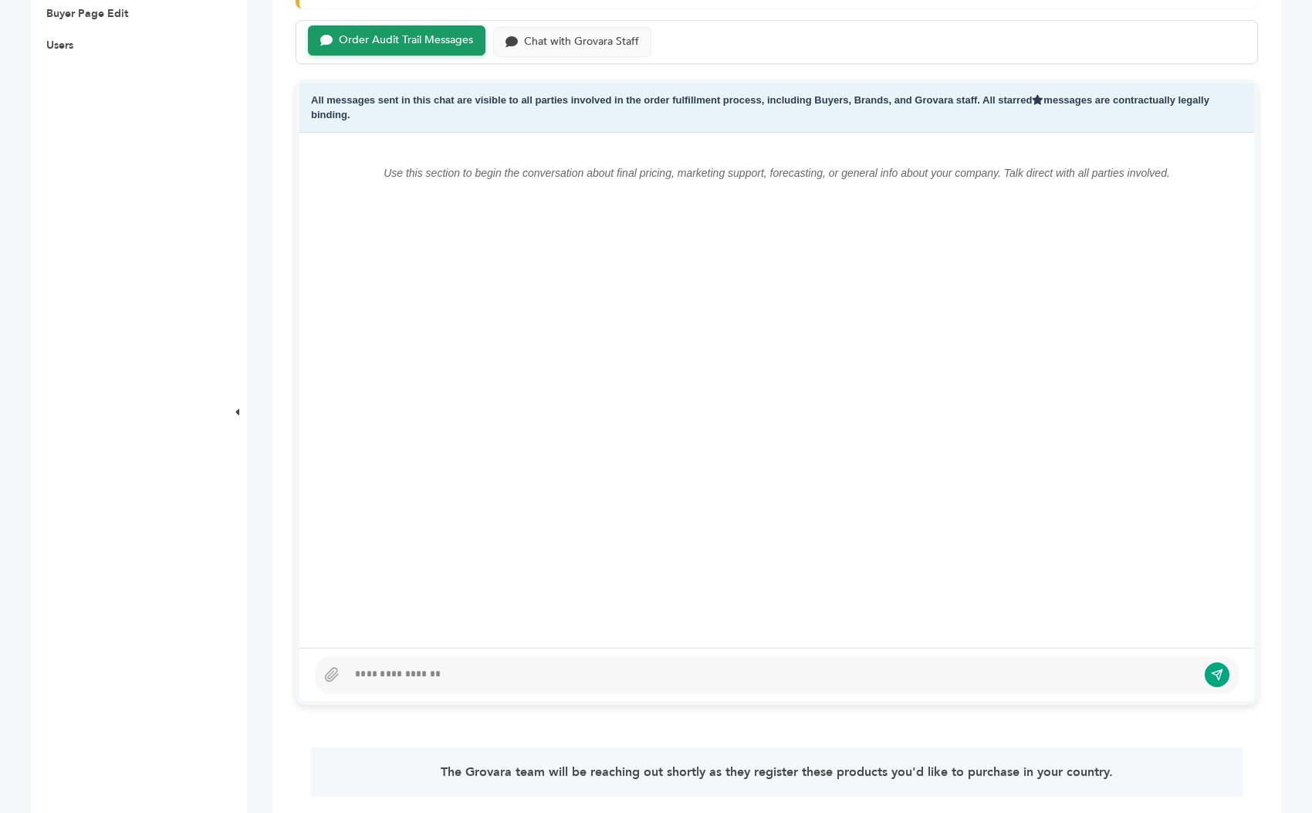
scroll to position [822, 0]
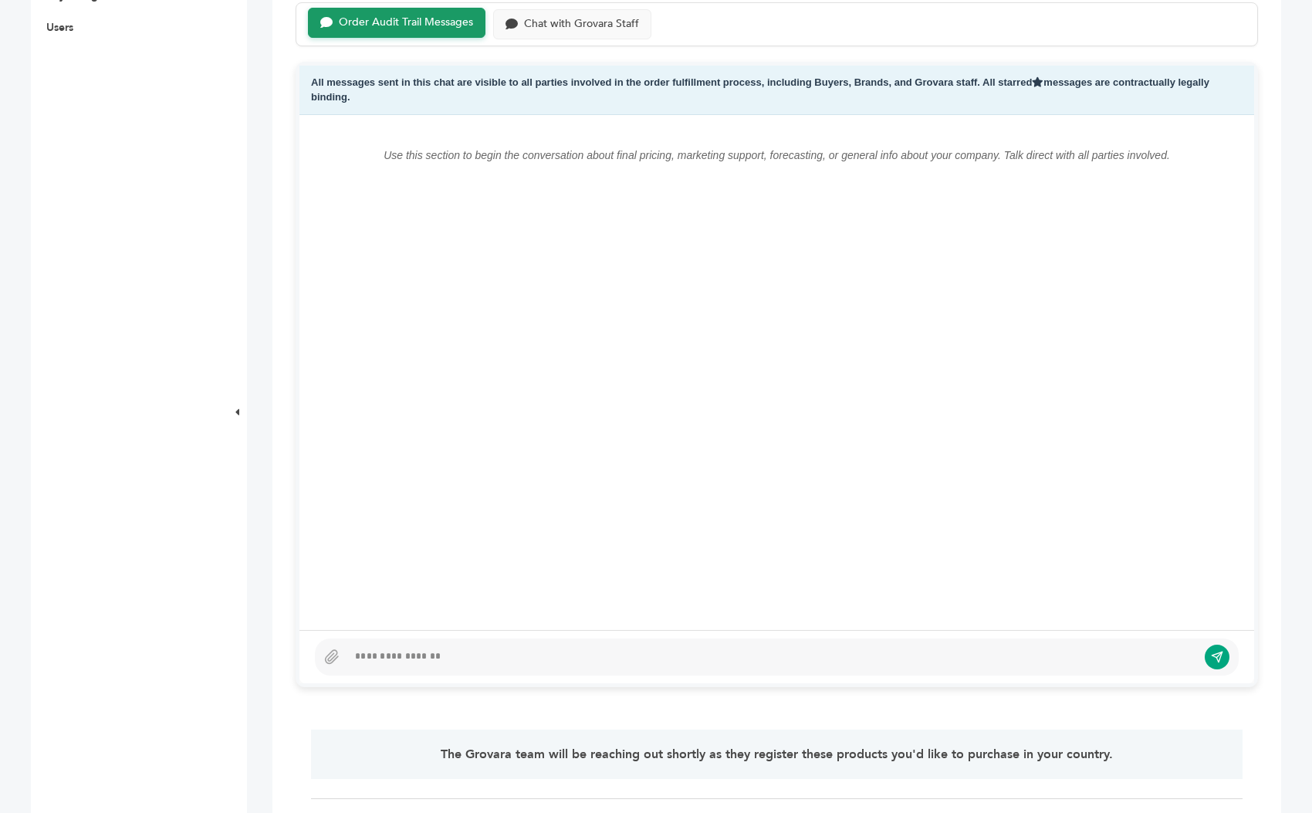
click at [476, 647] on div at bounding box center [772, 656] width 850 height 19
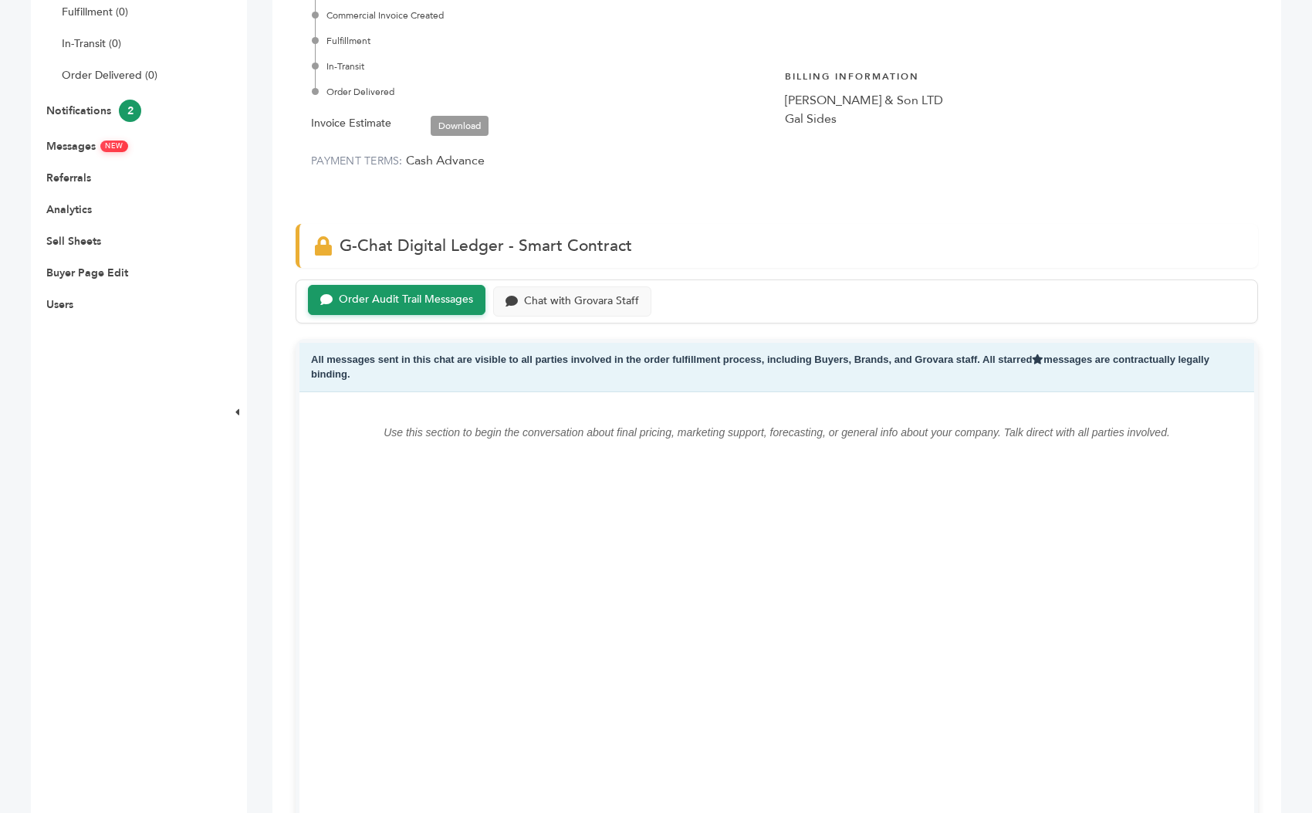
scroll to position [0, 0]
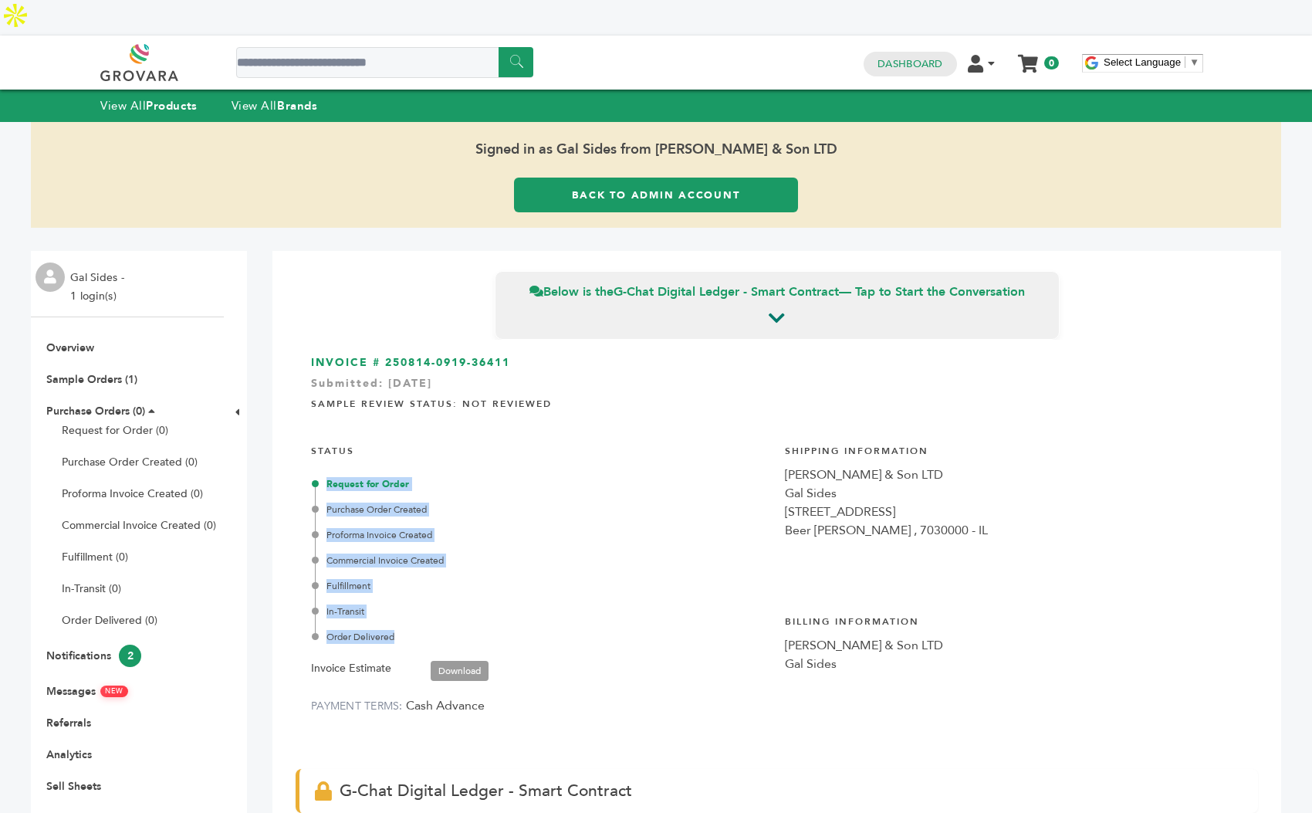
drag, startPoint x: 407, startPoint y: 597, endPoint x: 316, endPoint y: 441, distance: 179.5
click at [316, 477] on div "Request for Order Purchase Order Created Proforma Invoice Created Commercial In…" at bounding box center [542, 560] width 455 height 167
click at [501, 502] on div "Purchase Order Created" at bounding box center [542, 509] width 455 height 14
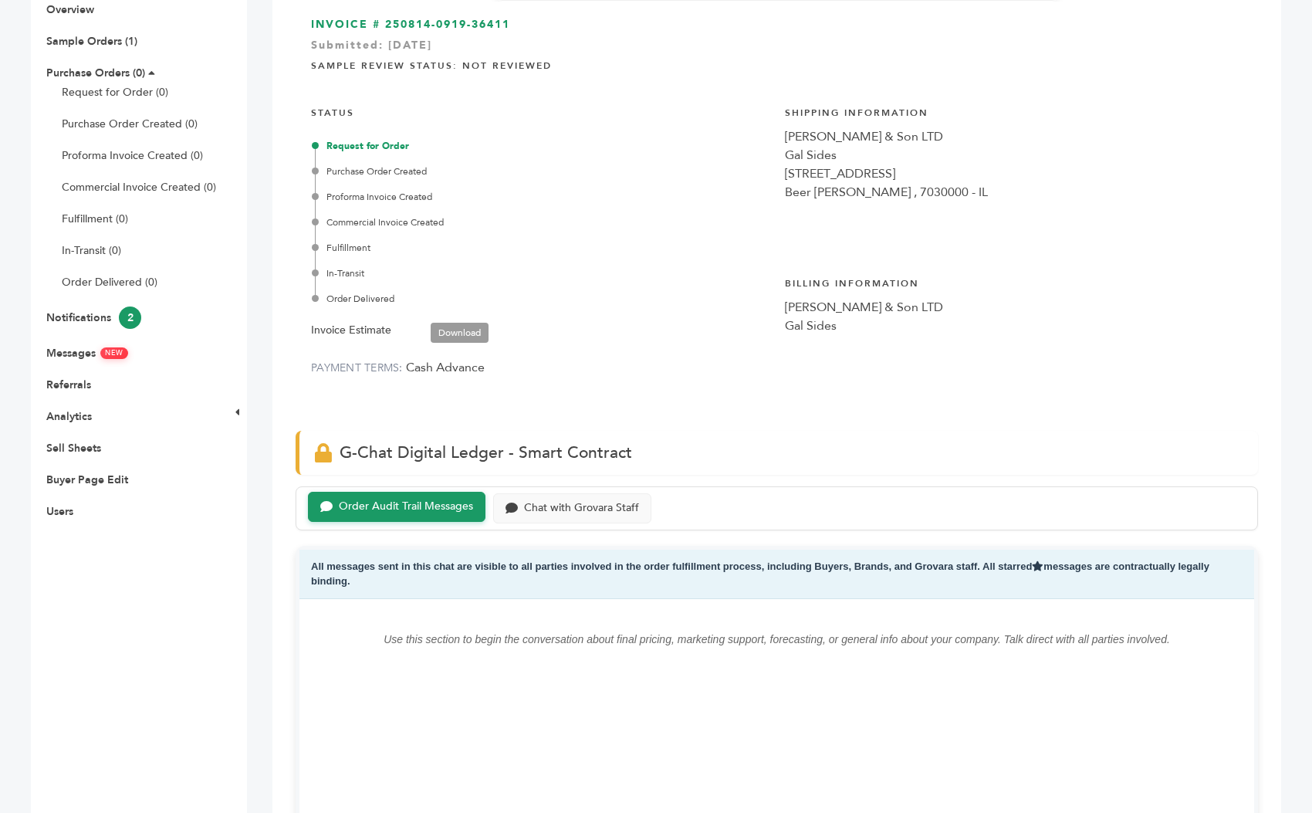
scroll to position [362, 0]
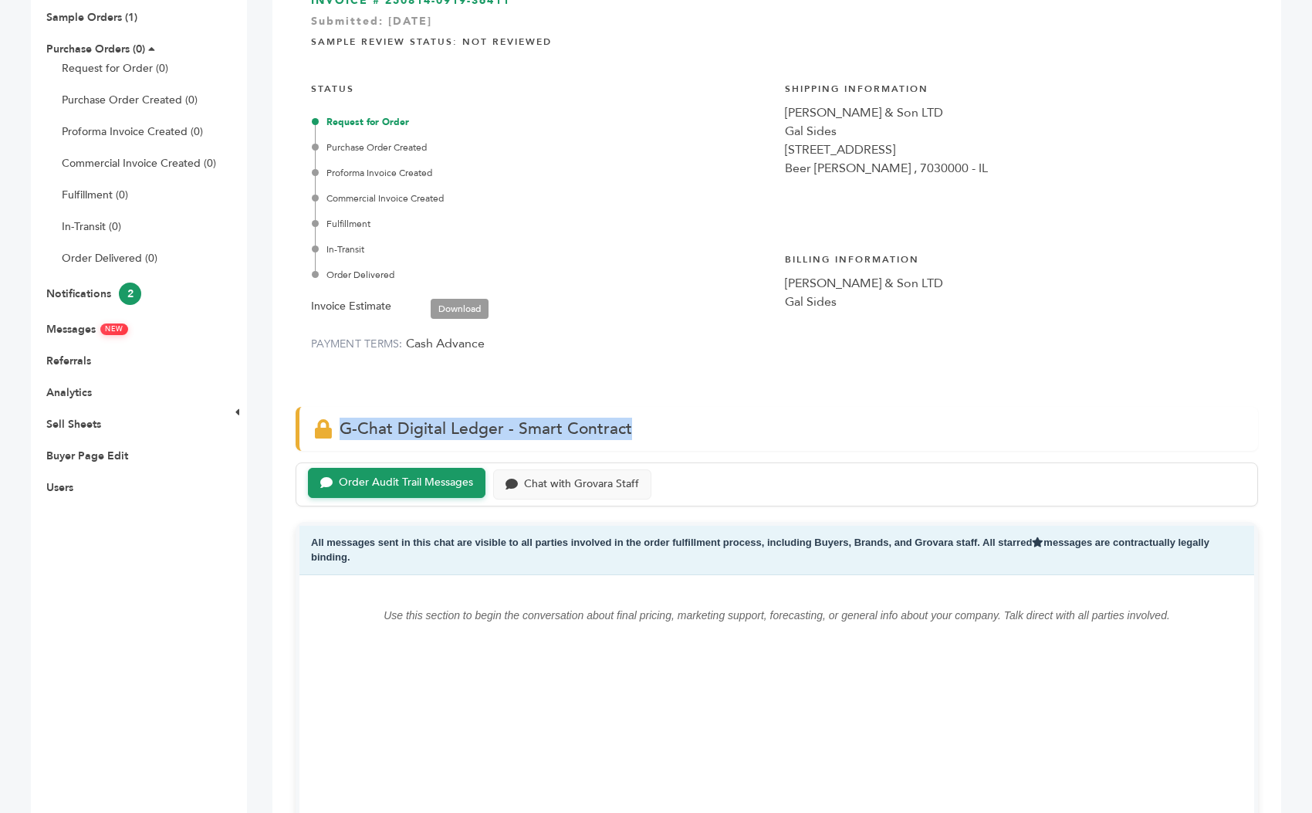
drag, startPoint x: 630, startPoint y: 395, endPoint x: 343, endPoint y: 397, distance: 286.3
click at [343, 407] on div "G-Chat Digital Ledger - Smart Contract" at bounding box center [777, 429] width 962 height 44
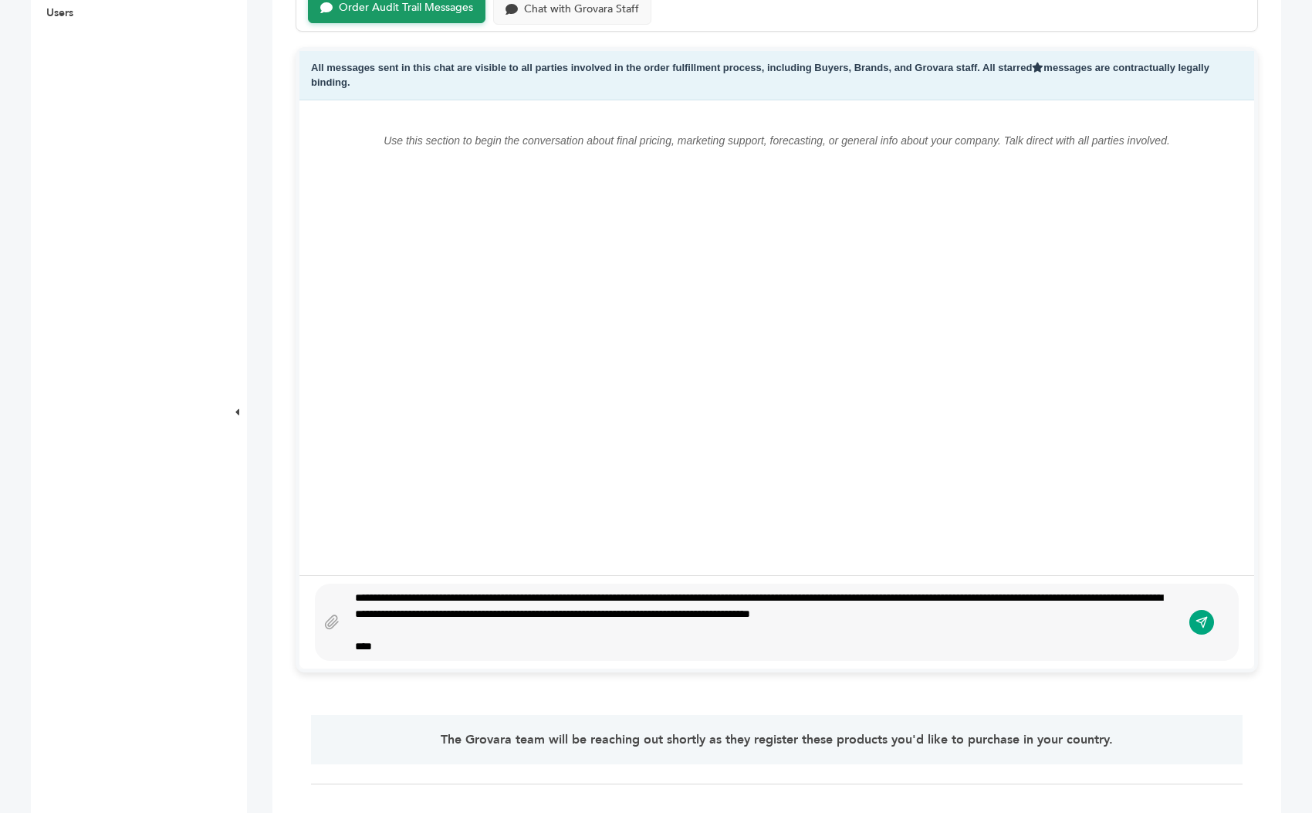
scroll to position [874, 0]
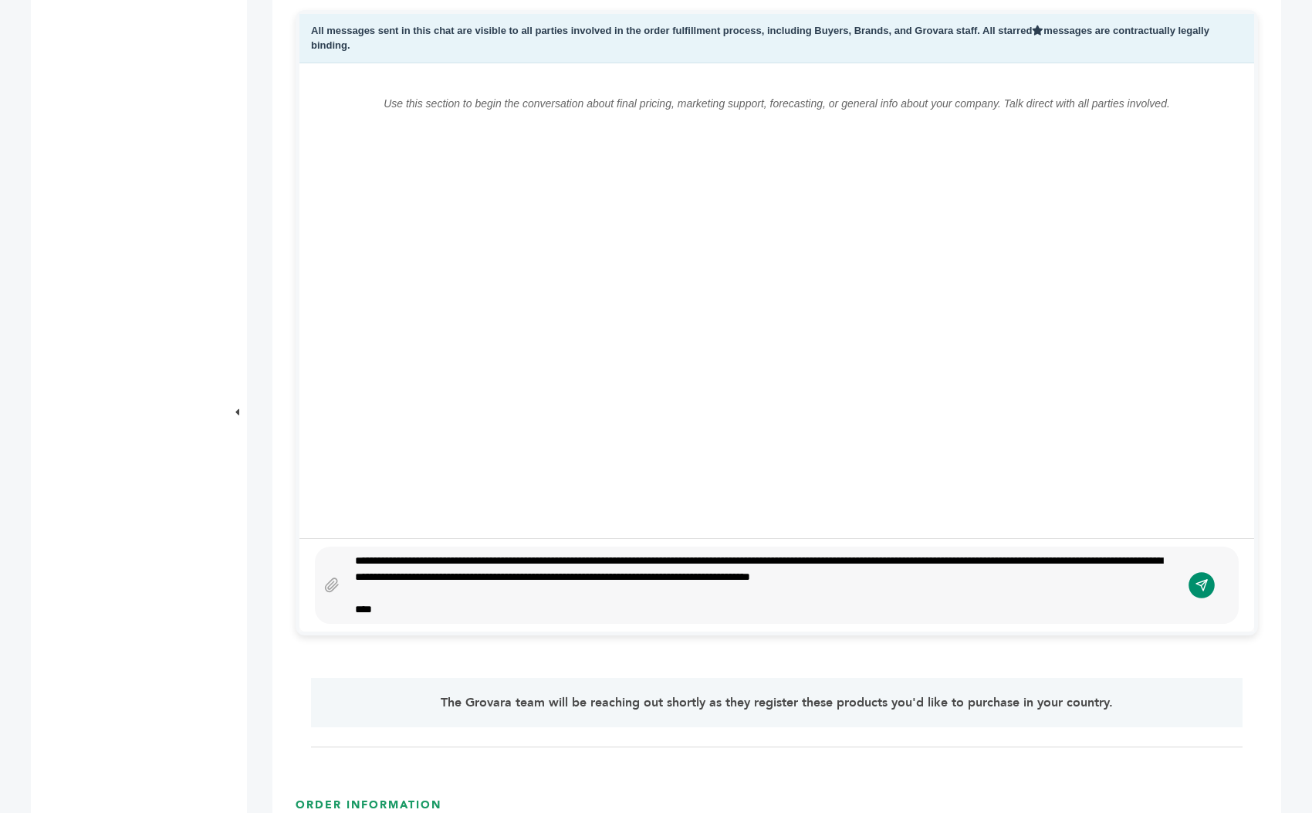
click at [1201, 580] on icon "submit" at bounding box center [1201, 585] width 11 height 11
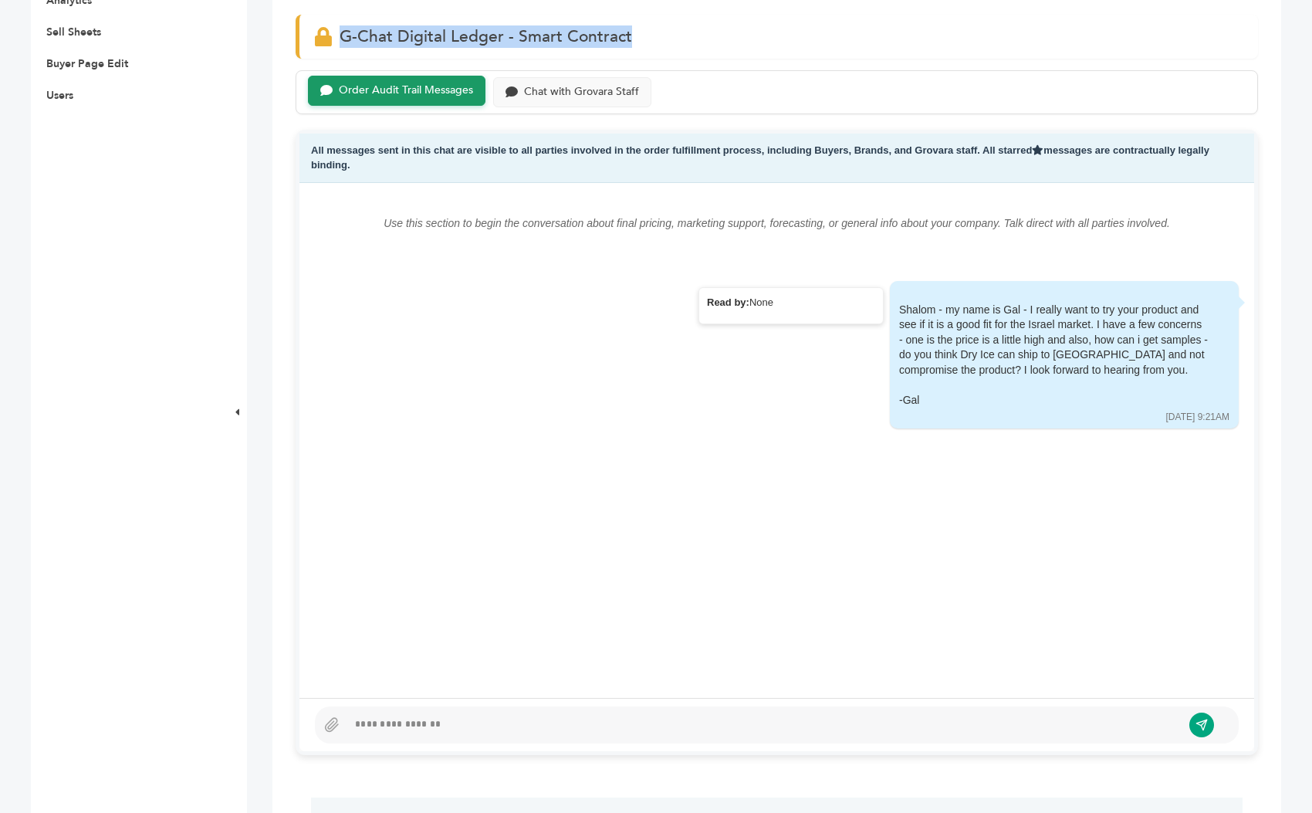
scroll to position [767, 0]
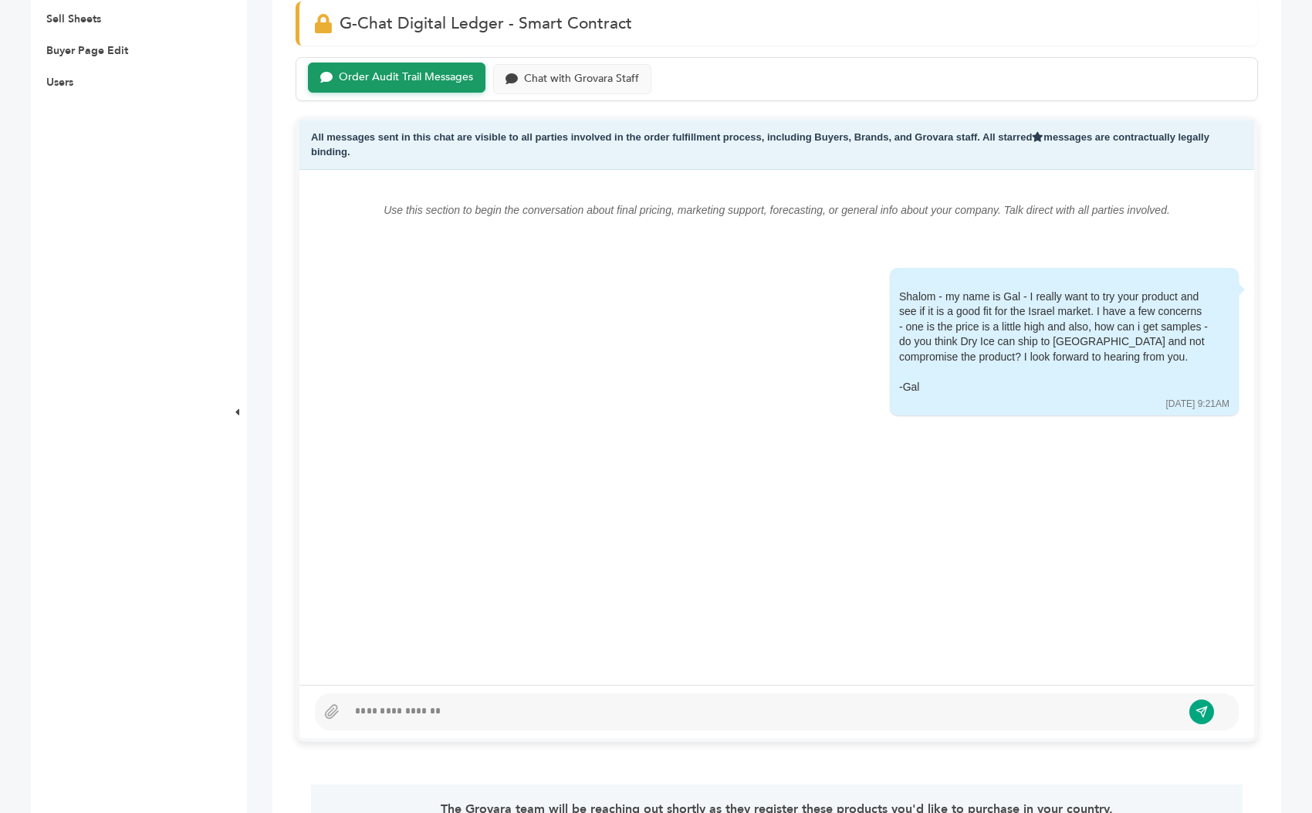
click at [540, 693] on div at bounding box center [777, 711] width 924 height 37
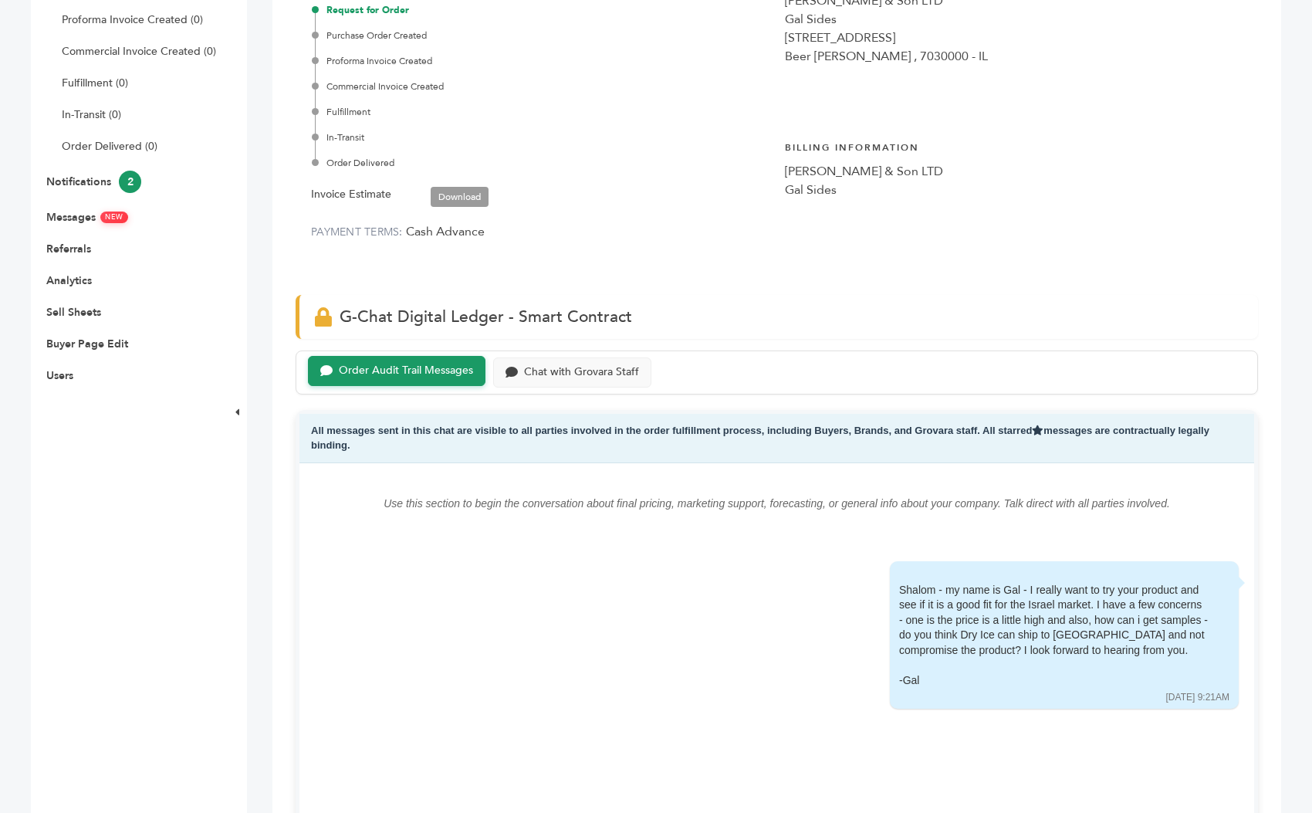
scroll to position [0, 0]
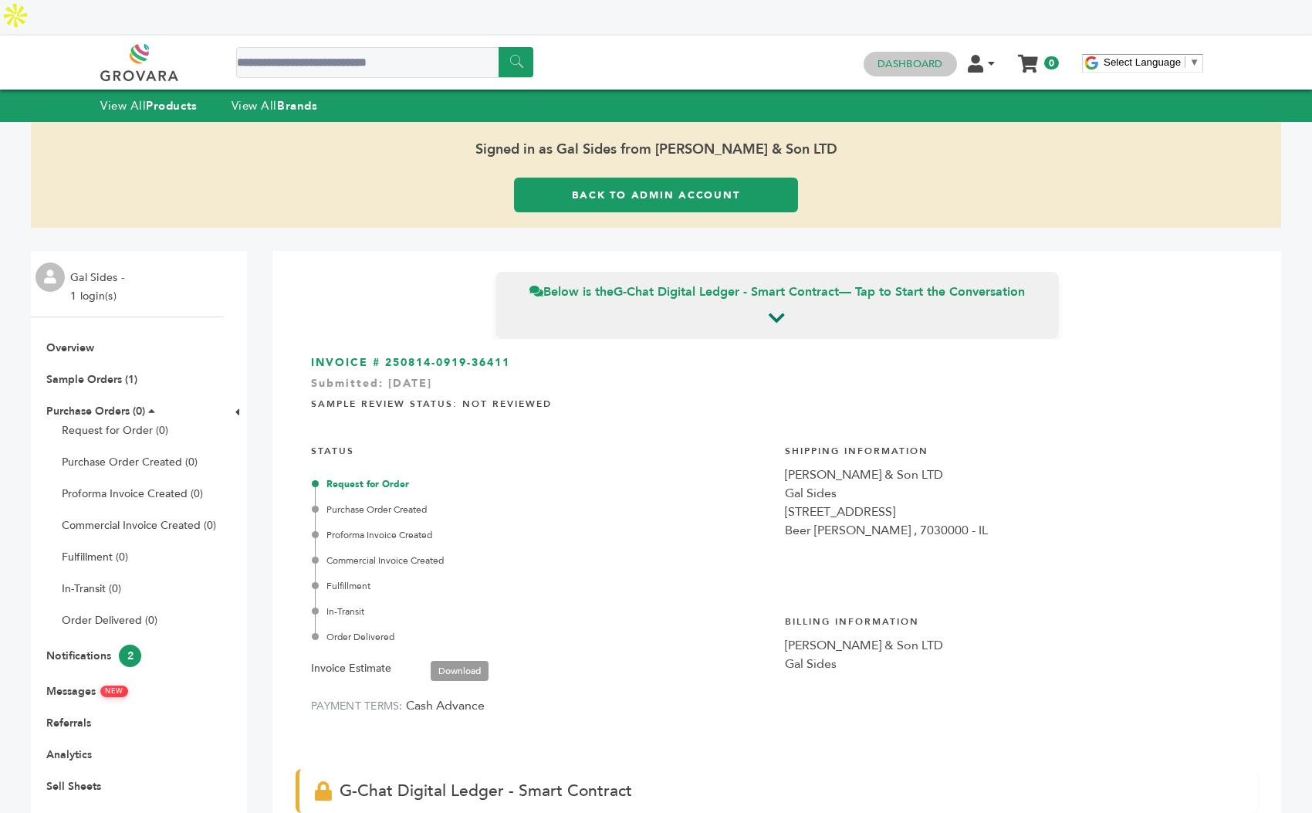
click at [928, 57] on link "Dashboard" at bounding box center [909, 64] width 65 height 14
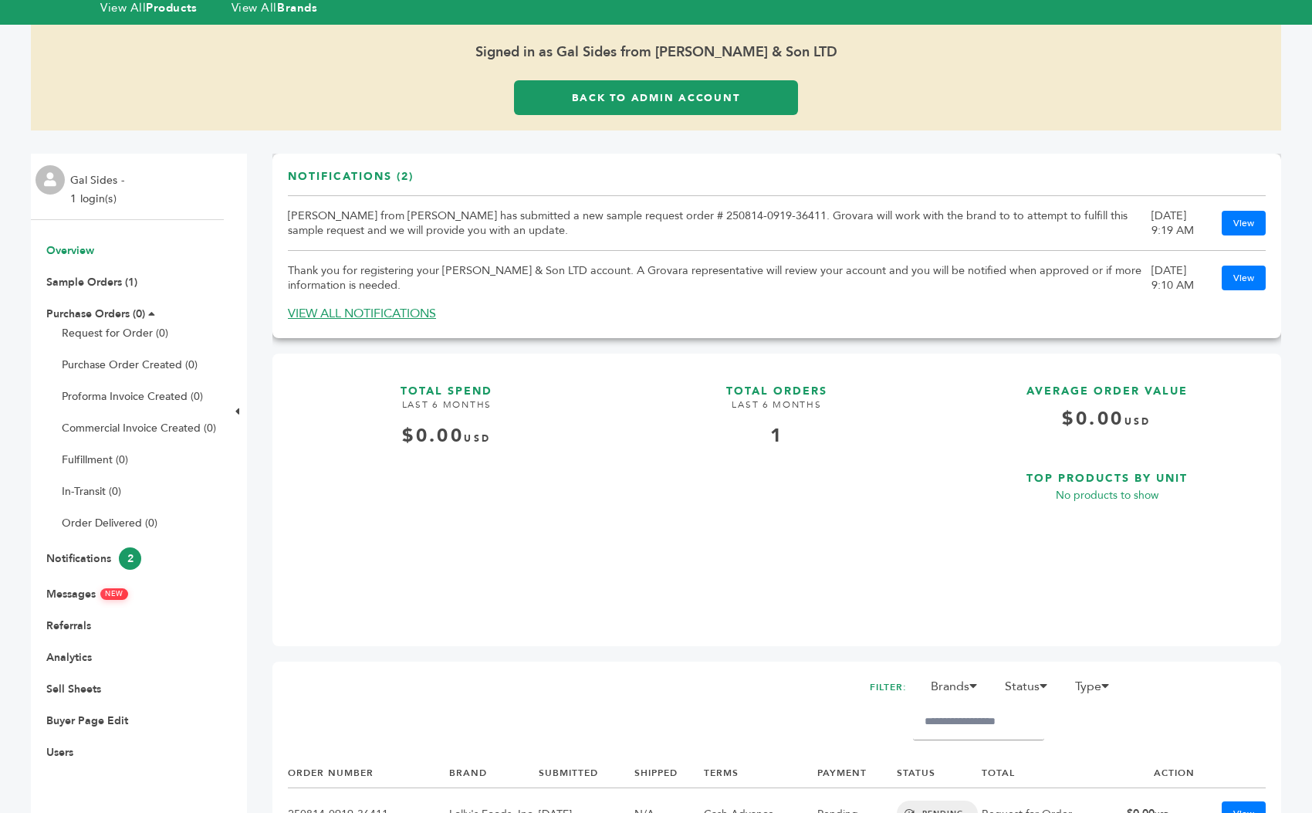
scroll to position [66, 0]
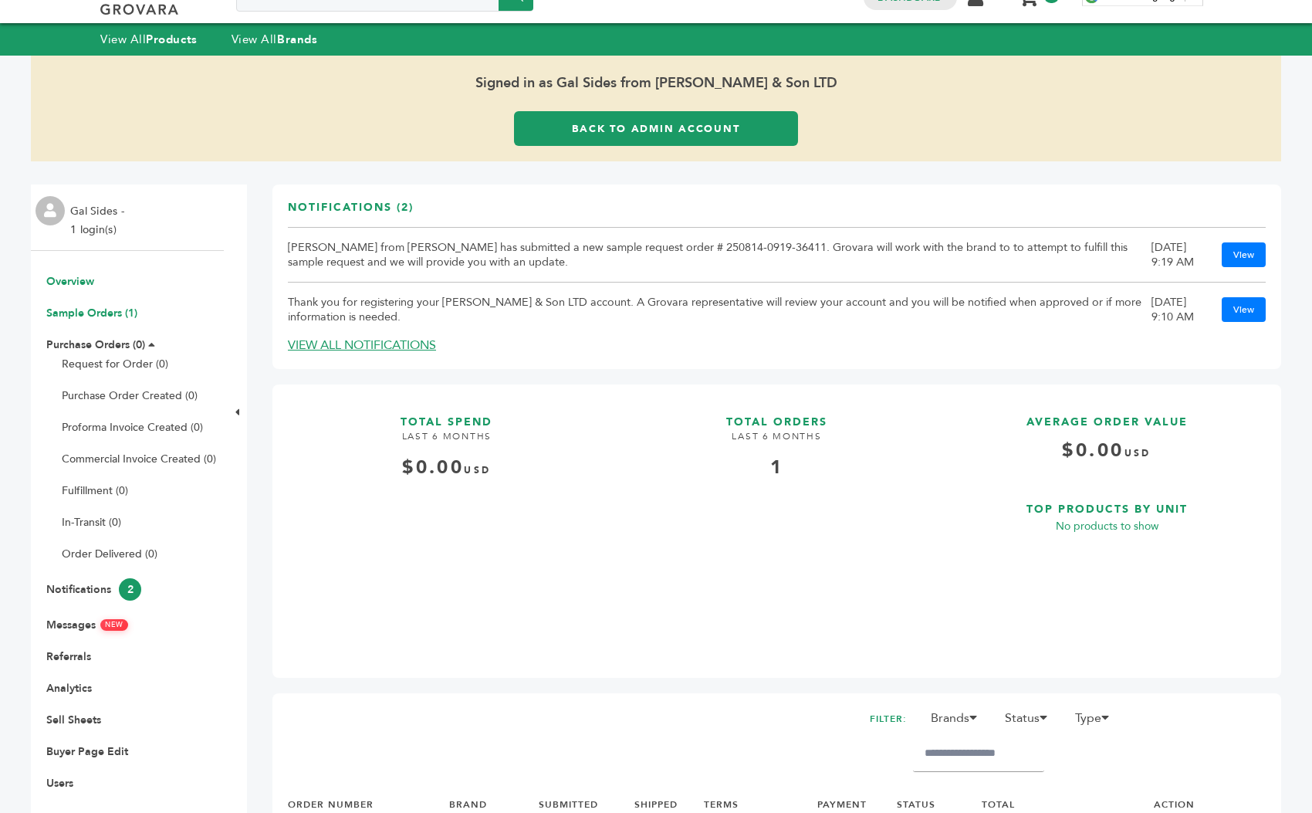
click at [96, 306] on link "Sample Orders (1)" at bounding box center [91, 313] width 91 height 15
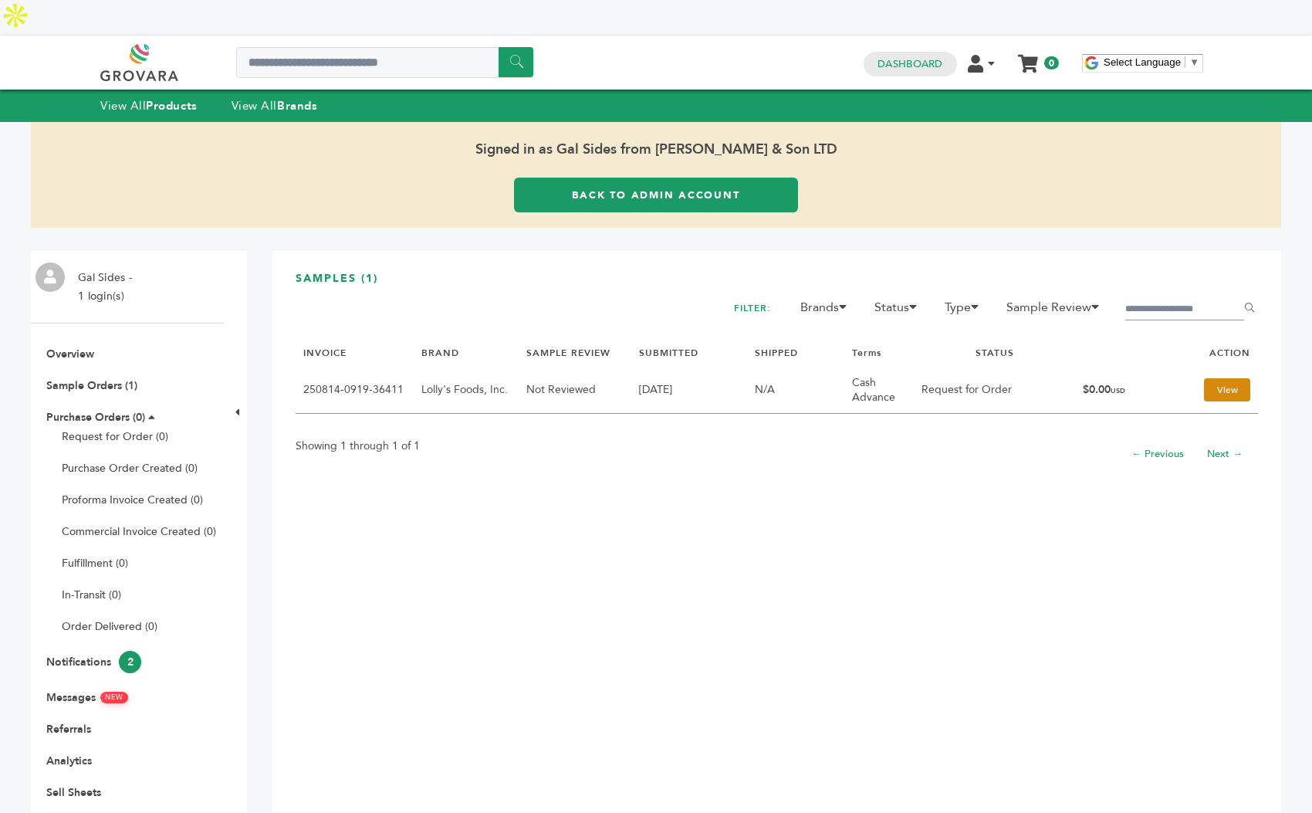
click at [1209, 378] on link "View" at bounding box center [1227, 389] width 46 height 23
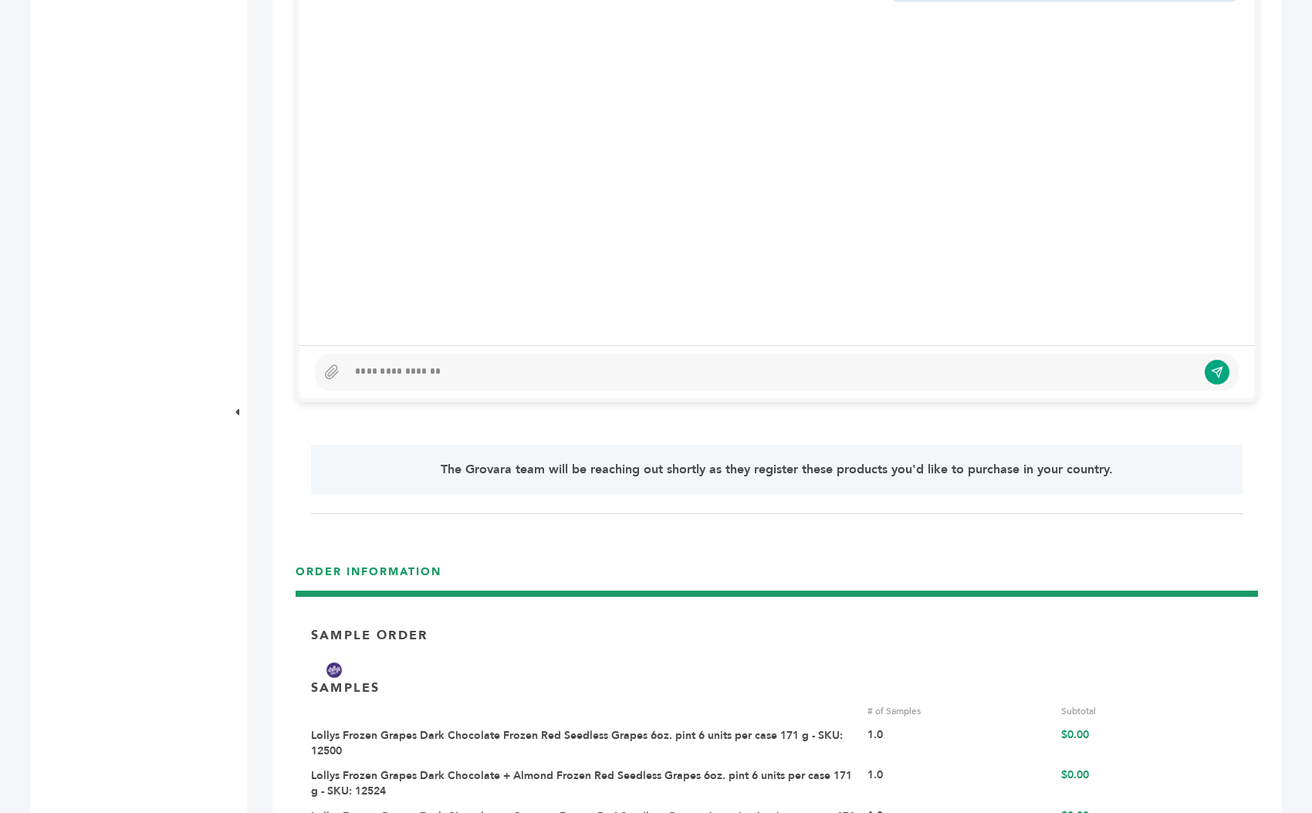
scroll to position [1050, 0]
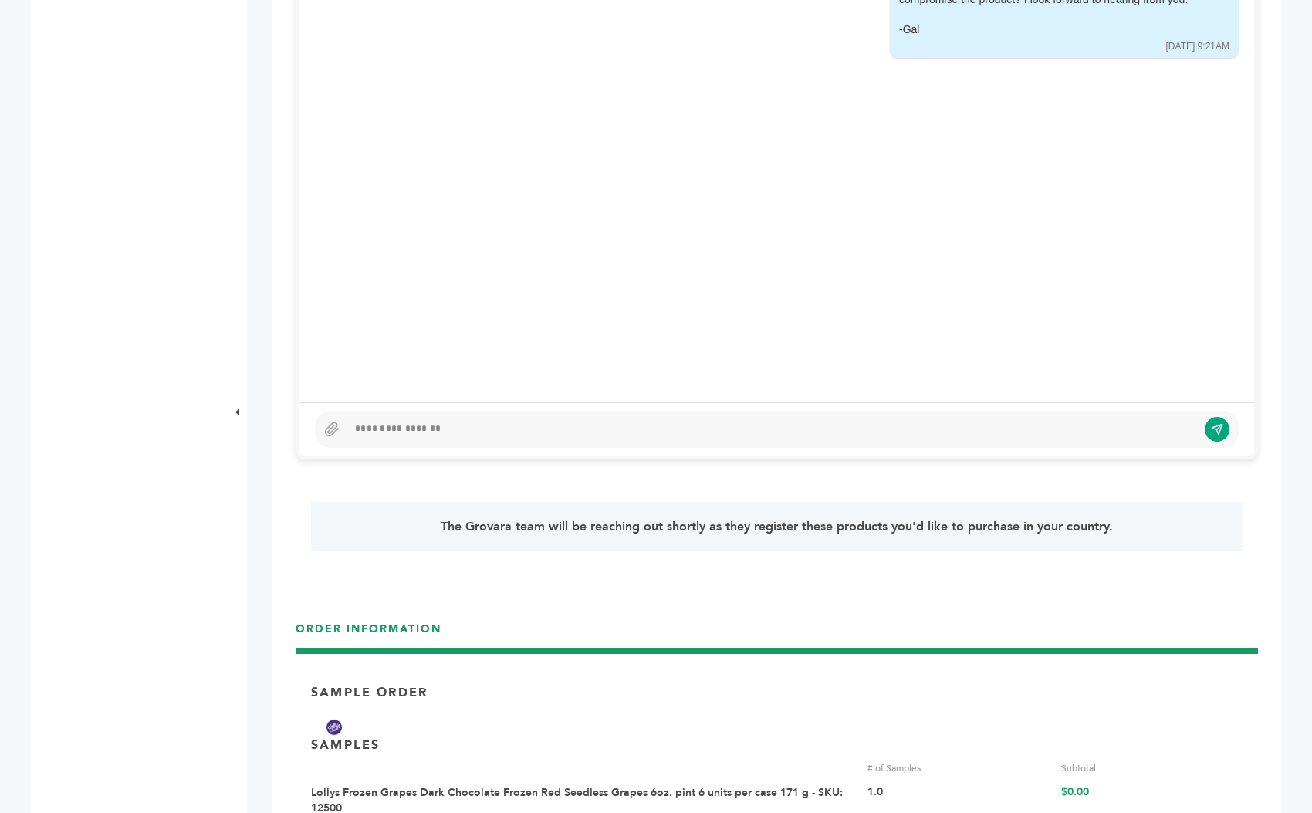
click at [424, 420] on div at bounding box center [772, 429] width 850 height 19
click at [1199, 422] on icon "submit" at bounding box center [1201, 428] width 13 height 13
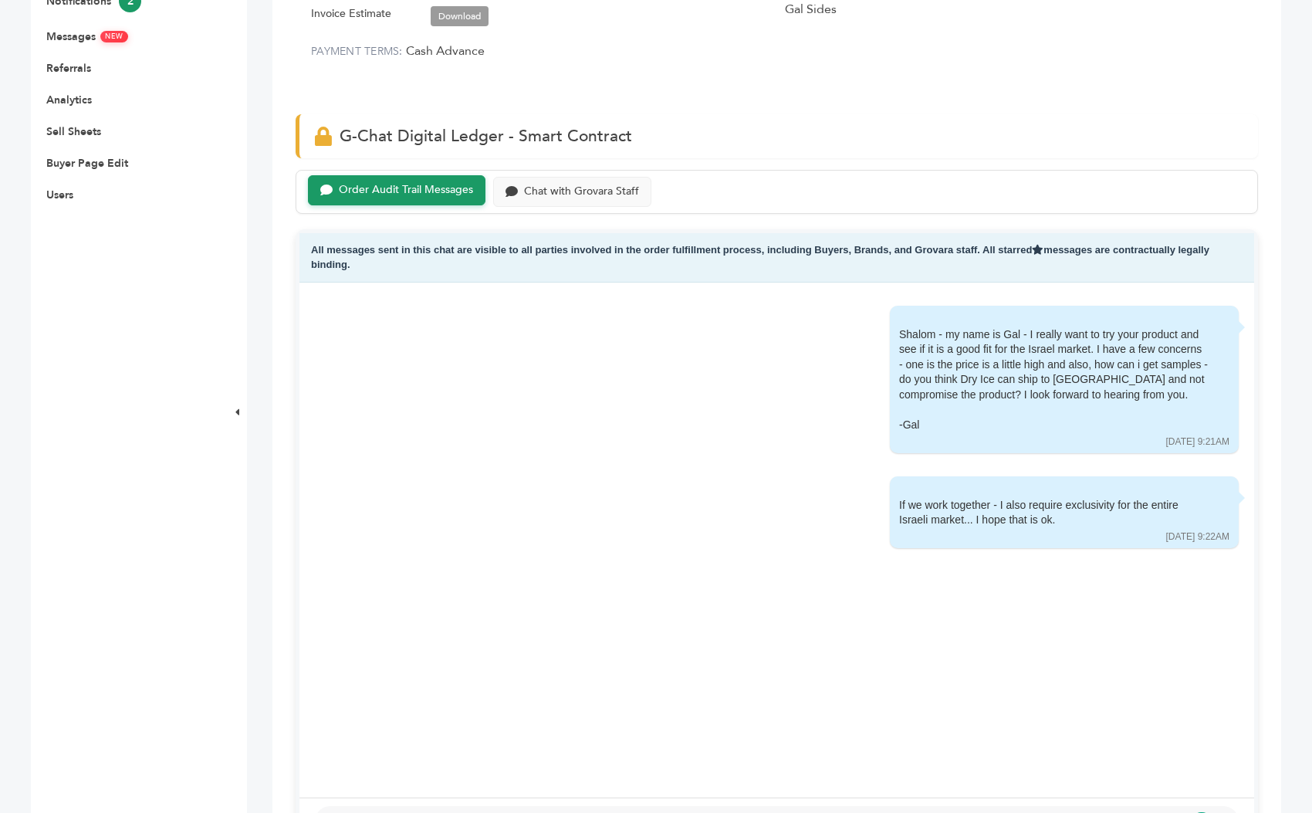
scroll to position [599, 0]
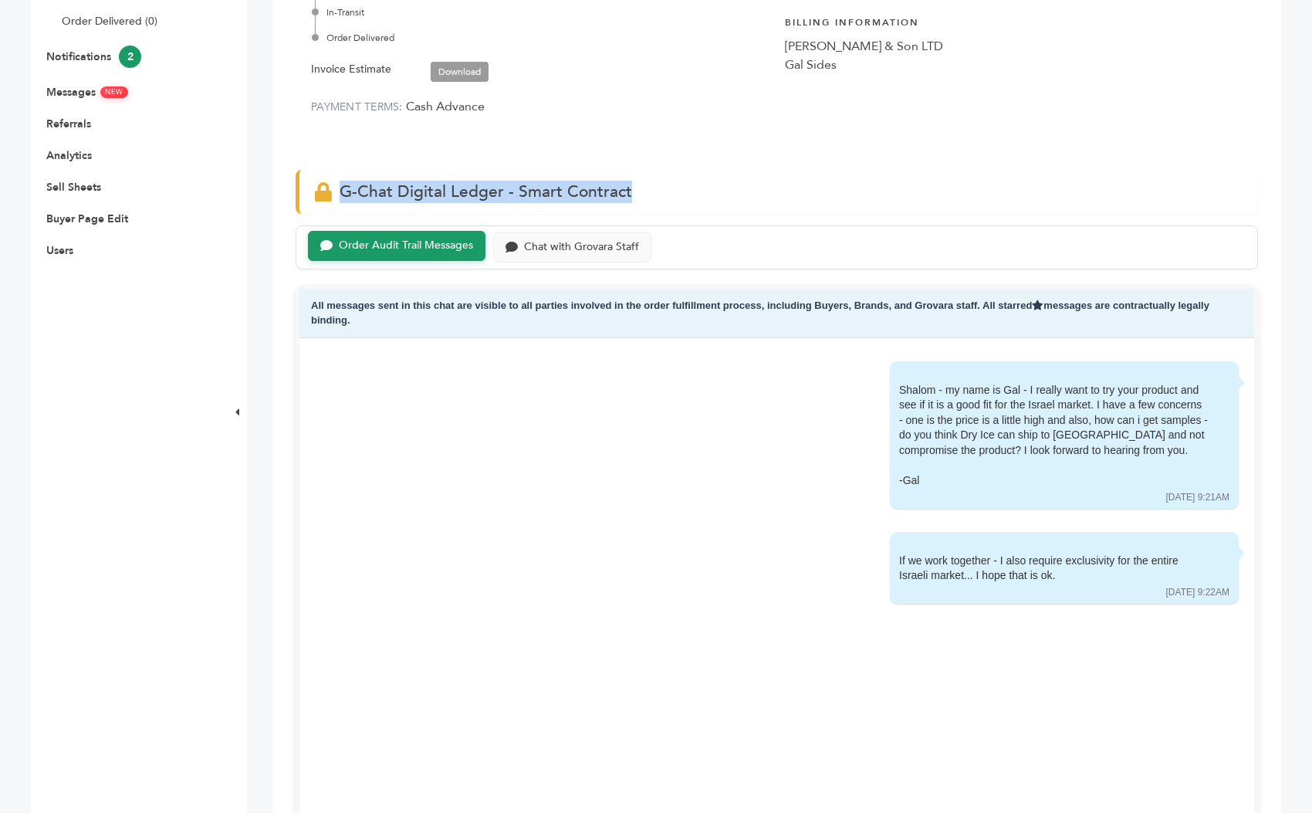
drag, startPoint x: 647, startPoint y: 154, endPoint x: 343, endPoint y: 156, distance: 304.1
click at [343, 170] on div "G-Chat Digital Ledger - Smart Contract" at bounding box center [777, 192] width 962 height 44
click at [594, 239] on div "Chat with Grovara Staff" at bounding box center [581, 245] width 115 height 13
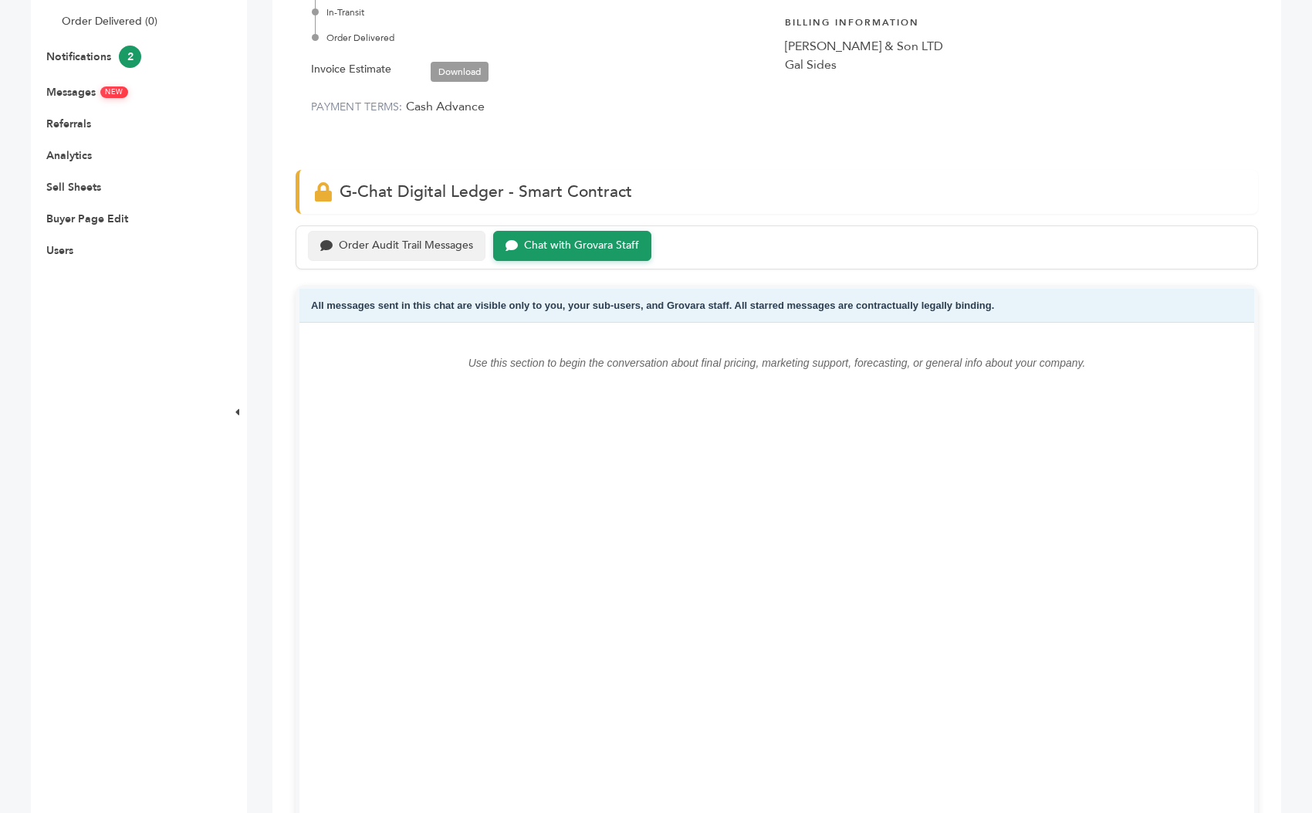
click at [438, 231] on div "Order Audit Trail Messages" at bounding box center [396, 246] width 177 height 30
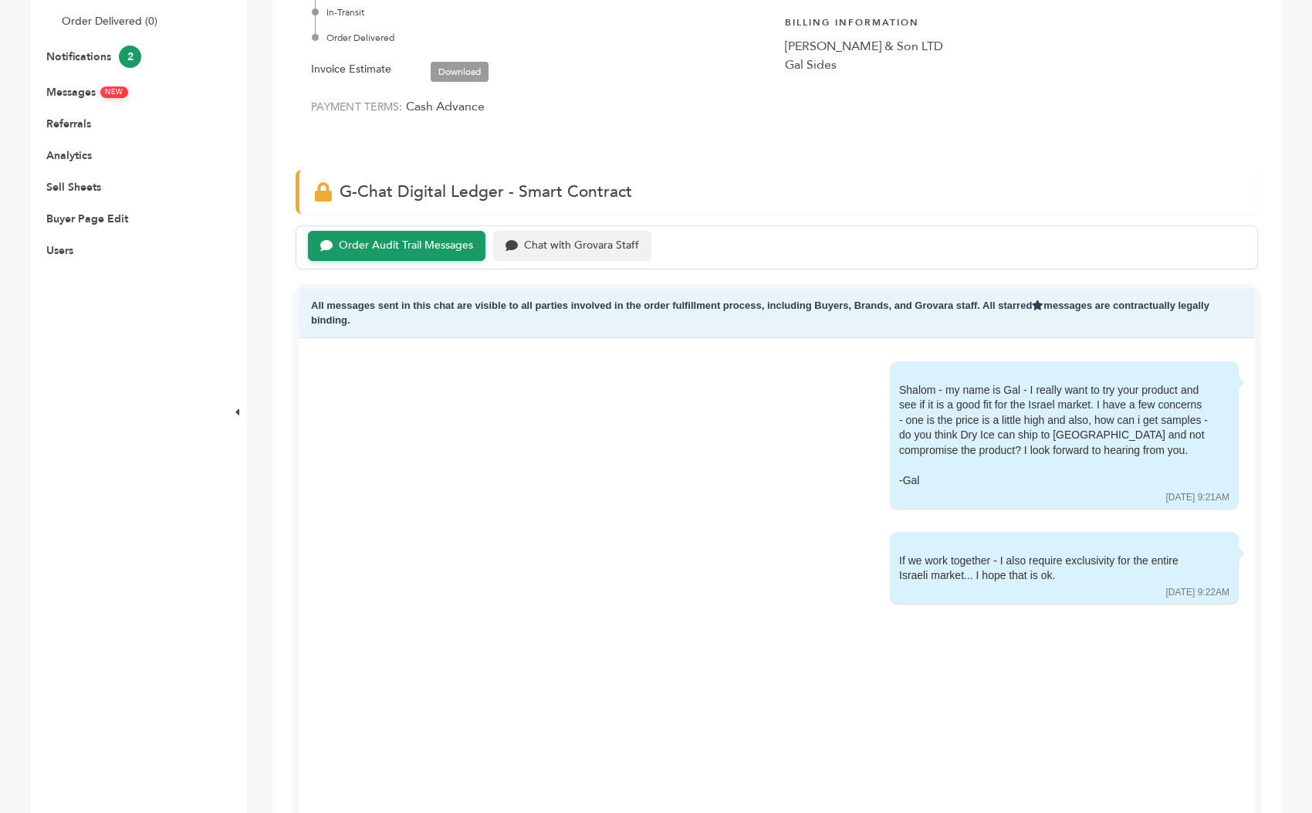
click at [527, 239] on div "Chat with Grovara Staff" at bounding box center [581, 245] width 115 height 13
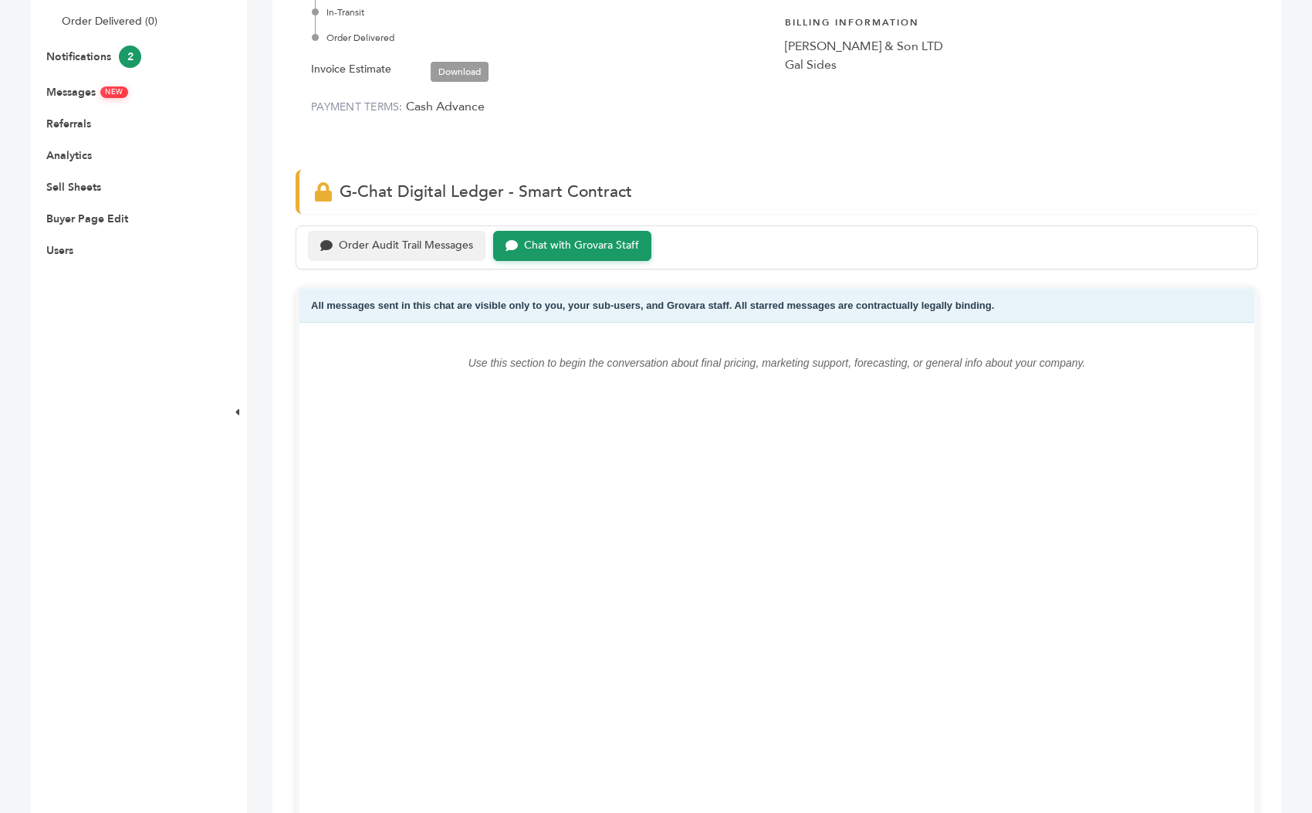
click at [443, 239] on div "Order Audit Trail Messages" at bounding box center [406, 245] width 134 height 13
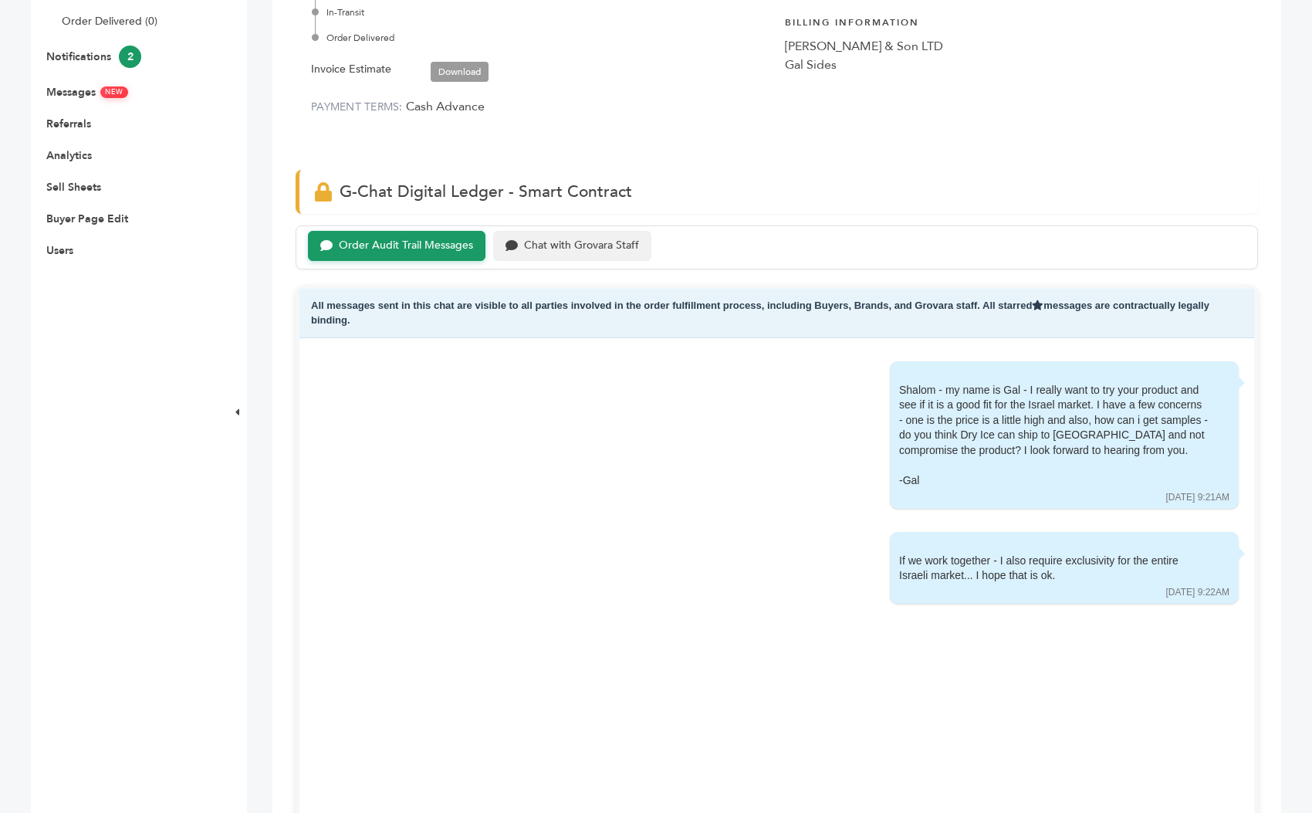
click at [586, 239] on div "Chat with Grovara Staff" at bounding box center [581, 245] width 115 height 13
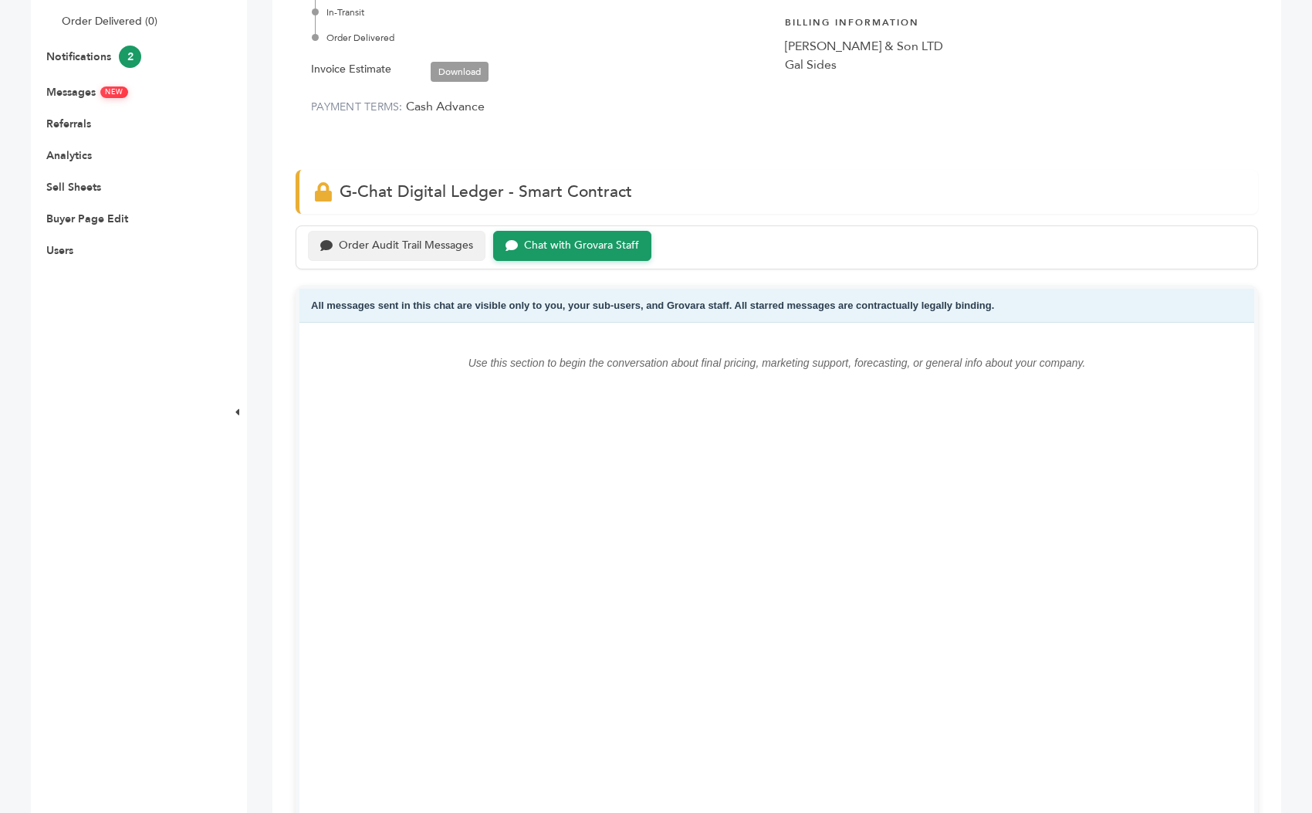
click at [422, 239] on div "Order Audit Trail Messages" at bounding box center [406, 245] width 134 height 13
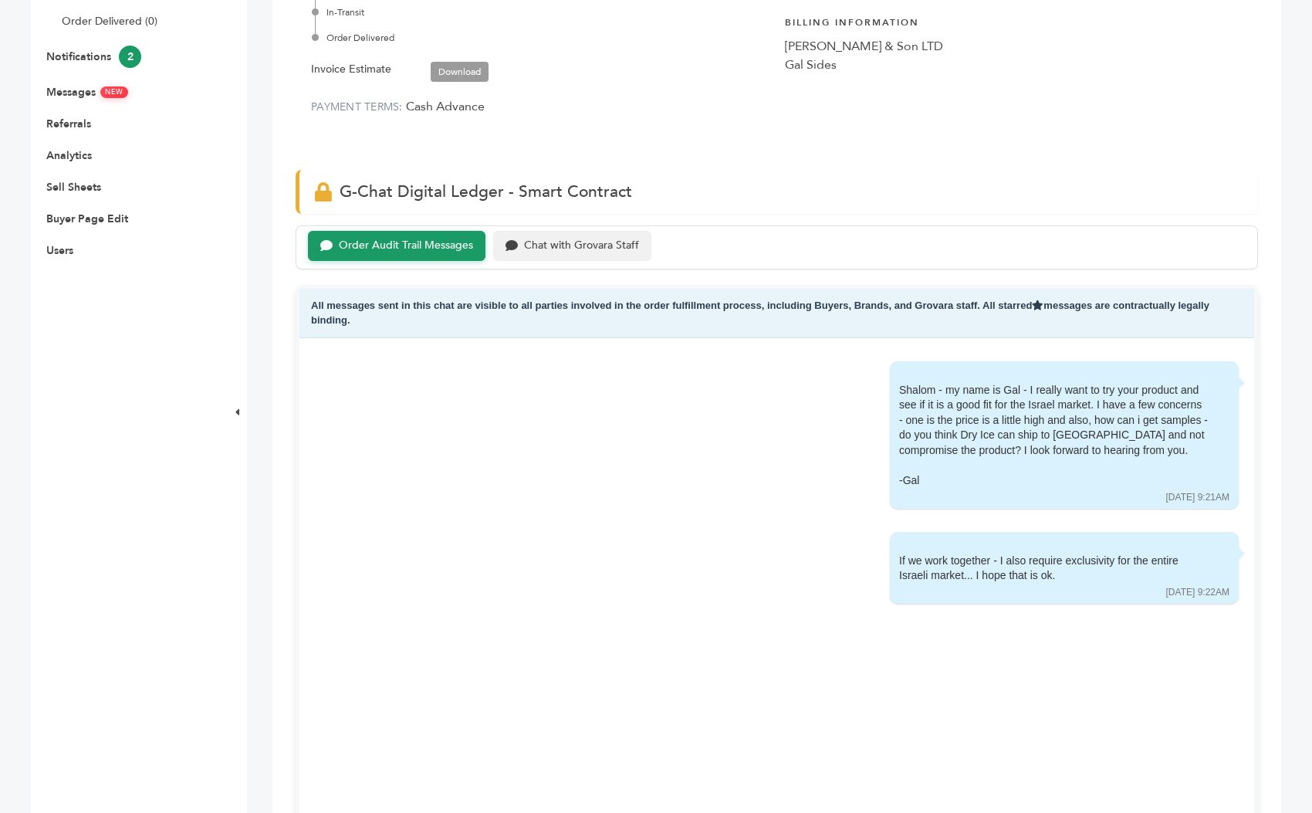
click at [552, 239] on div "Chat with Grovara Staff" at bounding box center [581, 245] width 115 height 13
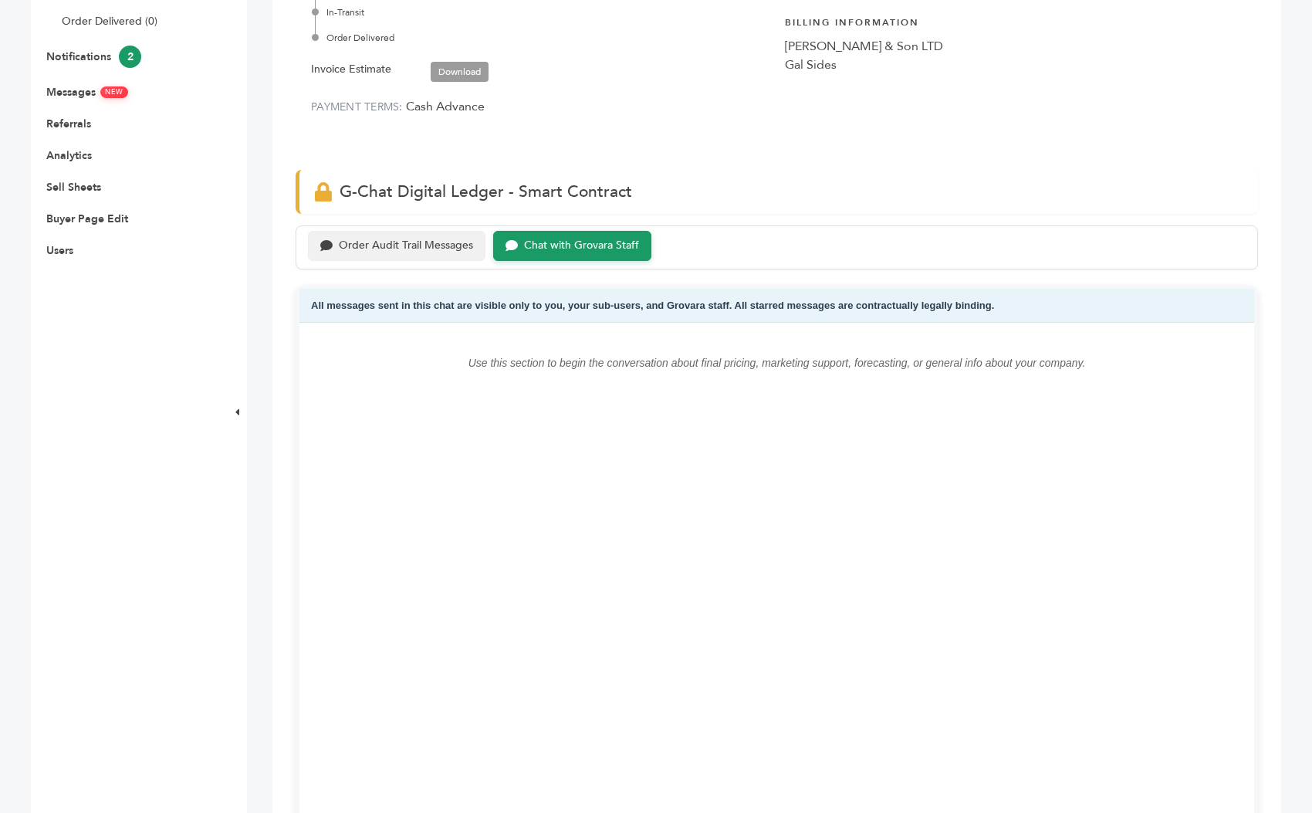
click at [421, 239] on div "Order Audit Trail Messages" at bounding box center [406, 245] width 134 height 13
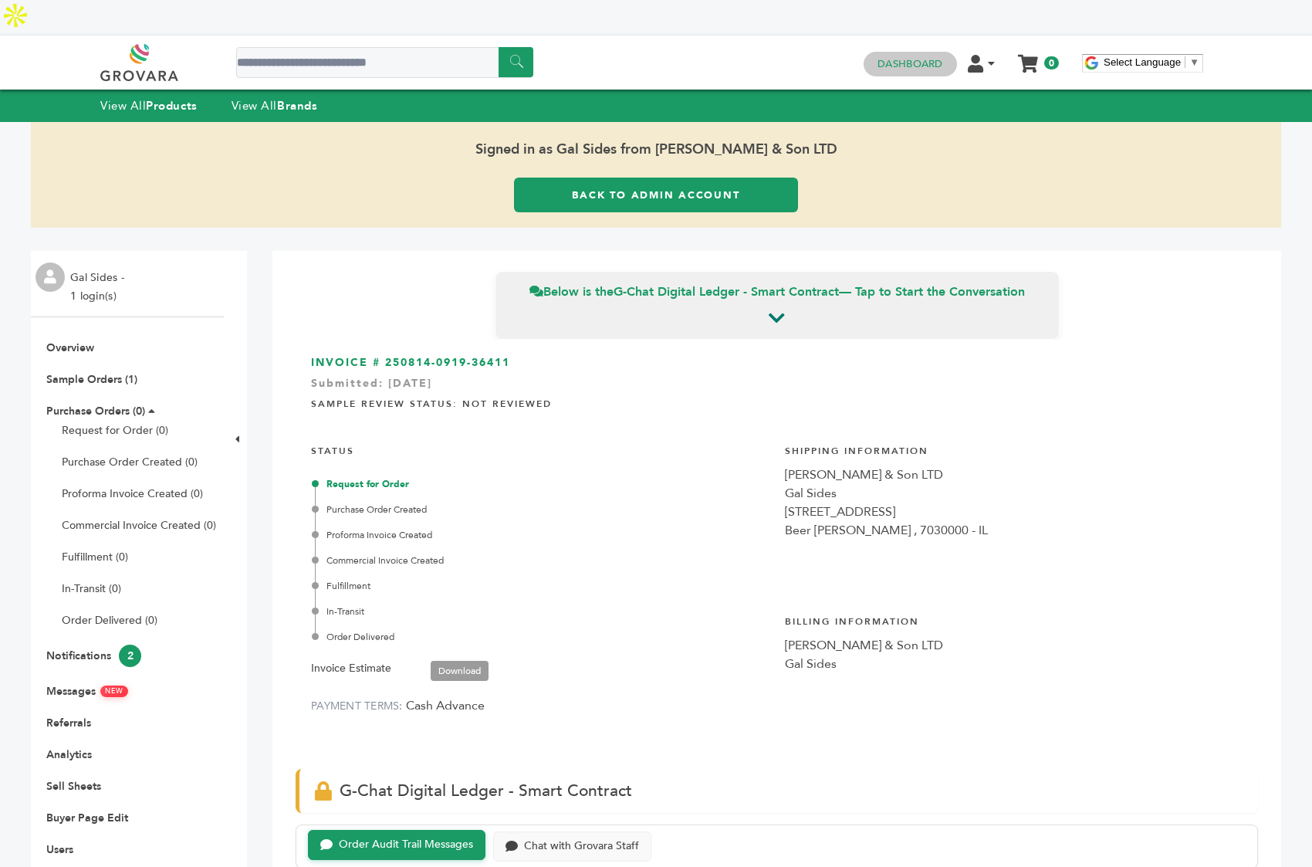
click at [919, 57] on link "Dashboard" at bounding box center [909, 64] width 65 height 14
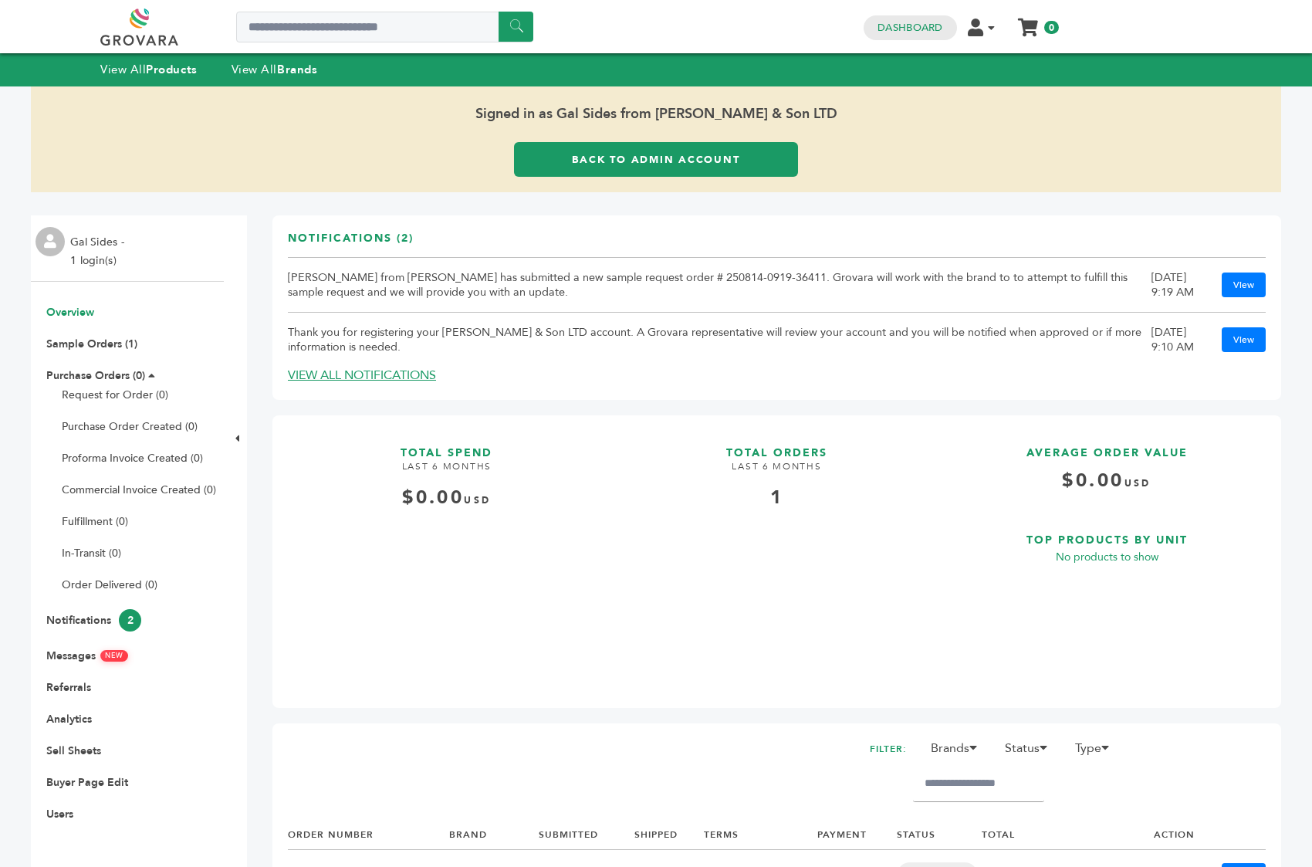
click at [701, 171] on link "Back to Admin Account" at bounding box center [656, 159] width 284 height 35
